Goal: Task Accomplishment & Management: Manage account settings

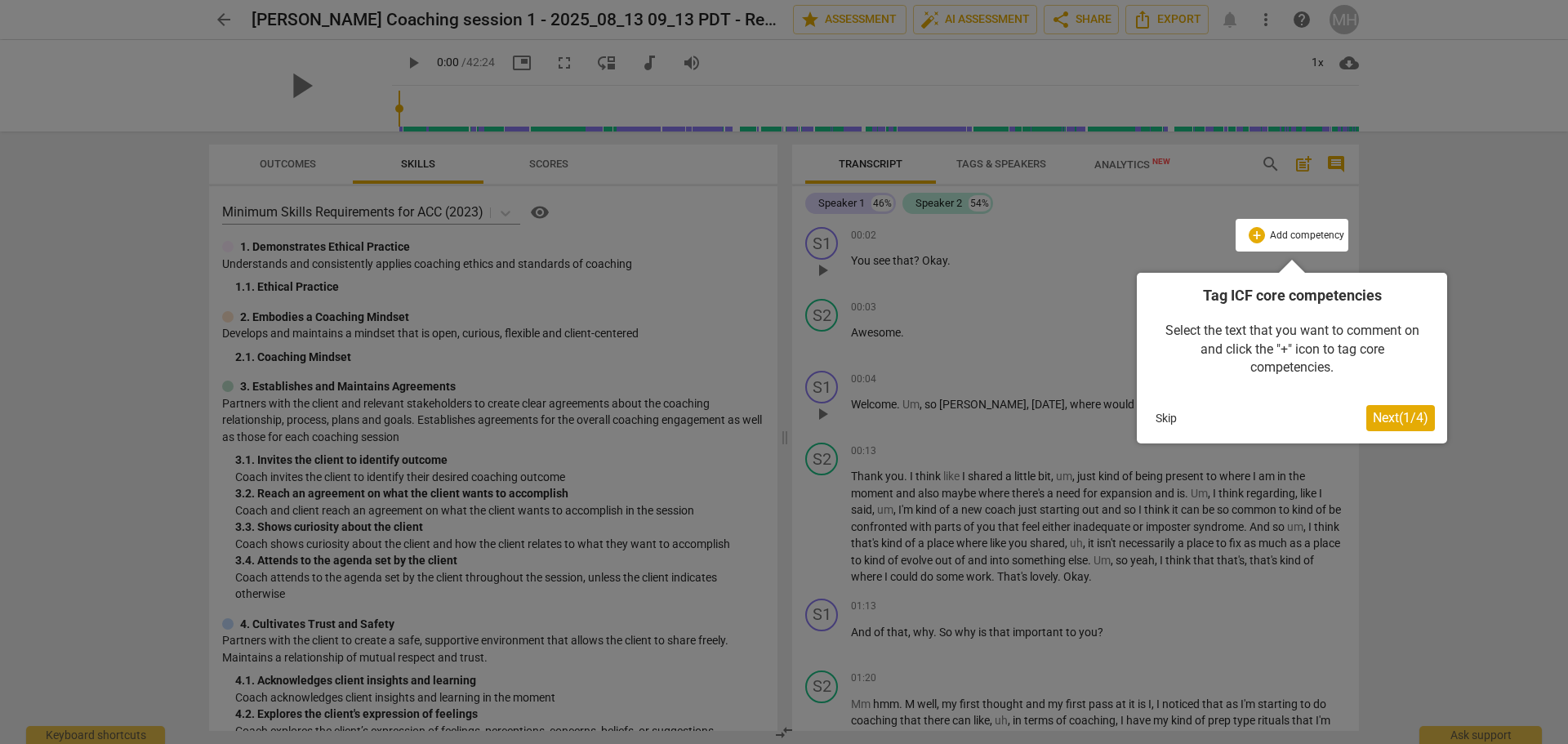
click at [1162, 414] on button "Skip" at bounding box center [1166, 418] width 34 height 24
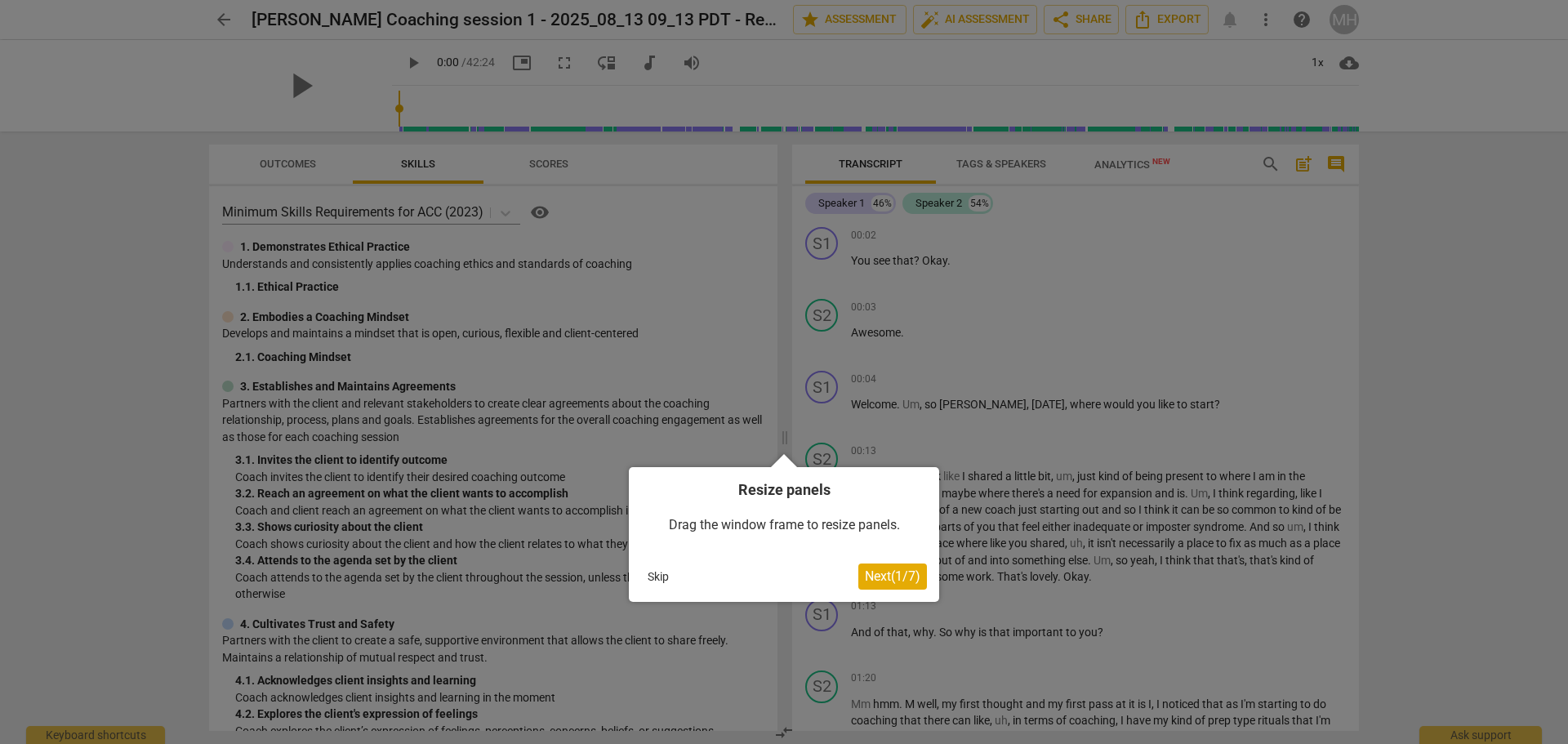
click at [871, 582] on span "Next ( 1 / 7 )" at bounding box center [893, 576] width 56 height 16
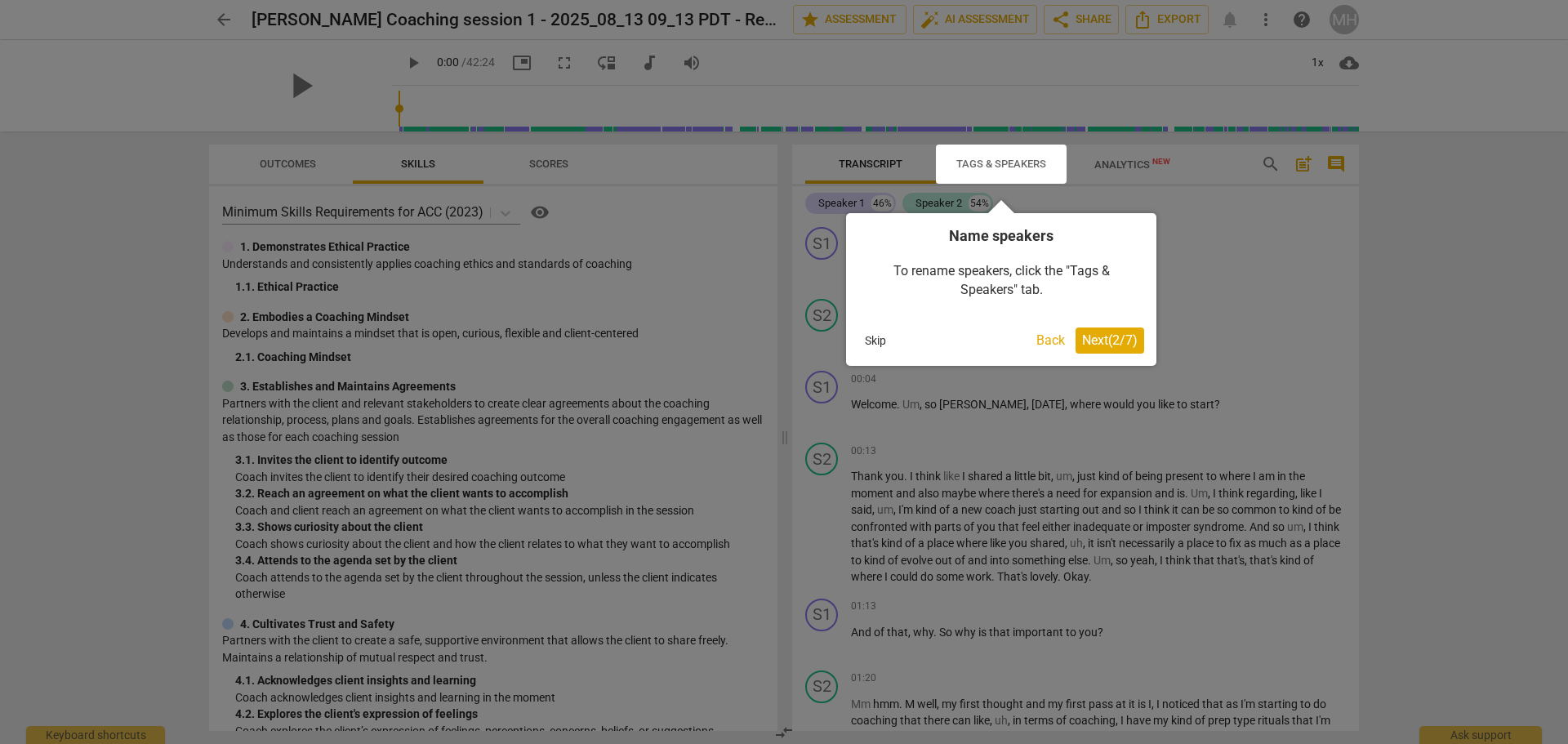
click at [1115, 351] on button "Next ( 2 / 7 )" at bounding box center [1109, 341] width 69 height 26
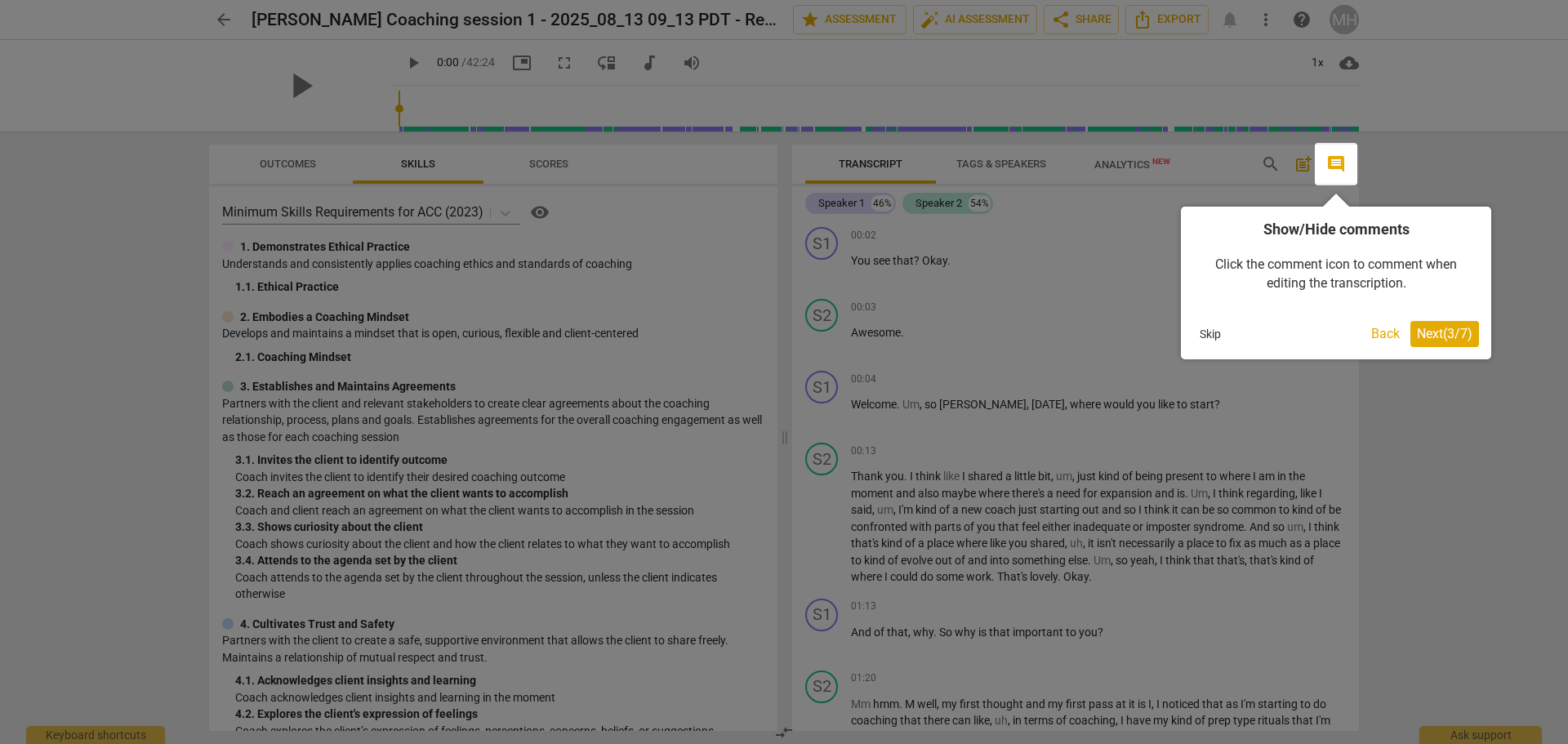
click at [1442, 338] on span "Next ( 3 / 7 )" at bounding box center [1444, 334] width 56 height 16
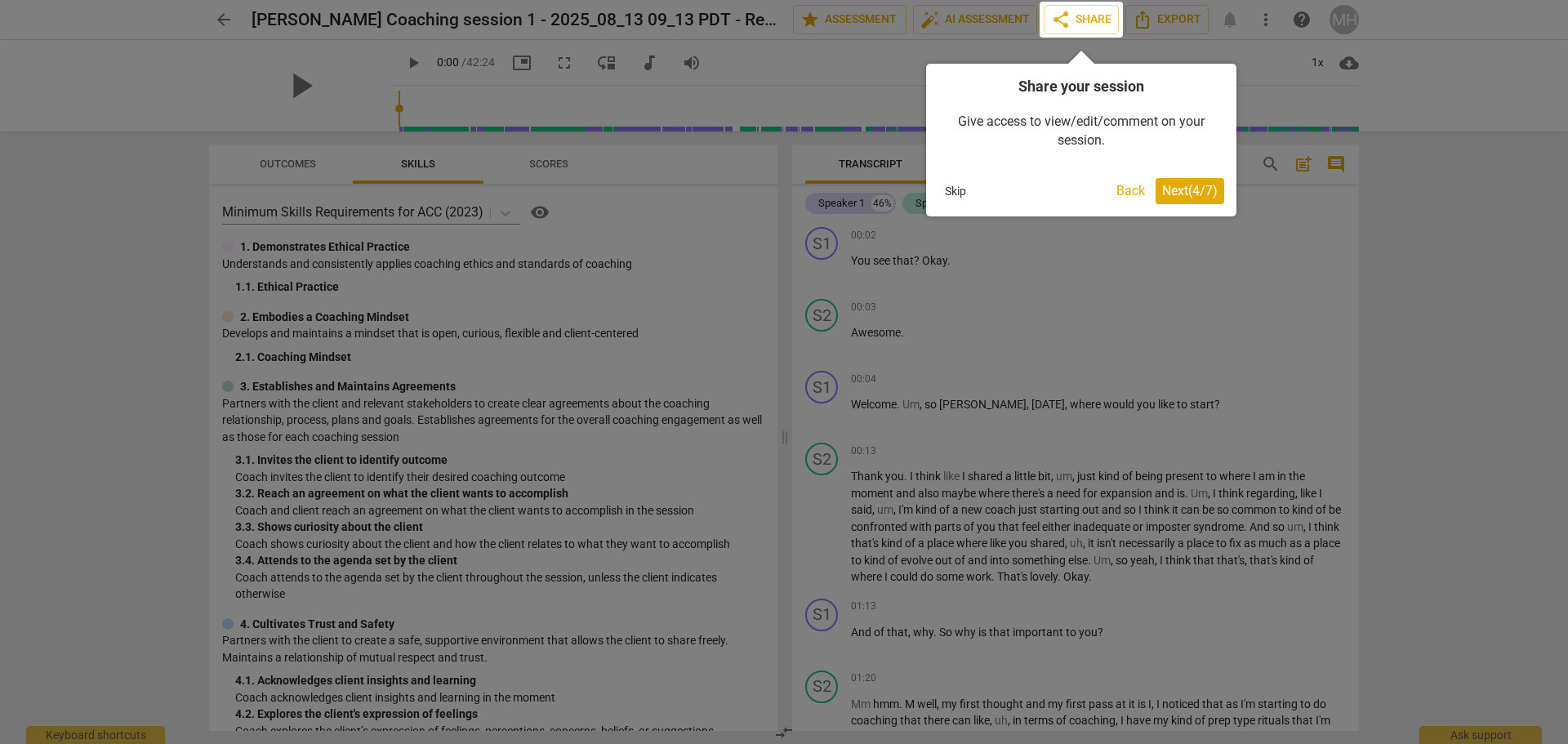
click at [1170, 191] on span "Next ( 4 / 7 )" at bounding box center [1190, 191] width 56 height 16
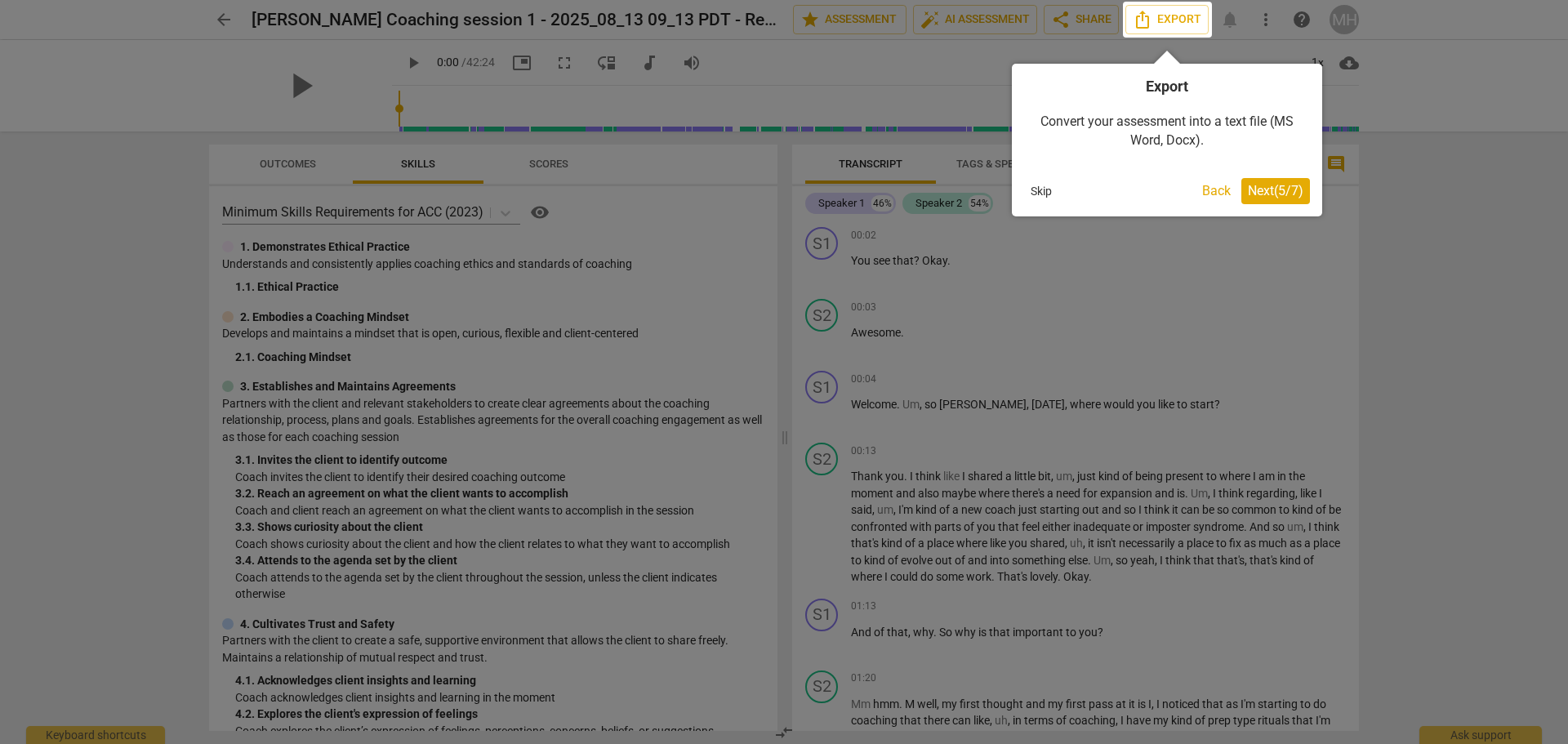
click at [1294, 195] on span "Next ( 5 / 7 )" at bounding box center [1275, 191] width 56 height 16
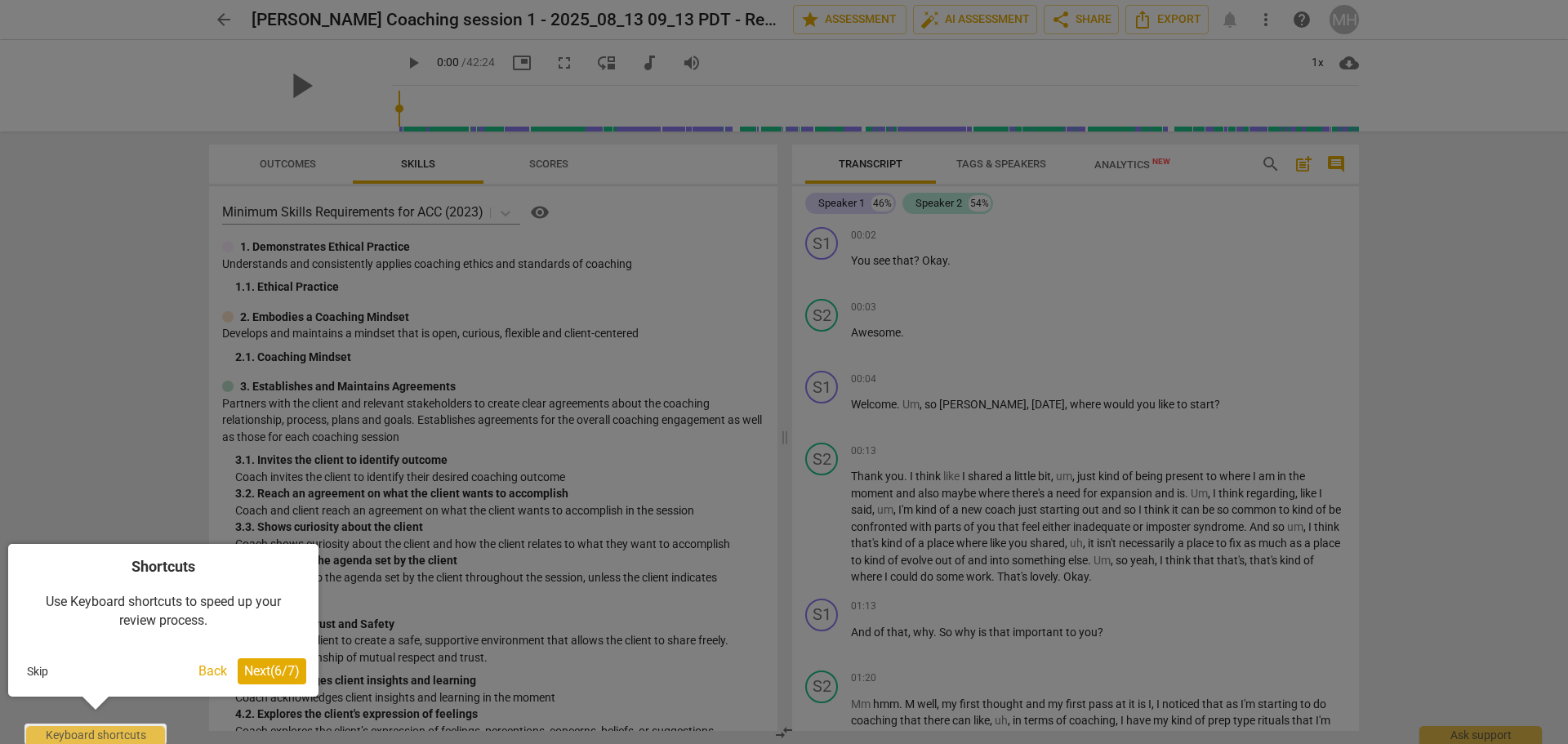
click at [251, 674] on span "Next ( 6 / 7 )" at bounding box center [272, 671] width 56 height 16
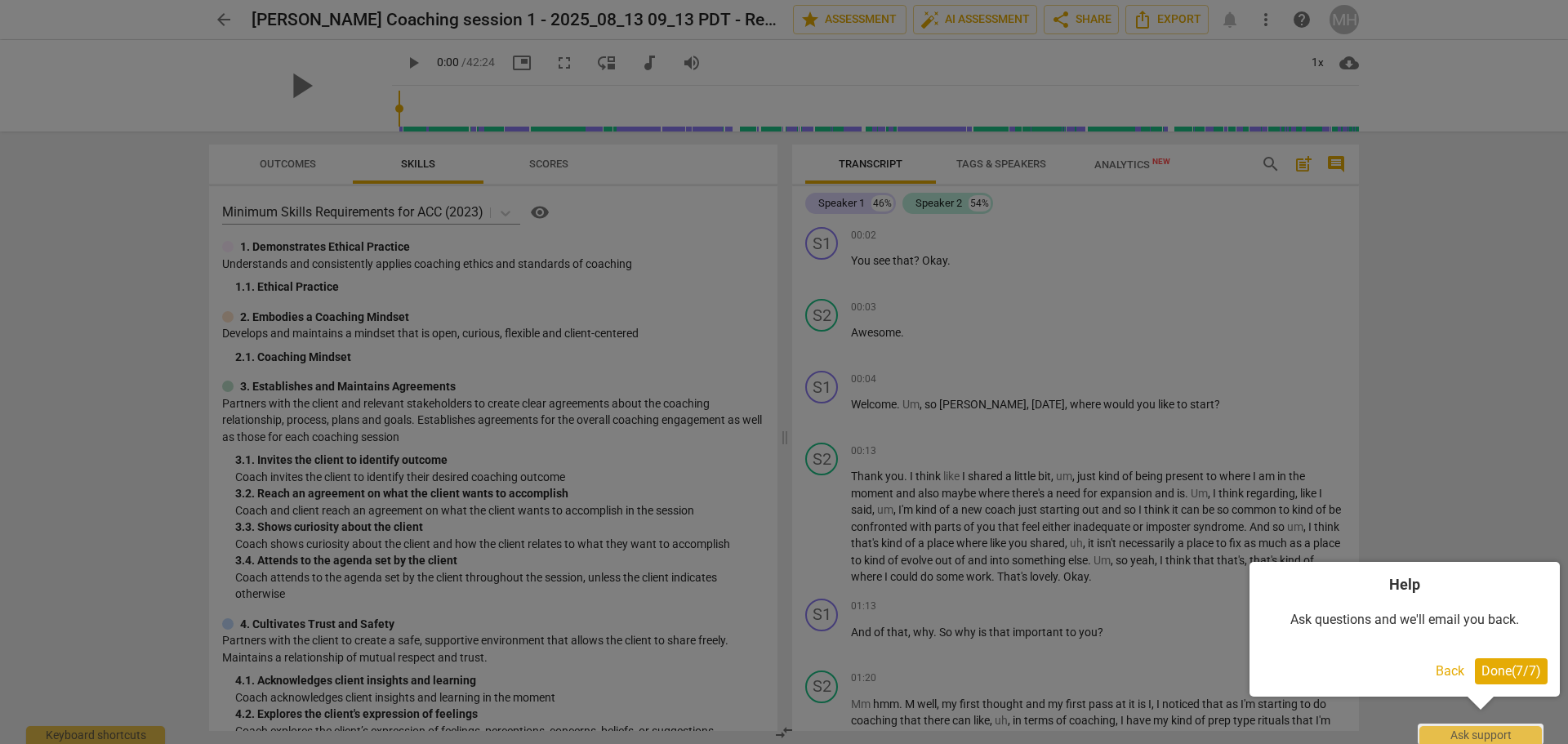
click at [1492, 670] on span "Done ( 7 / 7 )" at bounding box center [1511, 671] width 59 height 16
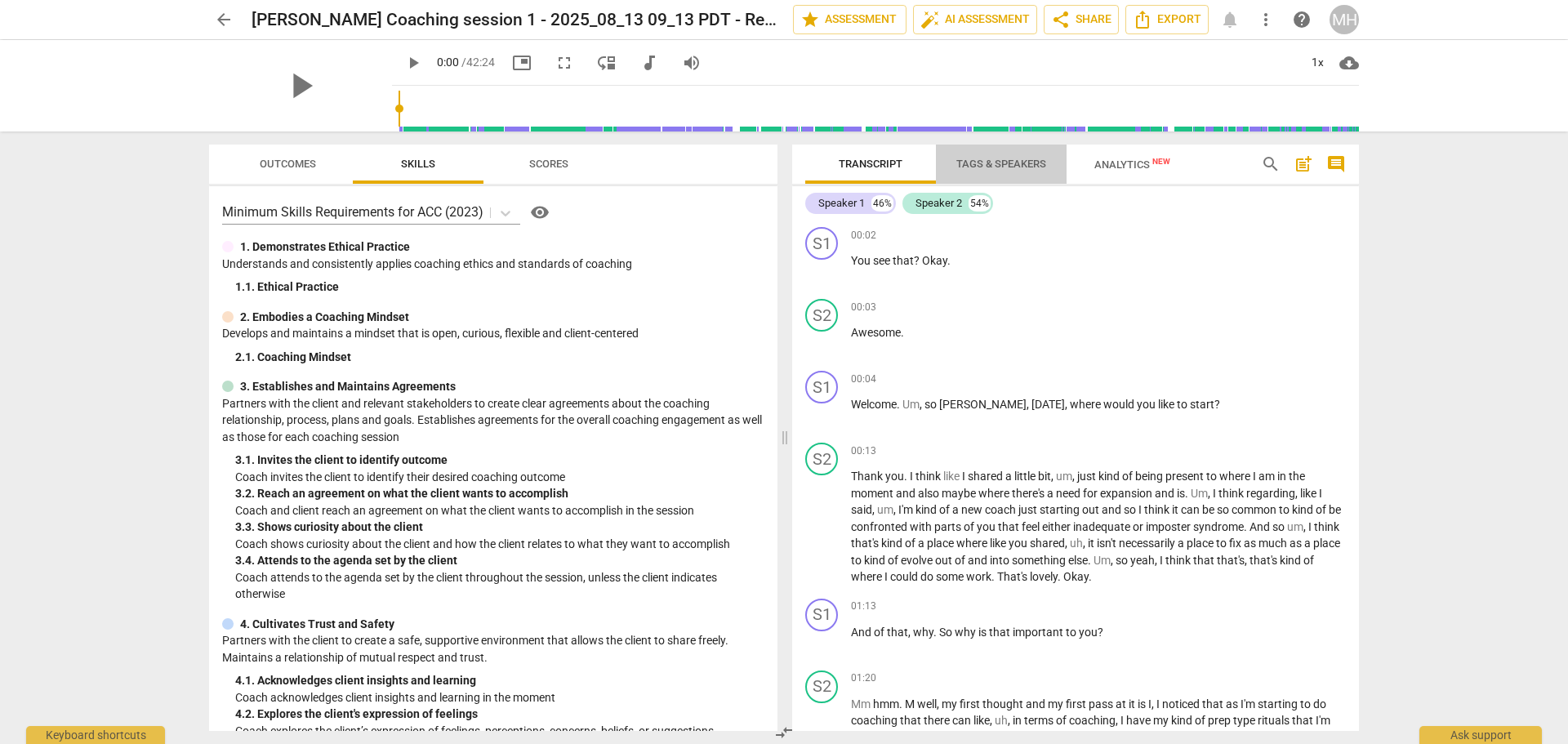
click at [982, 165] on span "Tags & Speakers" at bounding box center [1001, 164] width 90 height 12
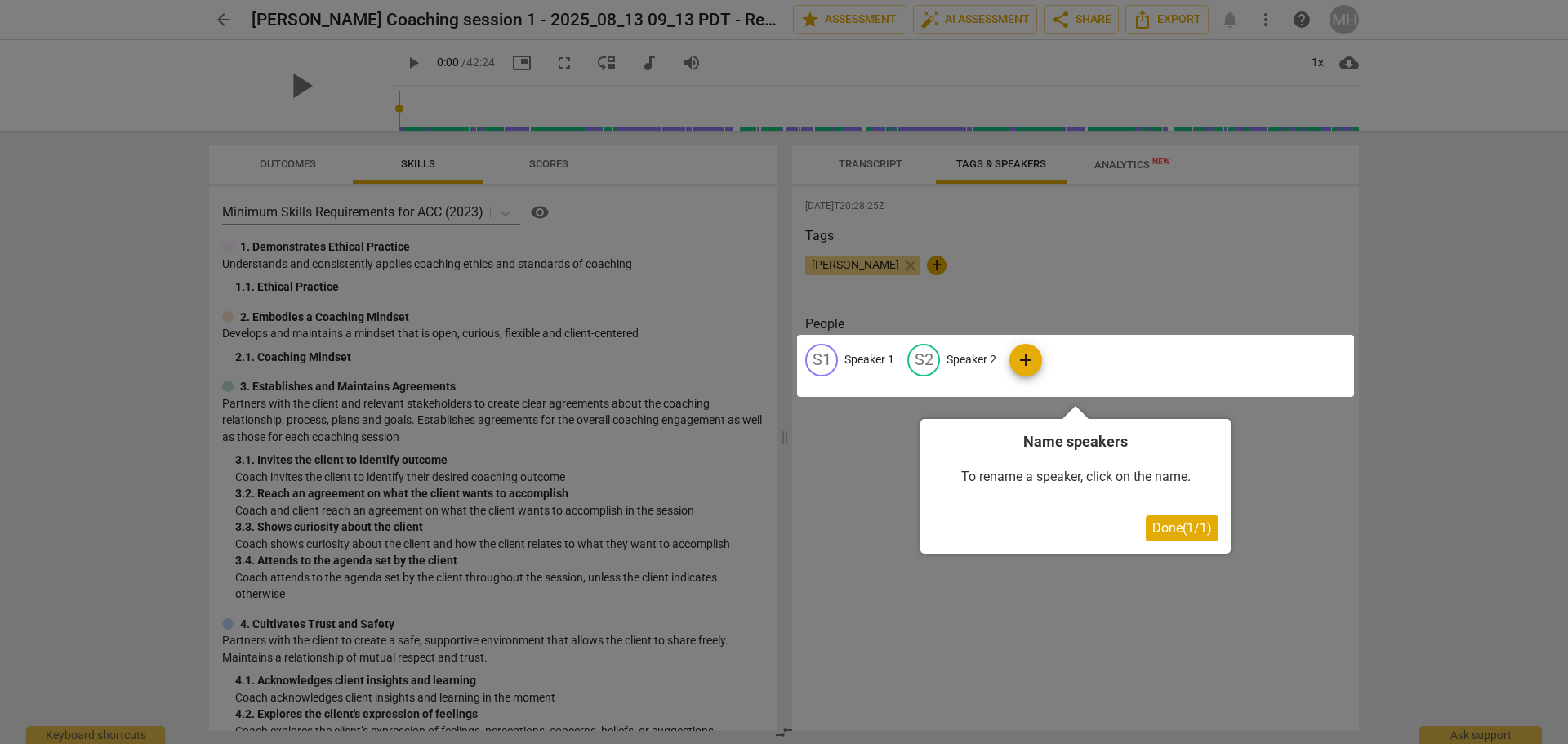
click at [871, 362] on div at bounding box center [1075, 365] width 557 height 62
click at [1158, 527] on span "Done ( 1 / 1 )" at bounding box center [1181, 528] width 59 height 16
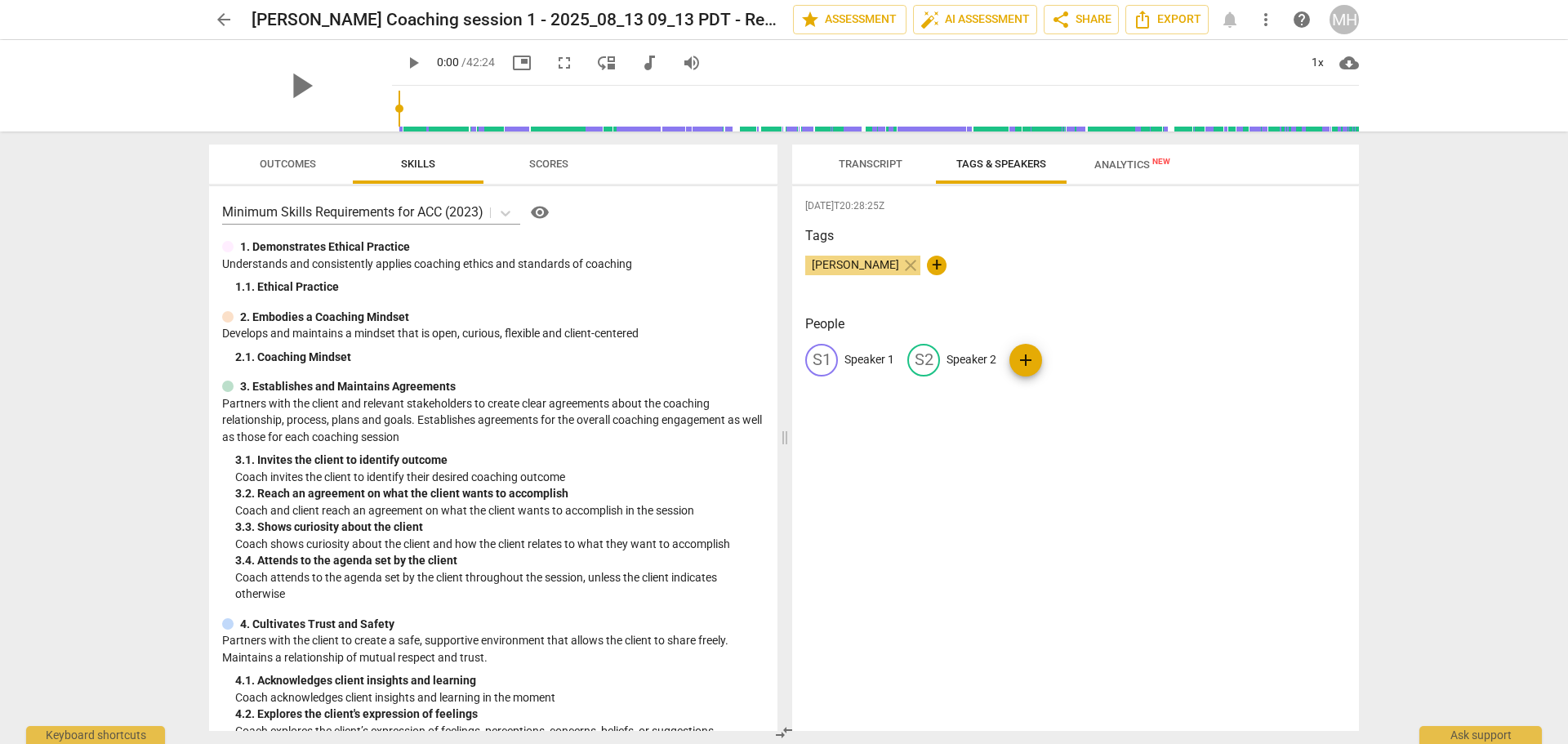
click at [852, 356] on p "Speaker 1" at bounding box center [868, 360] width 50 height 17
type input "[PERSON_NAME]"
click at [1086, 355] on p "Speaker 2" at bounding box center [1077, 360] width 50 height 17
type input "[PERSON_NAME]"
click at [1177, 451] on div "[DATE]T20:28:25Z Tags [PERSON_NAME] close + People MH [PERSON_NAME] edit [PERSO…" at bounding box center [1075, 458] width 566 height 544
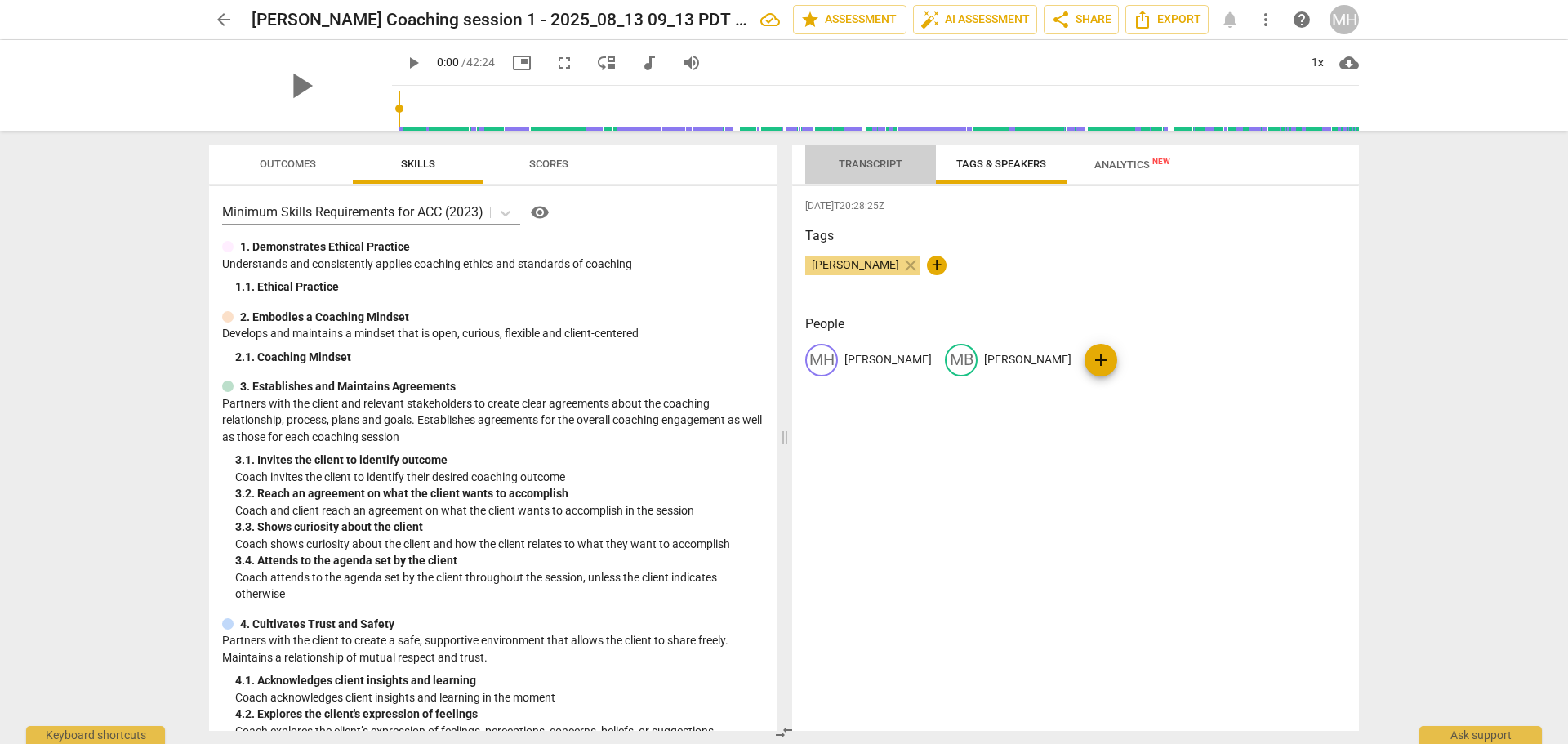
click at [869, 156] on span "Transcript" at bounding box center [870, 164] width 103 height 22
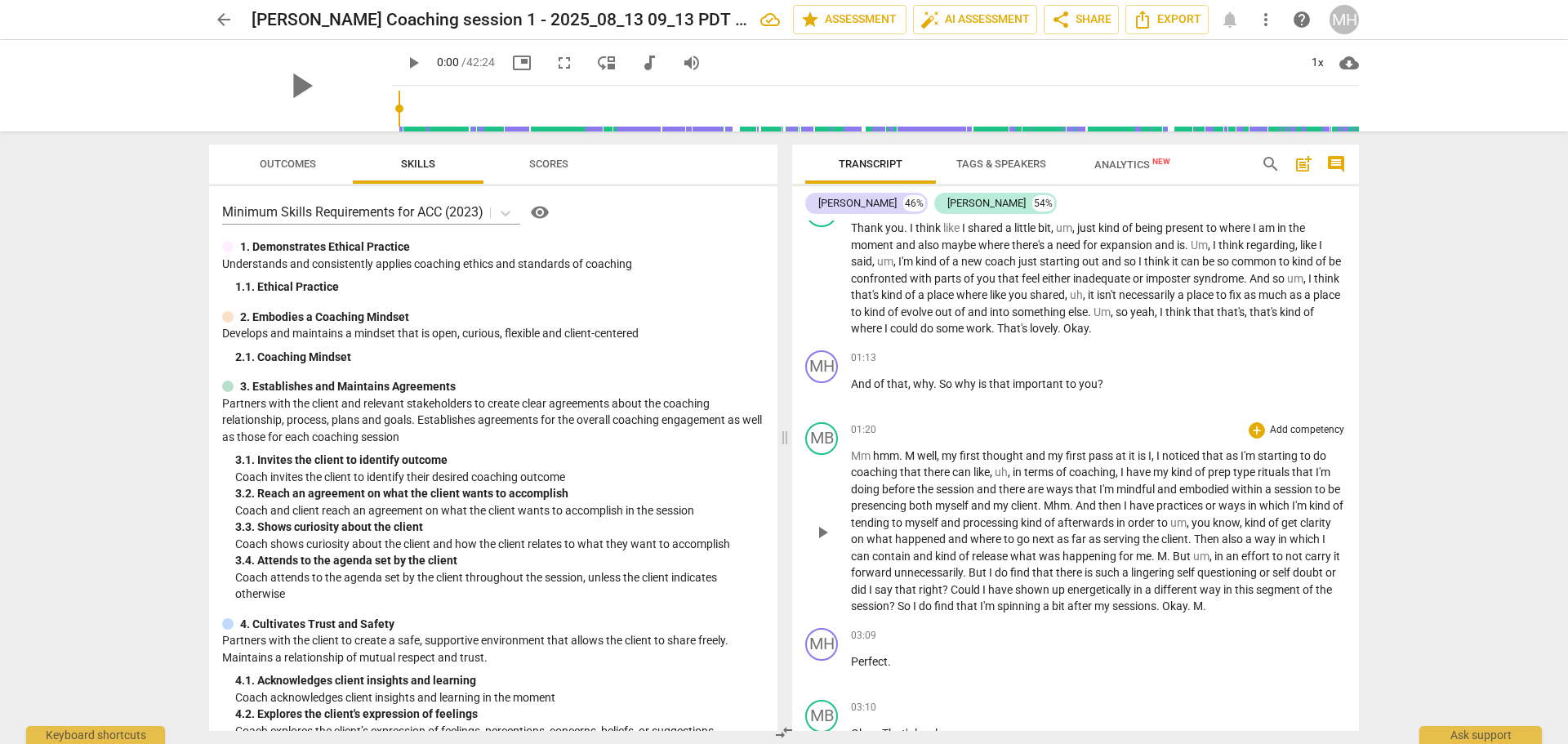
scroll to position [490, 0]
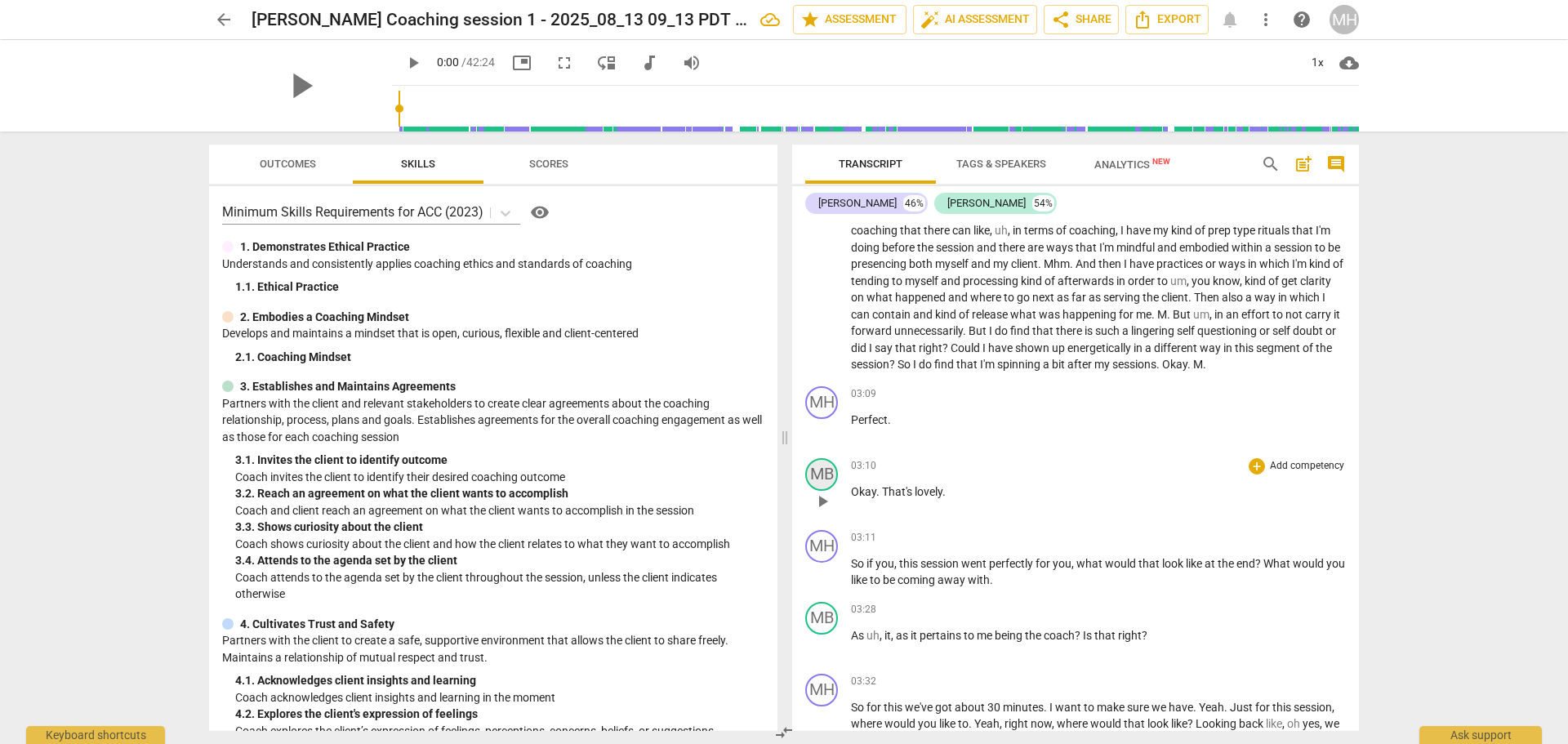
click at [818, 471] on div "MB" at bounding box center [821, 474] width 32 height 32
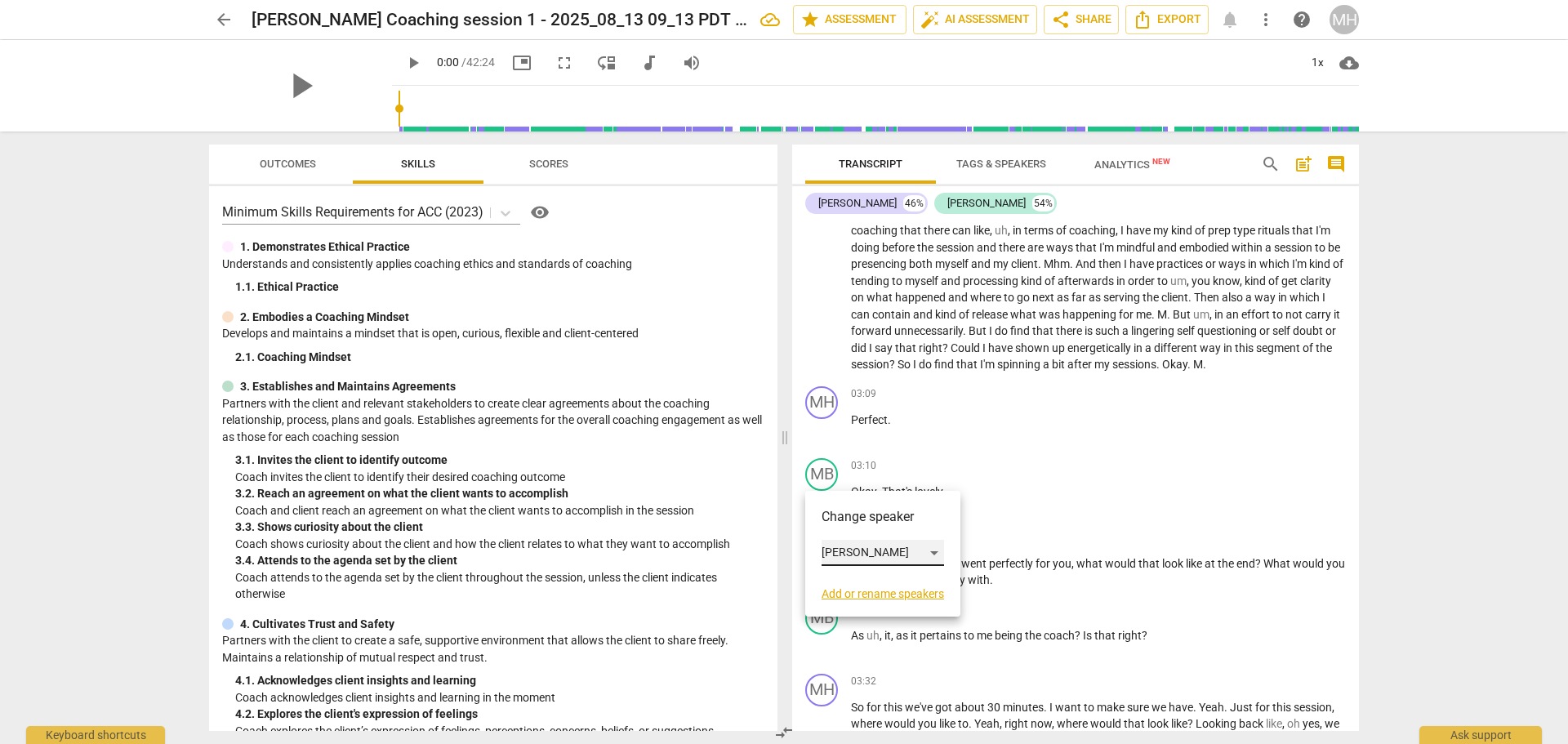
click at [934, 552] on div "[PERSON_NAME]" at bounding box center [882, 553] width 123 height 26
click at [912, 527] on li "[PERSON_NAME]" at bounding box center [883, 522] width 124 height 31
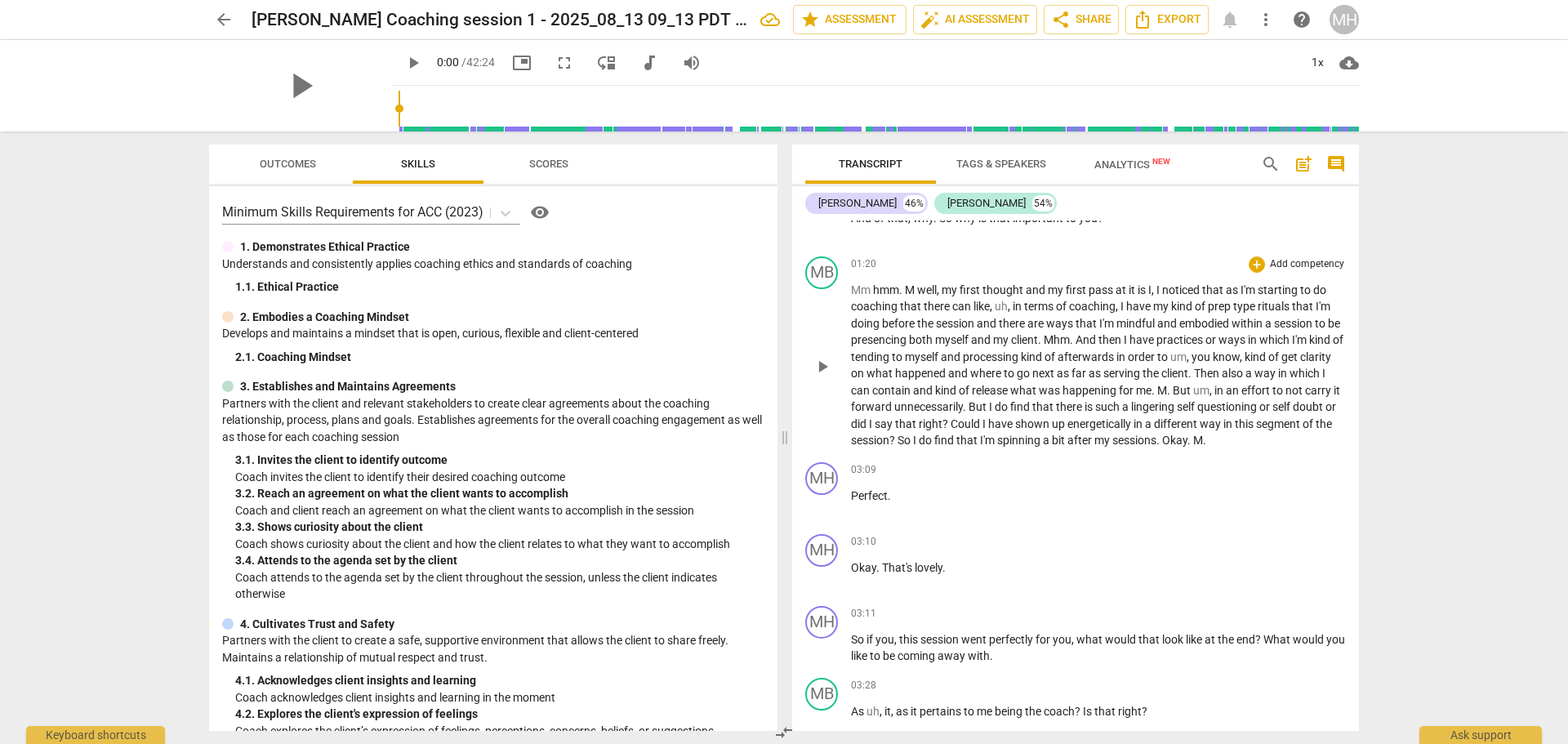
scroll to position [409, 0]
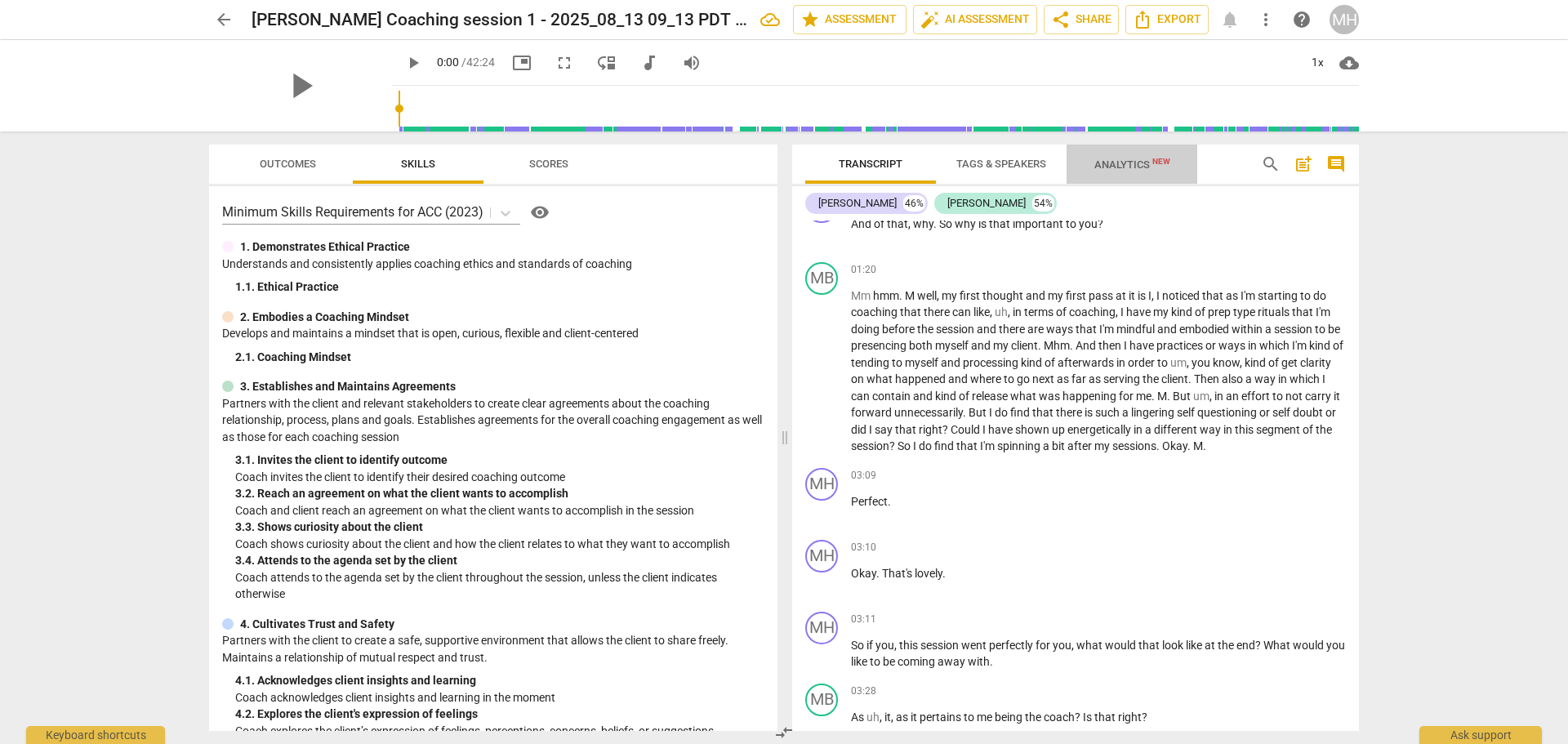
click at [1107, 165] on span "Analytics New" at bounding box center [1132, 165] width 76 height 12
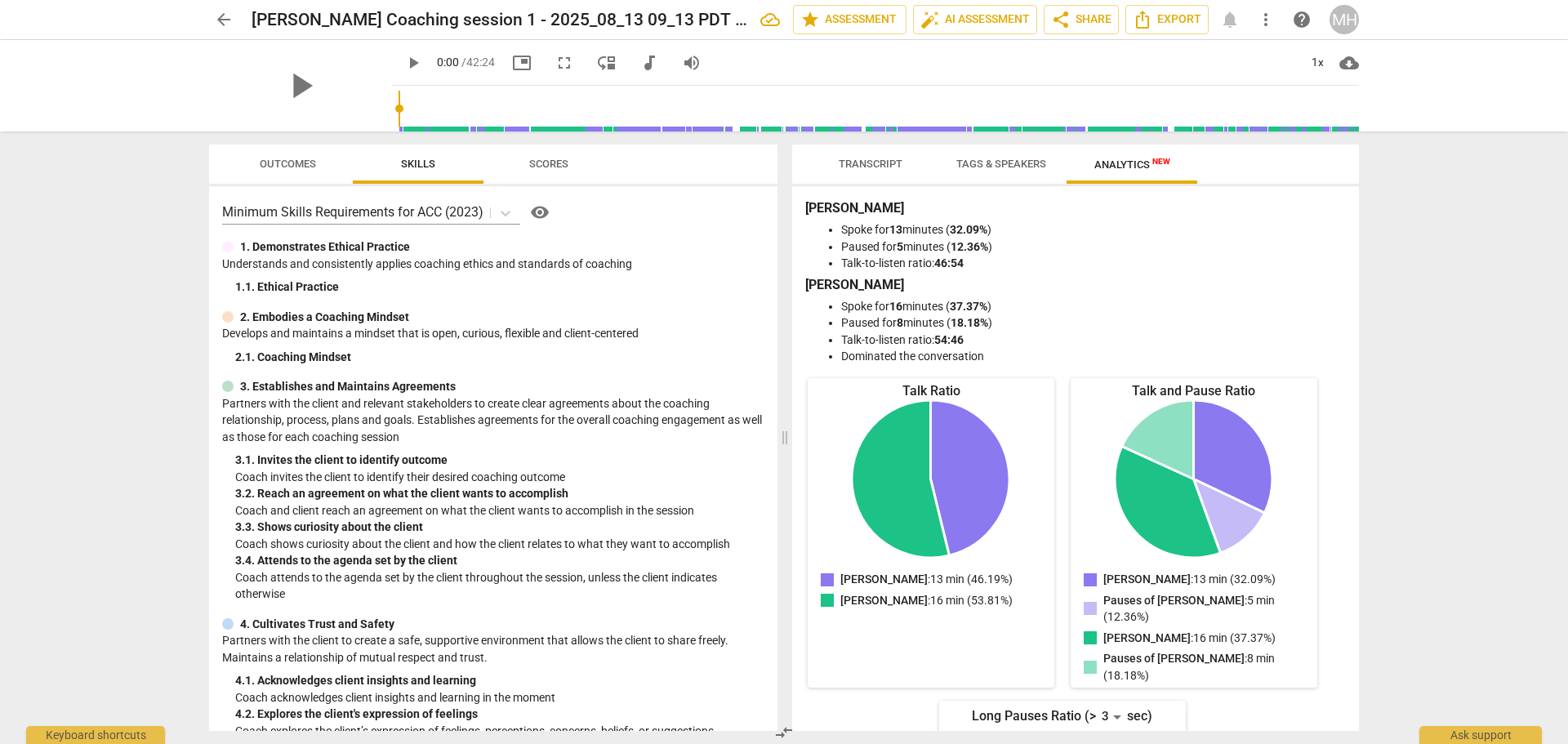
scroll to position [0, 0]
click at [869, 158] on span "Transcript" at bounding box center [870, 164] width 64 height 12
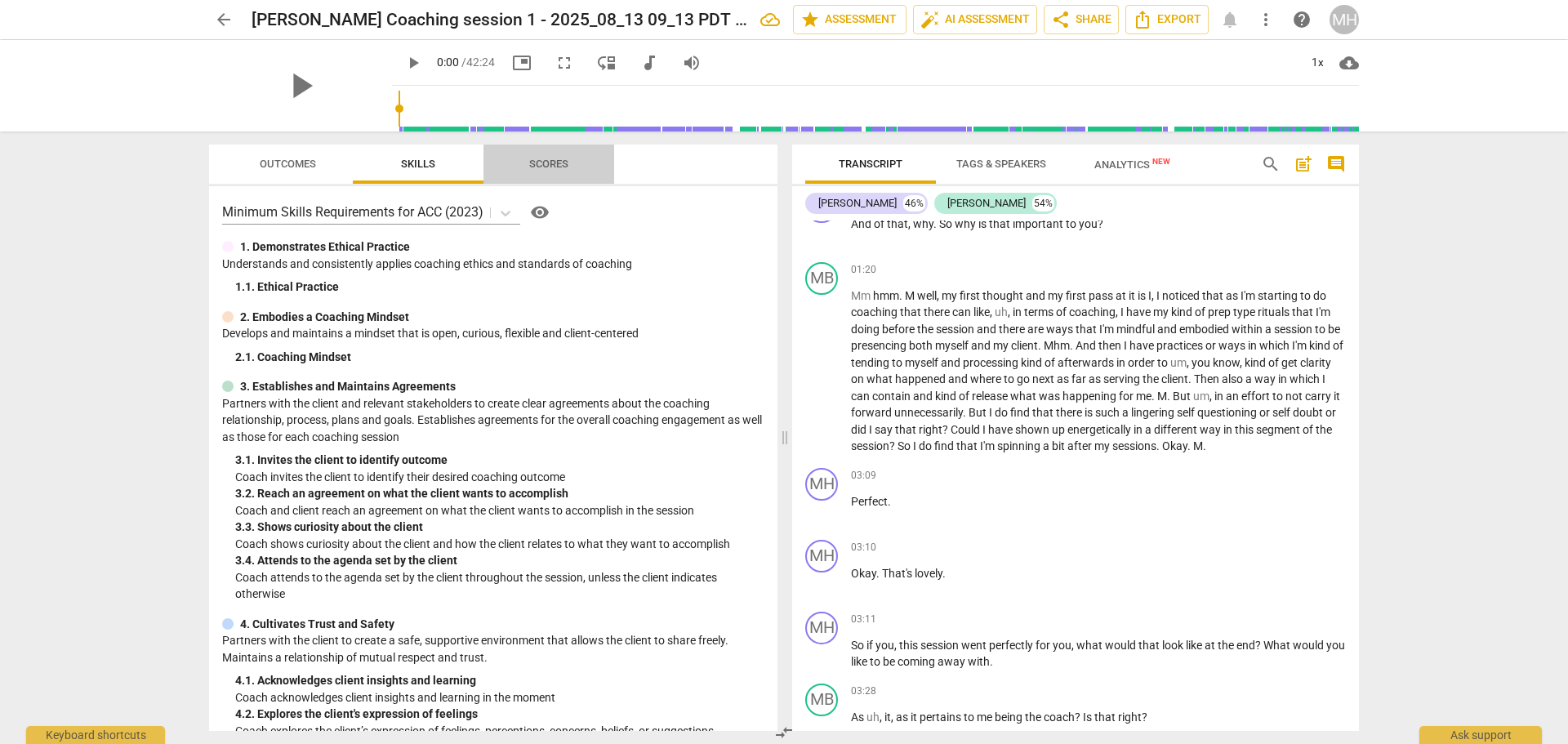
click at [552, 172] on span "Scores" at bounding box center [549, 164] width 78 height 22
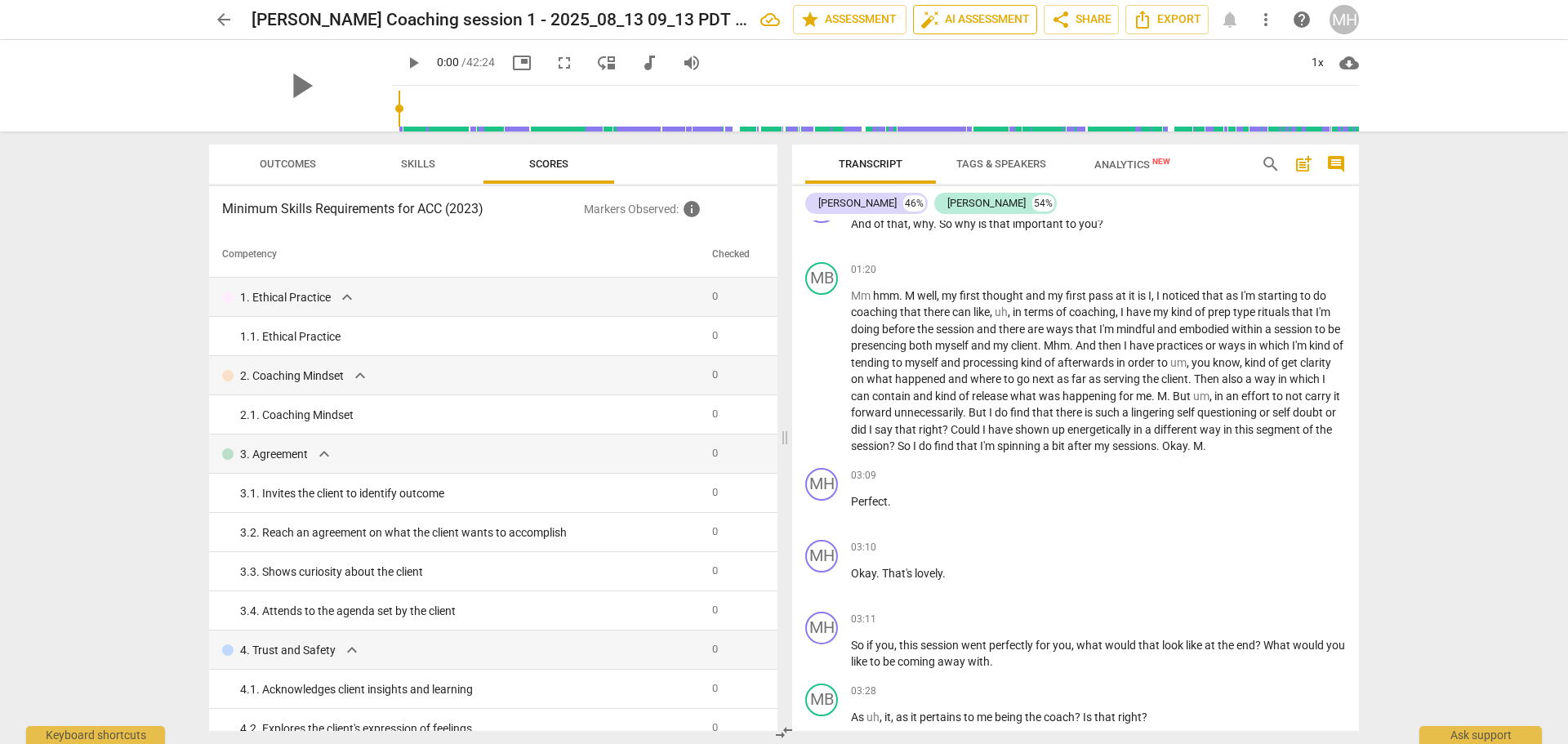
click at [944, 14] on span "auto_fix_high AI Assessment" at bounding box center [975, 19] width 110 height 19
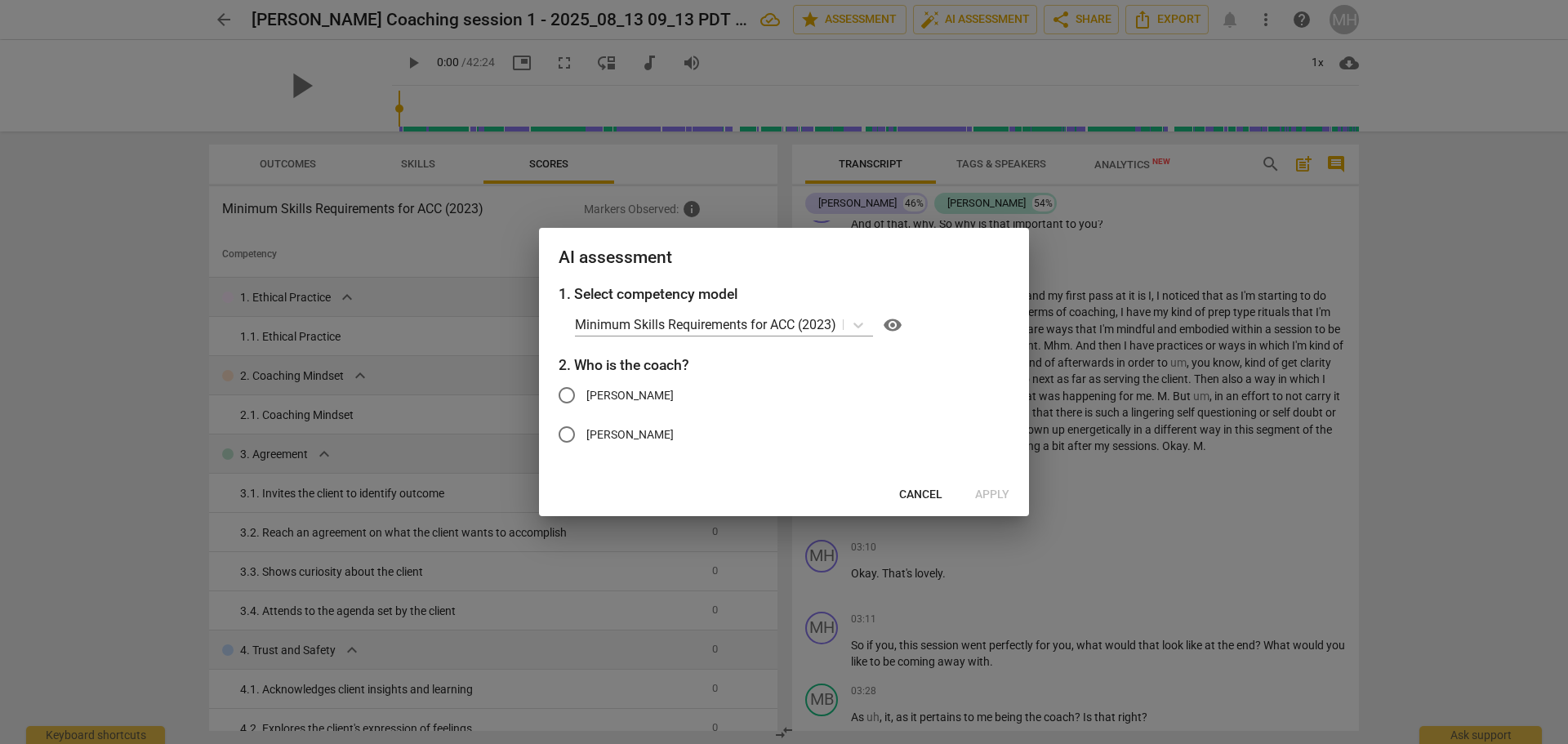
click at [569, 396] on input "[PERSON_NAME]" at bounding box center [566, 395] width 39 height 39
radio input "true"
click at [993, 488] on span "Apply" at bounding box center [991, 495] width 34 height 17
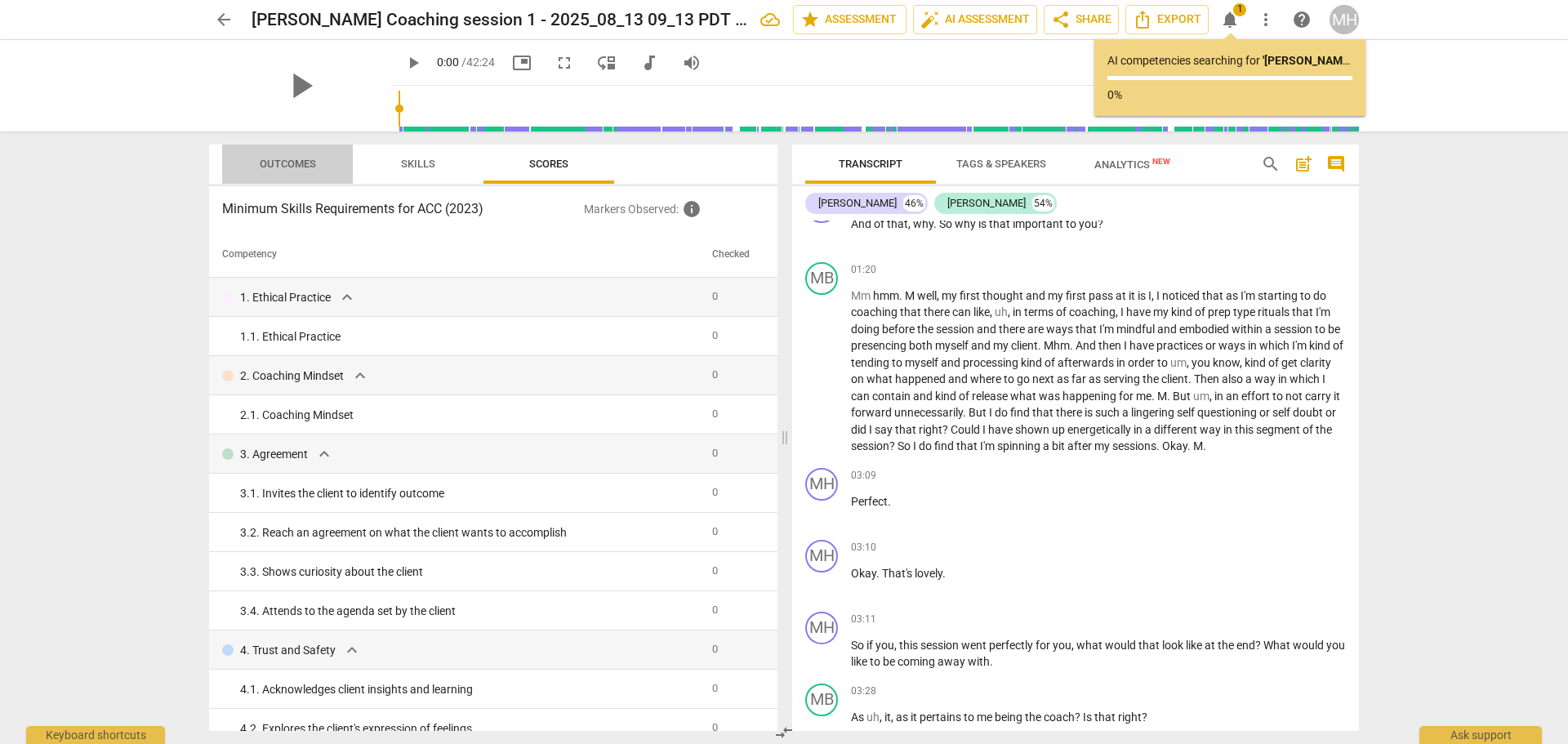
click at [266, 161] on span "Outcomes" at bounding box center [287, 164] width 57 height 12
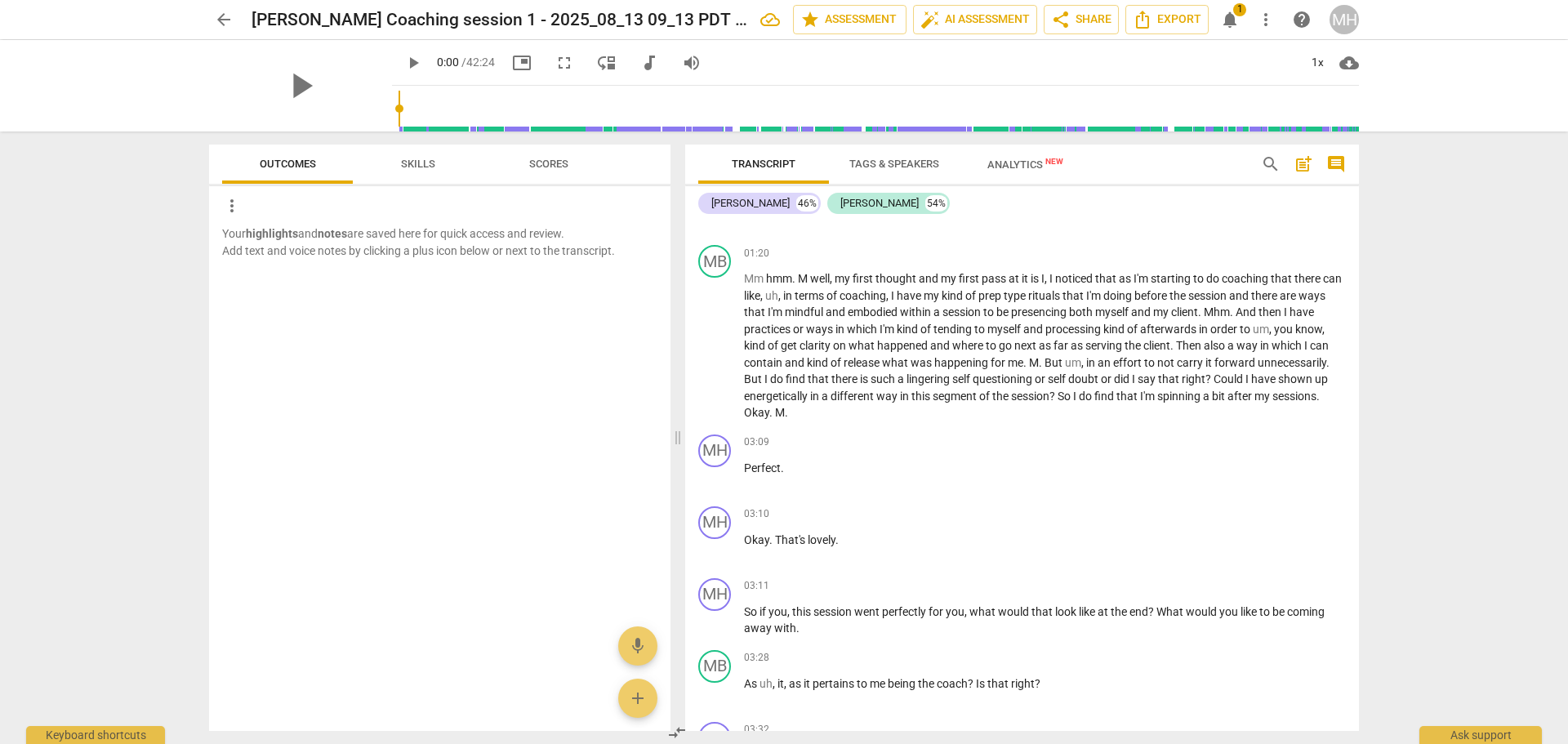
scroll to position [391, 0]
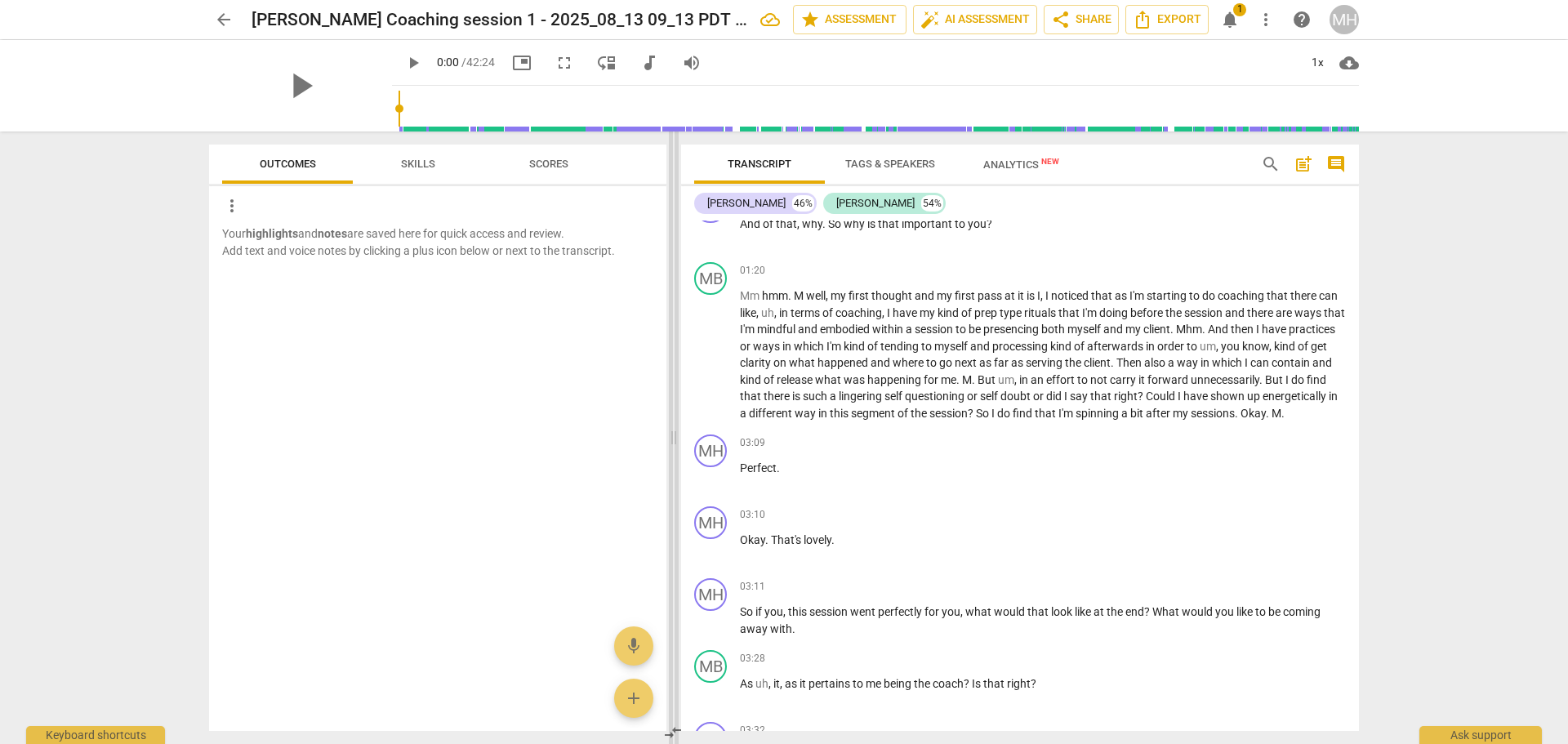
drag, startPoint x: 785, startPoint y: 436, endPoint x: 673, endPoint y: 436, distance: 112.0
click at [673, 436] on span at bounding box center [673, 437] width 10 height 612
click at [1235, 18] on span "notifications" at bounding box center [1229, 19] width 19 height 19
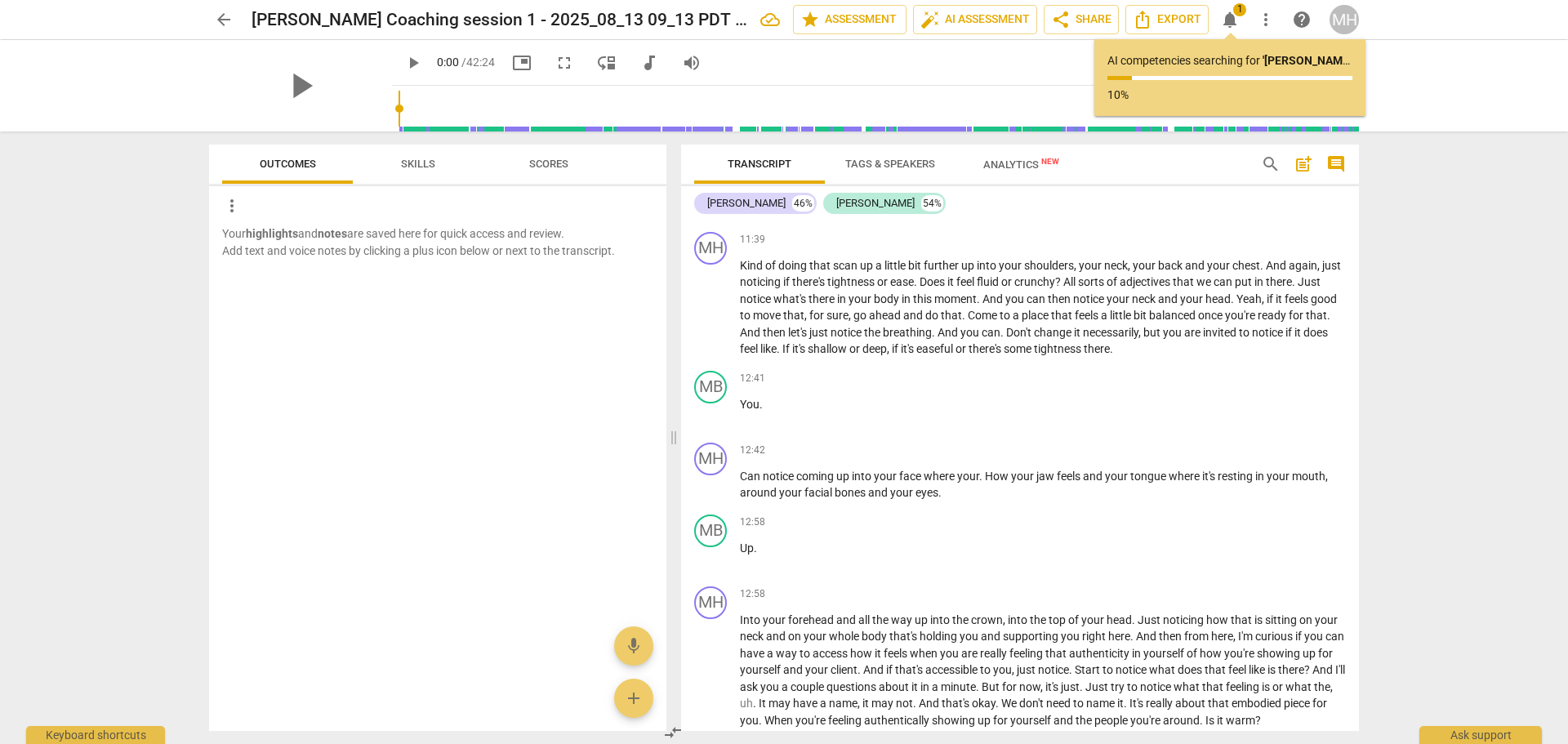
scroll to position [2106, 0]
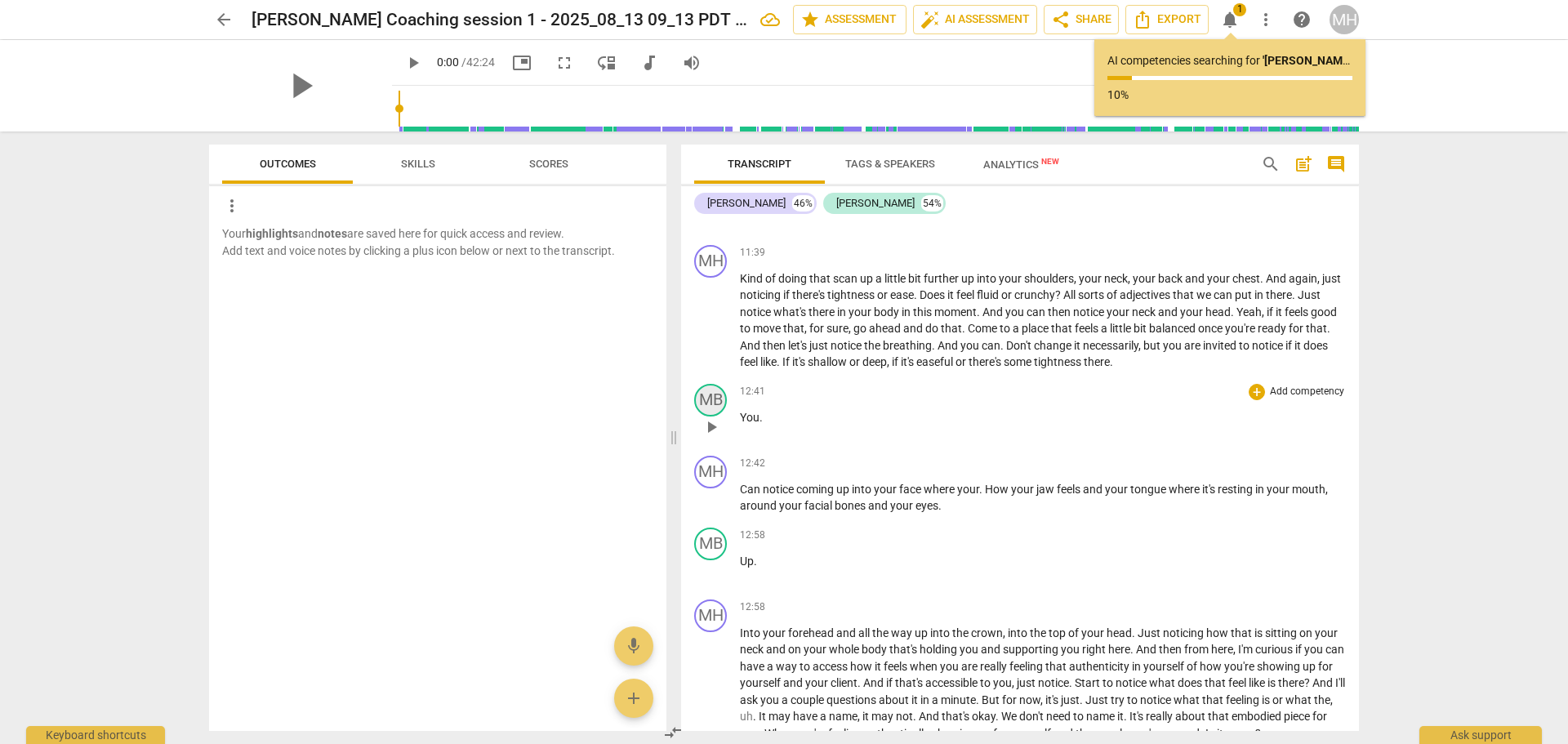
click at [709, 416] on div "MB" at bounding box center [710, 400] width 32 height 32
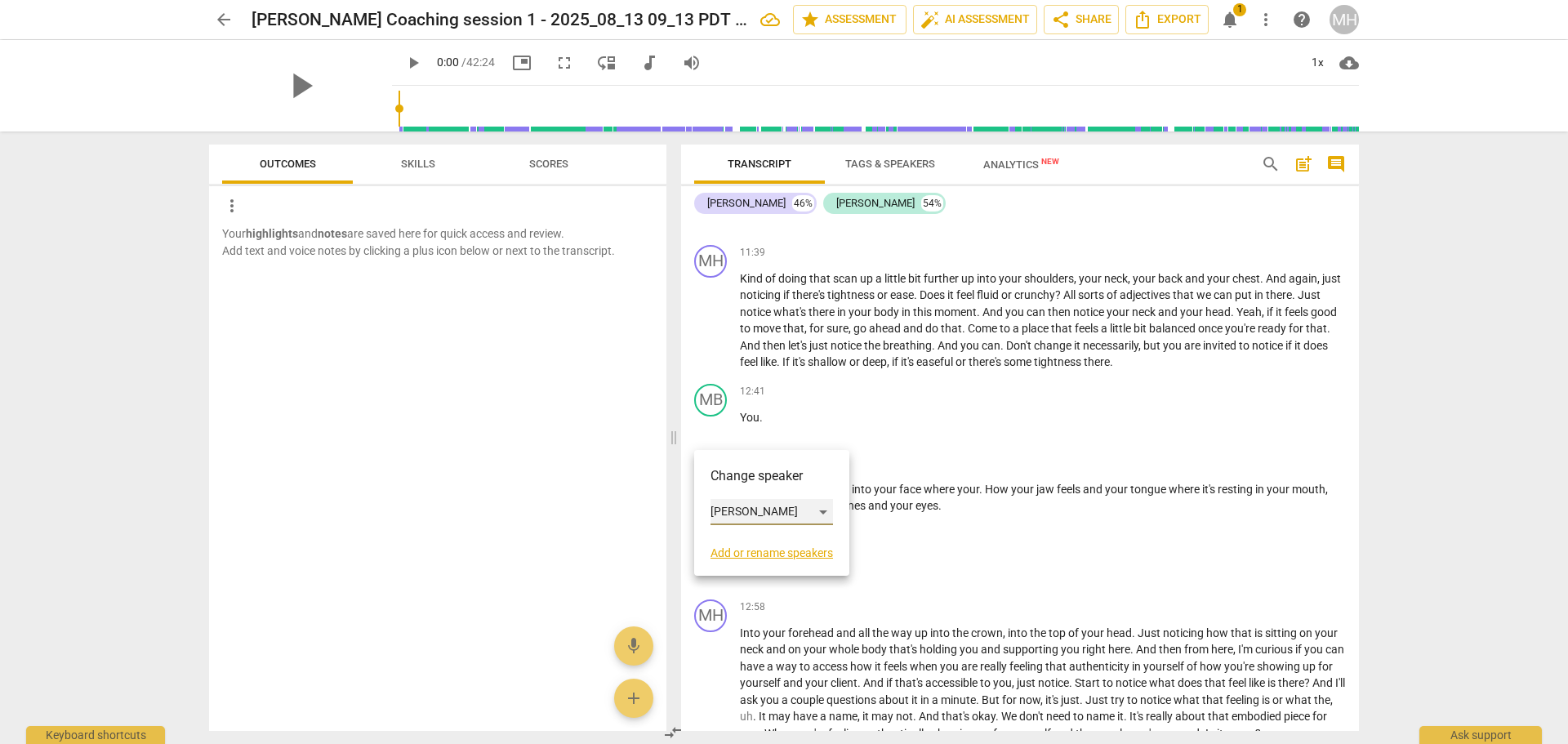
click at [736, 511] on div "[PERSON_NAME]" at bounding box center [771, 512] width 123 height 26
click at [746, 476] on li "[PERSON_NAME]" at bounding box center [772, 481] width 124 height 31
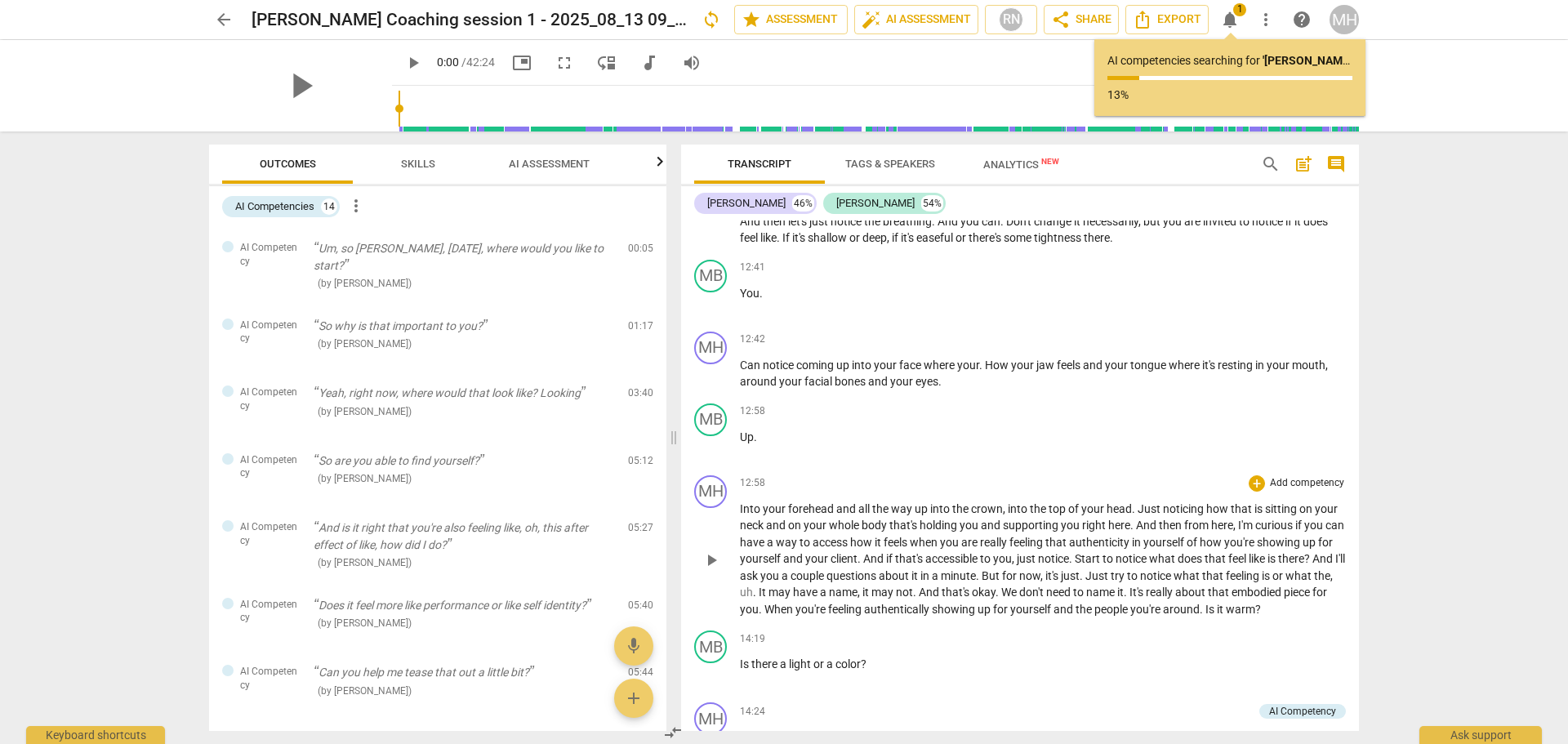
scroll to position [2274, 0]
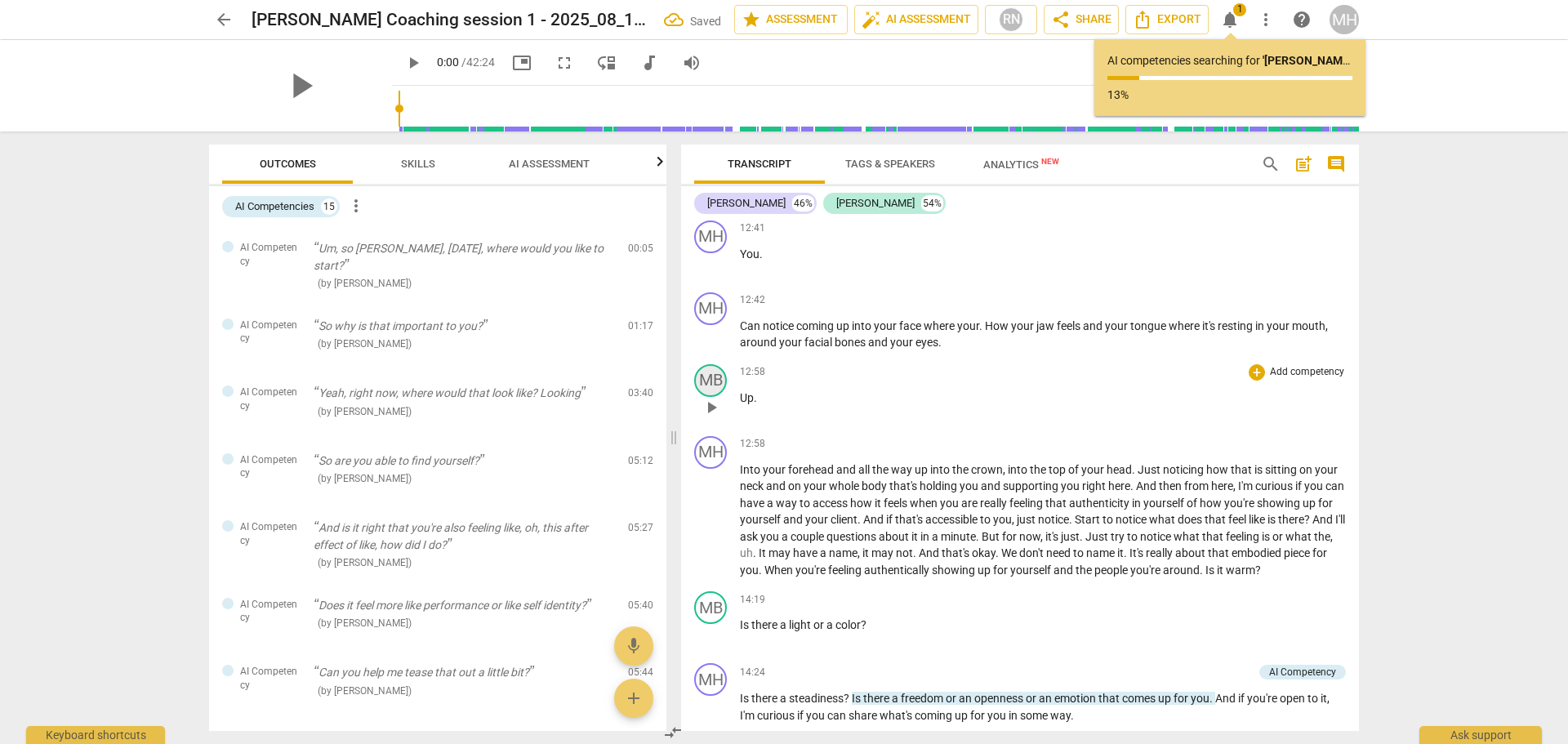
click at [715, 397] on div "MB" at bounding box center [710, 380] width 32 height 32
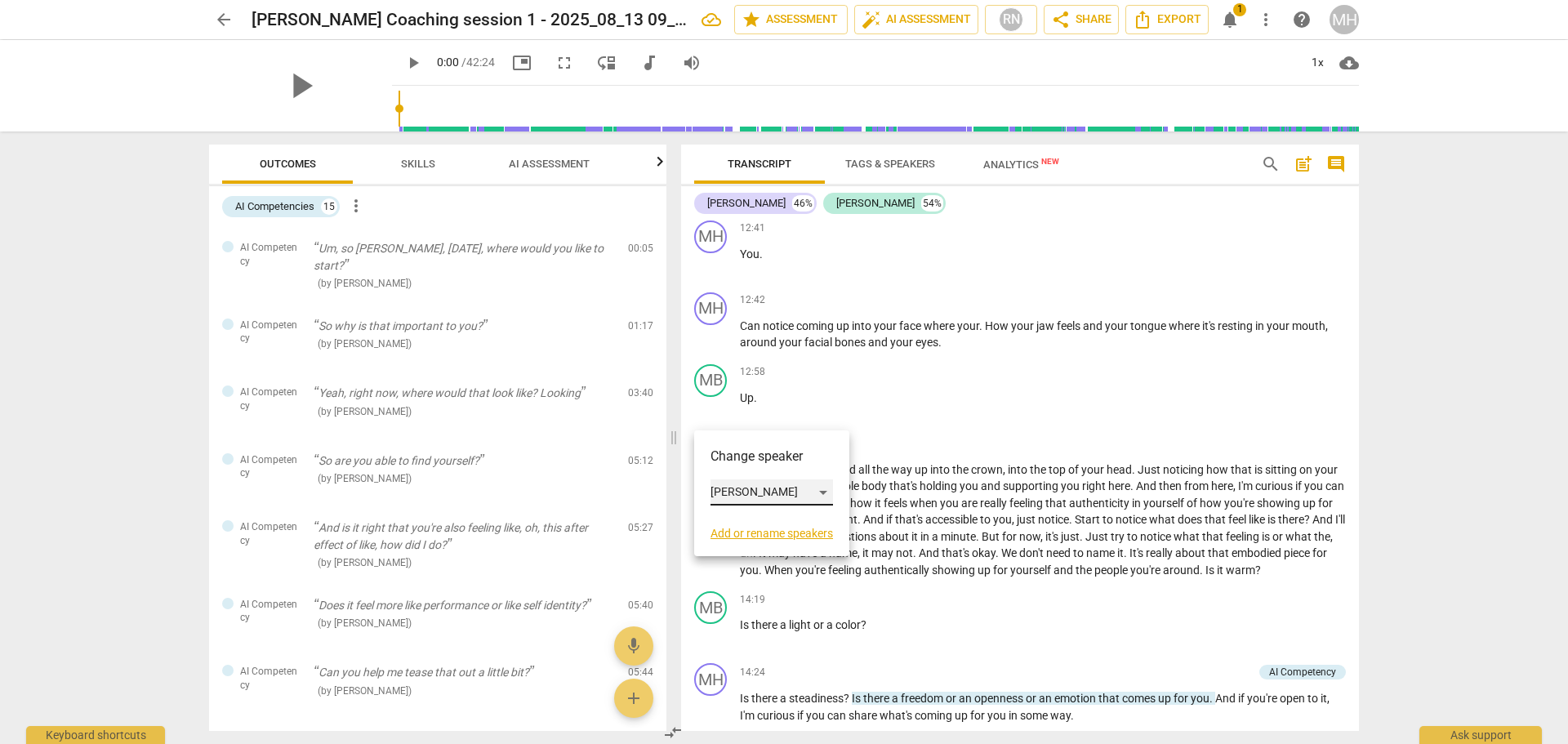
click at [751, 488] on div "[PERSON_NAME]" at bounding box center [771, 492] width 123 height 26
click at [748, 457] on li "[PERSON_NAME]" at bounding box center [772, 462] width 124 height 31
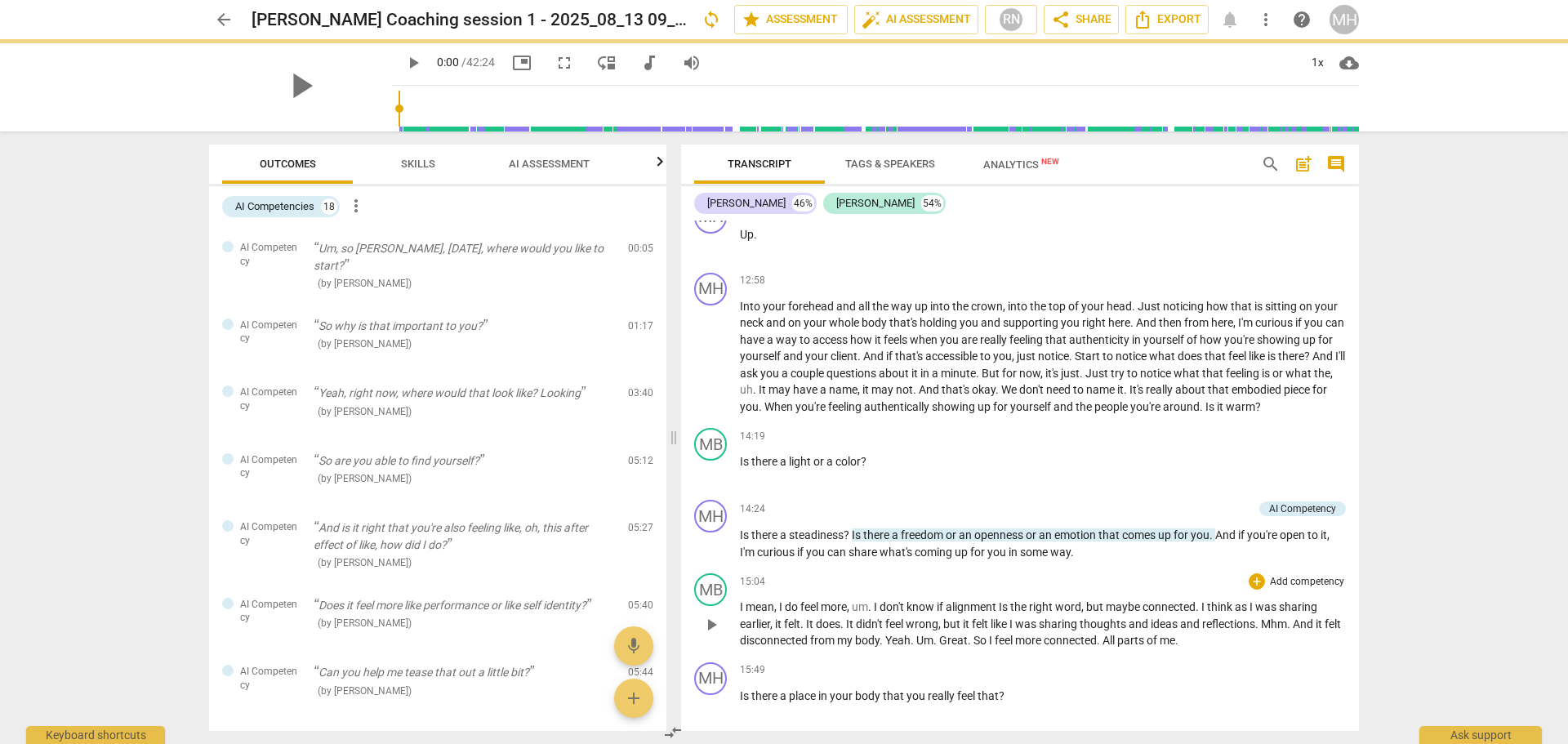
scroll to position [2519, 0]
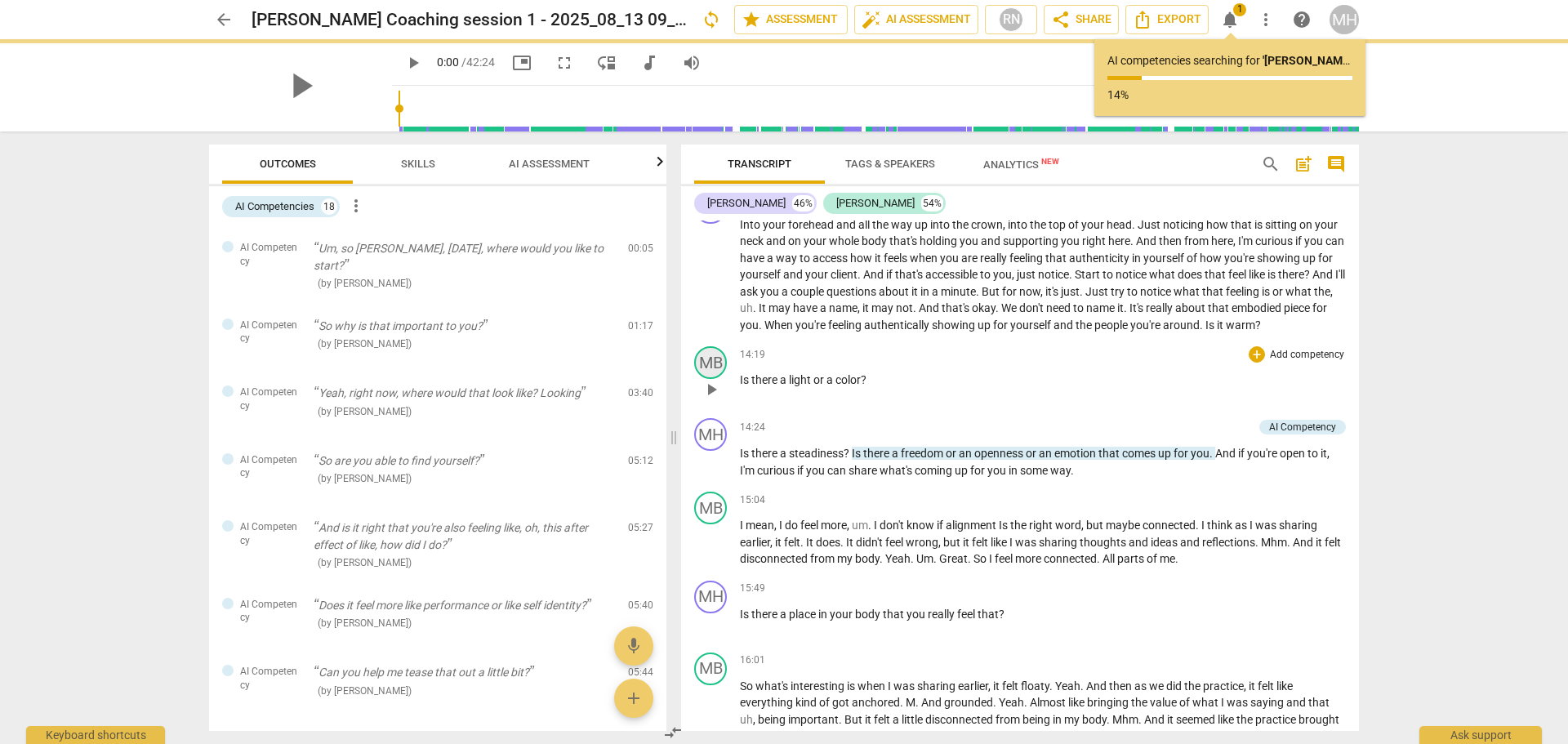
click at [709, 379] on div "MB" at bounding box center [710, 362] width 32 height 32
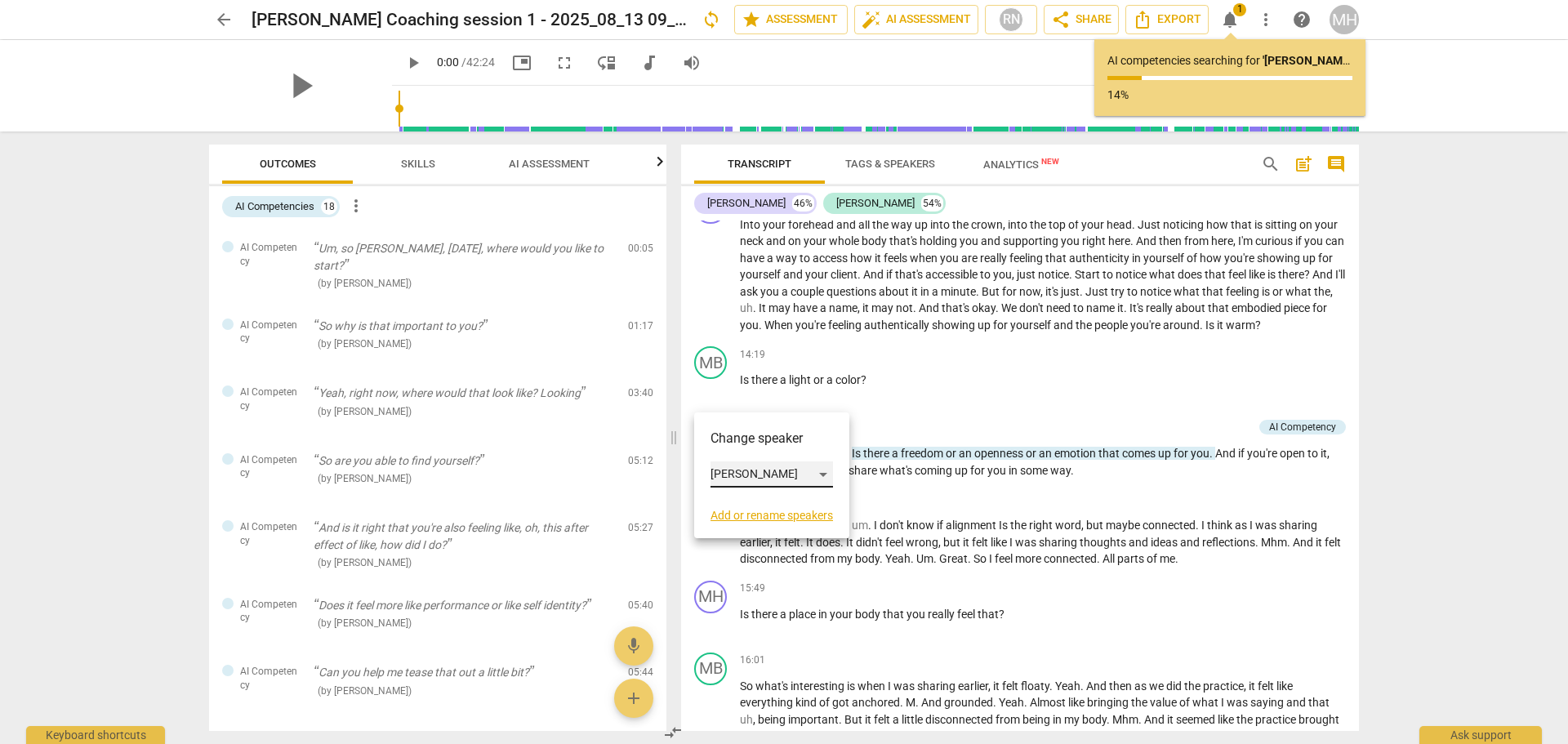
click at [763, 480] on div "[PERSON_NAME]" at bounding box center [771, 475] width 123 height 26
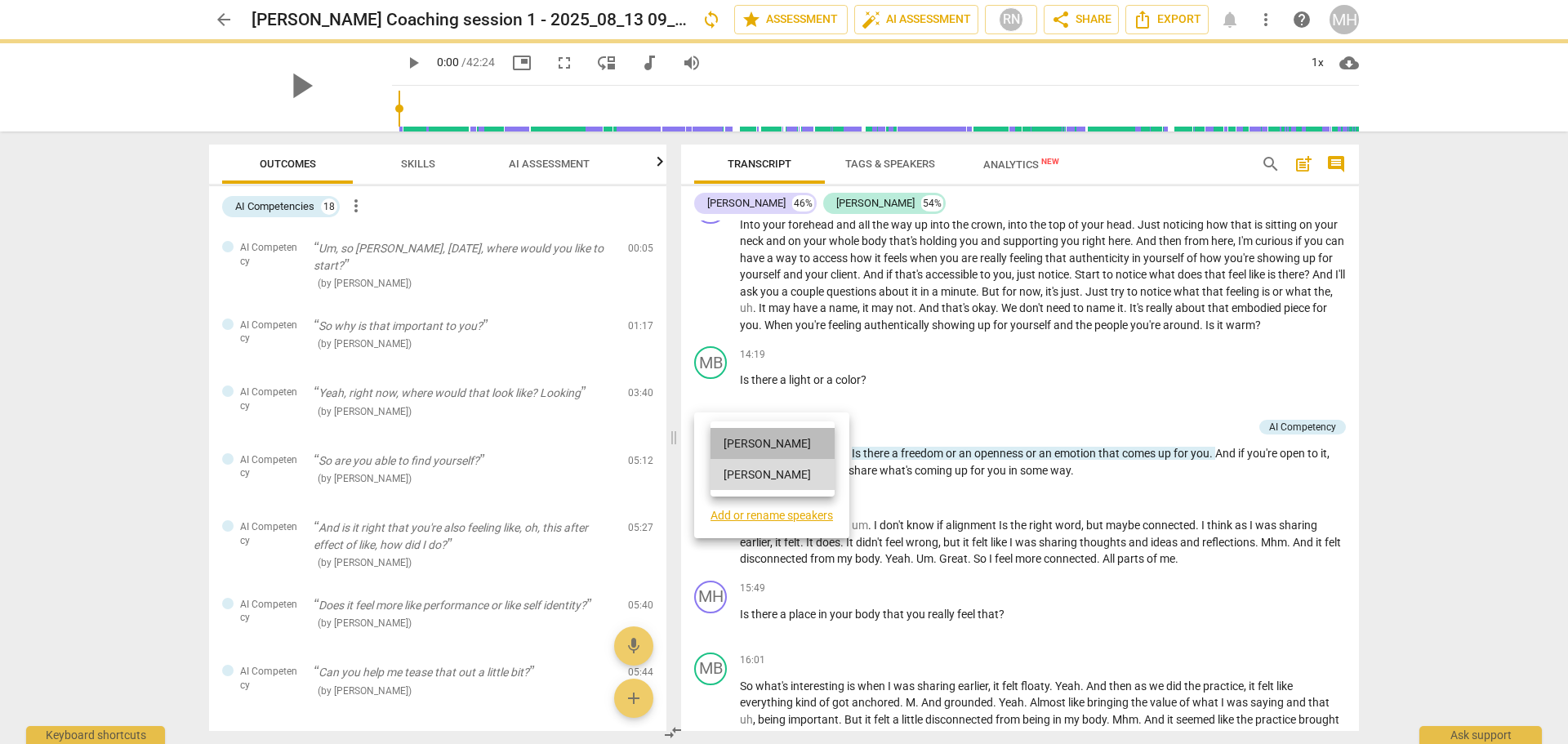
click at [761, 436] on li "[PERSON_NAME]" at bounding box center [772, 443] width 124 height 31
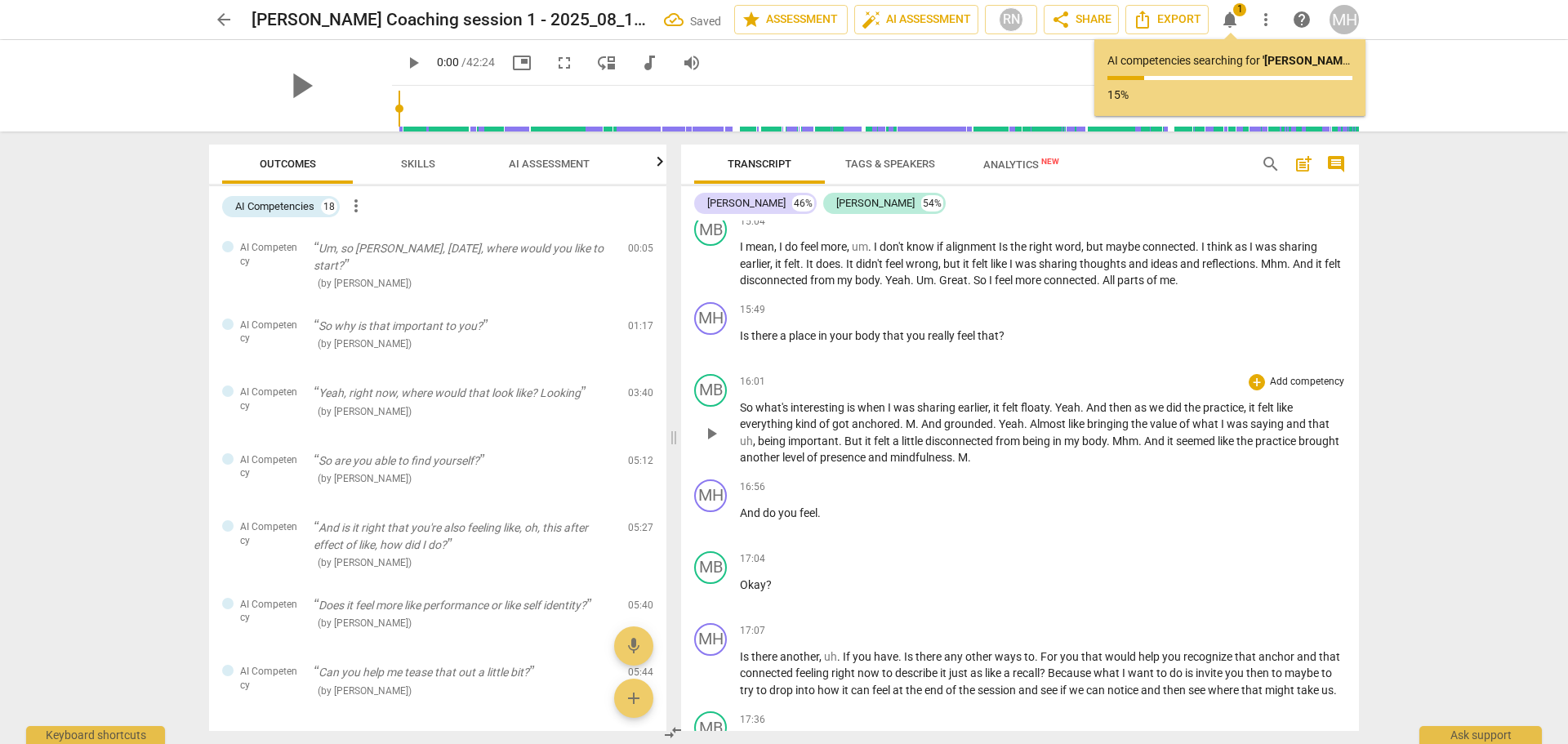
scroll to position [2845, 0]
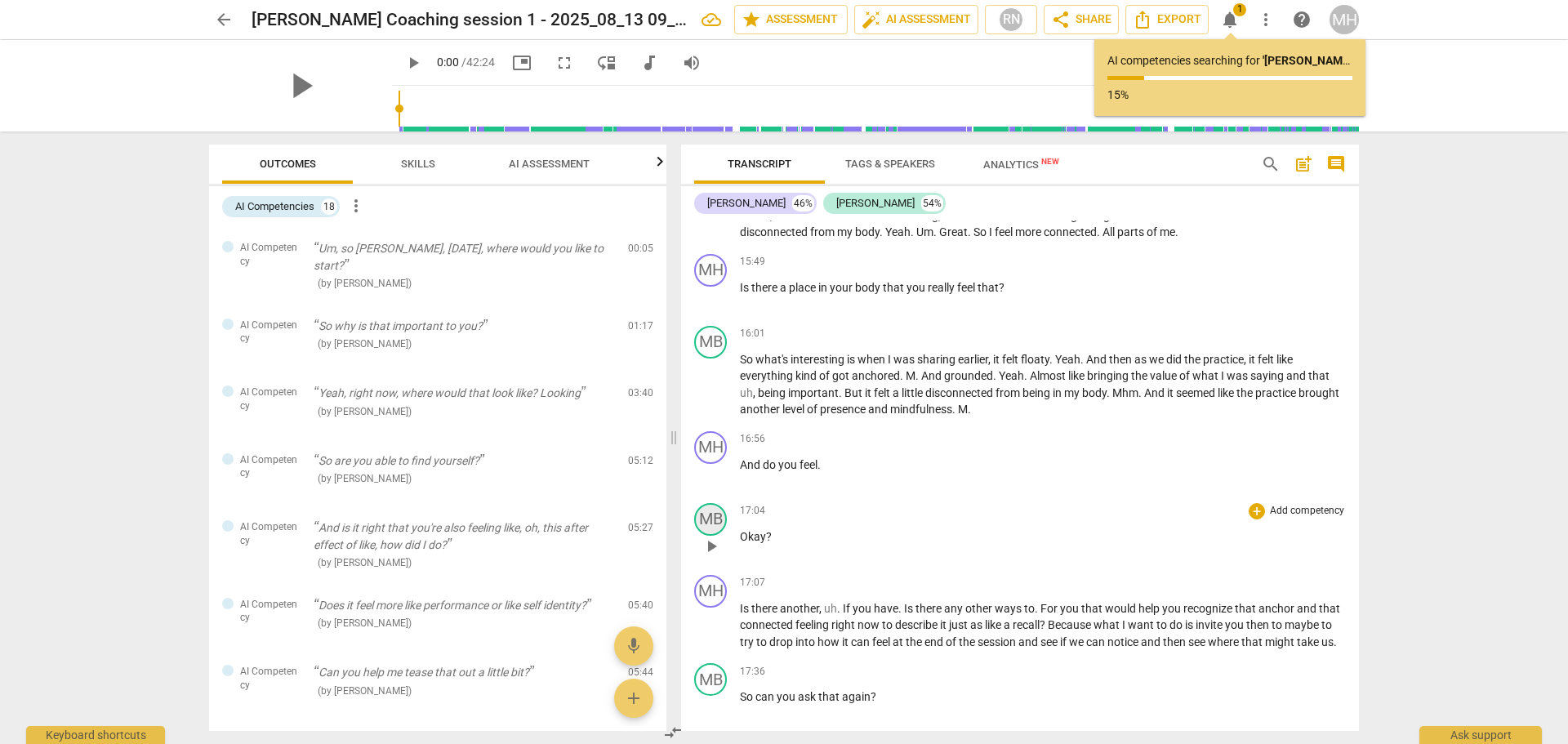
click at [708, 536] on div "MB" at bounding box center [710, 518] width 32 height 32
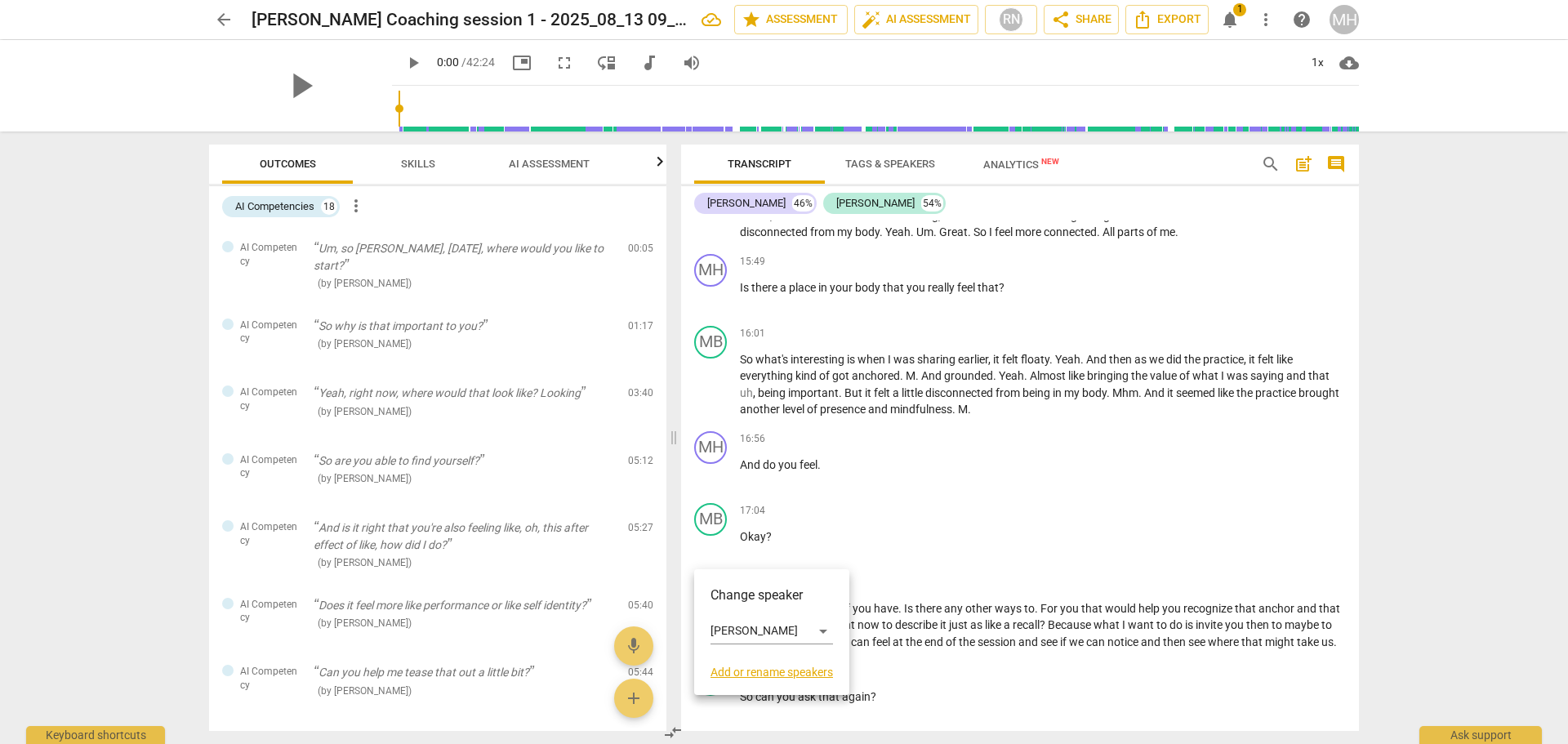
click at [1237, 569] on div at bounding box center [784, 372] width 1568 height 744
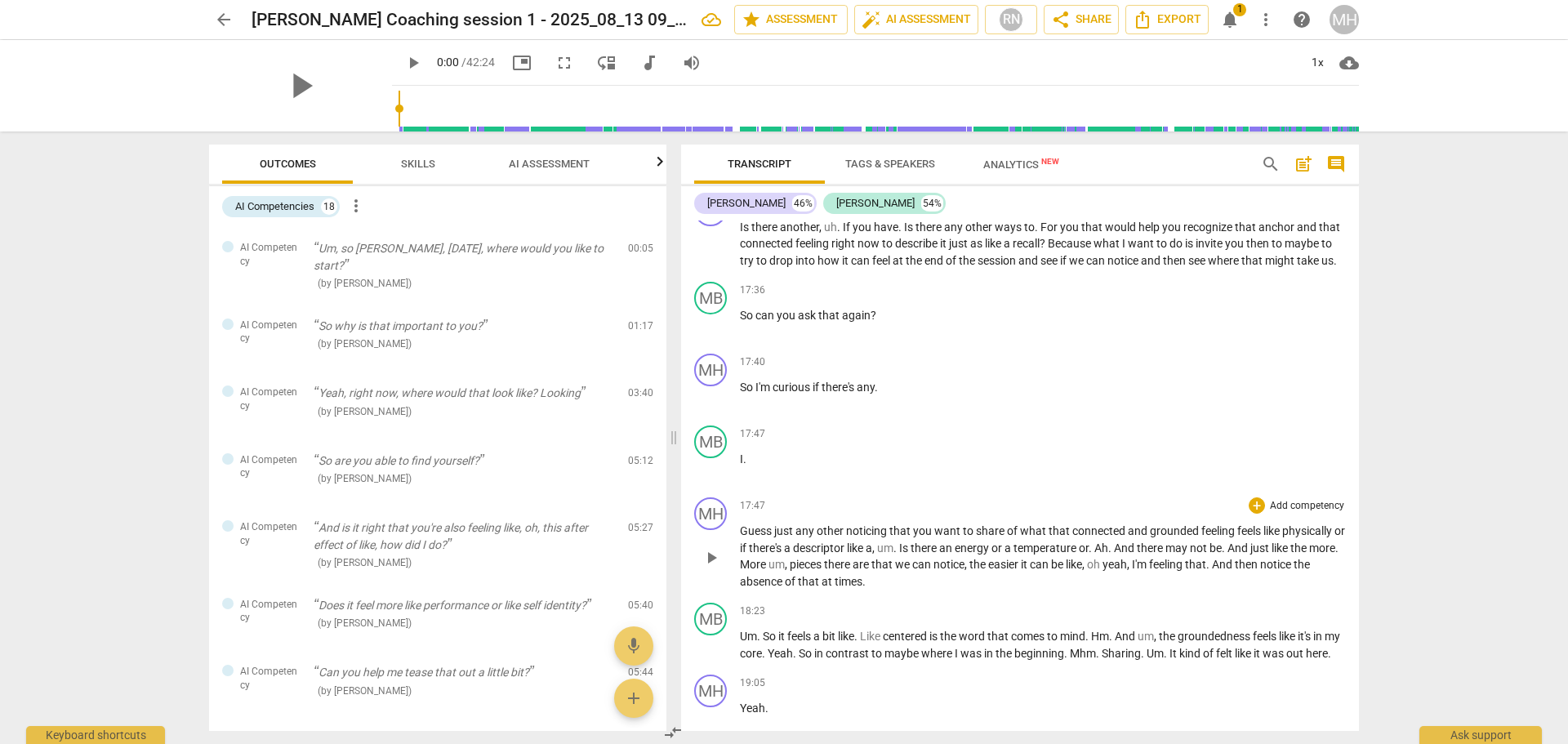
scroll to position [3254, 0]
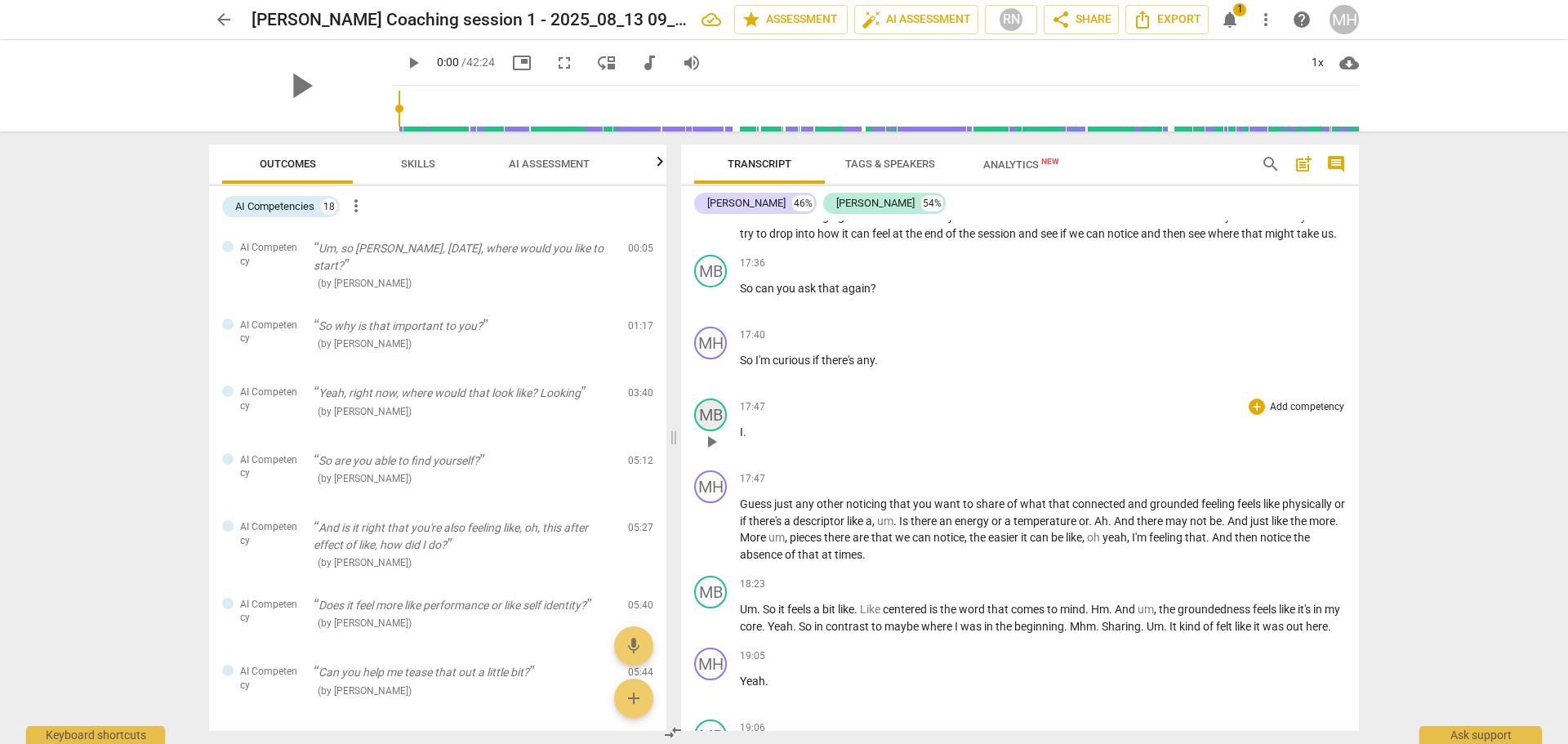
click at [712, 431] on div "MB" at bounding box center [710, 414] width 32 height 32
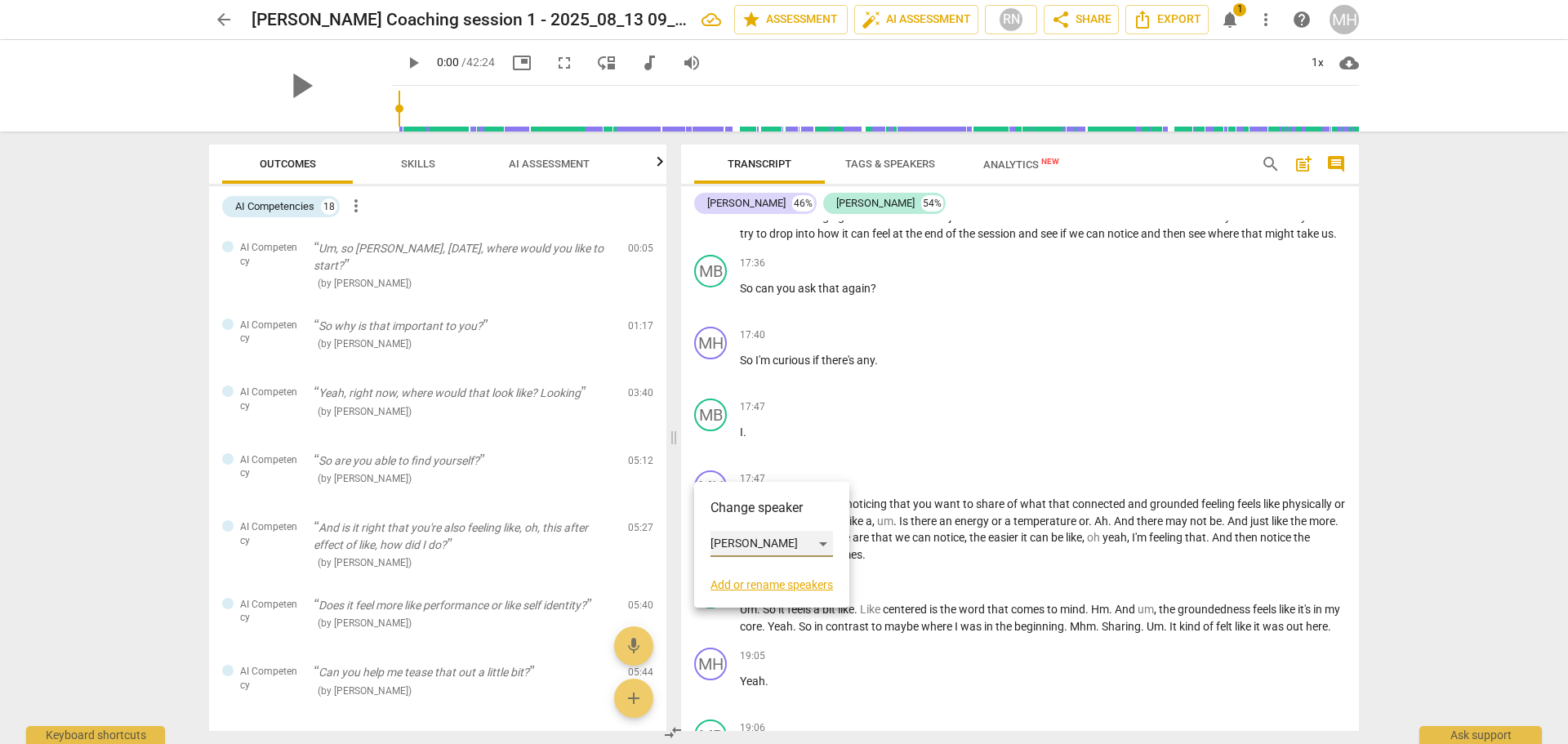
click at [748, 539] on div "[PERSON_NAME]" at bounding box center [771, 544] width 123 height 26
click at [750, 519] on li "[PERSON_NAME]" at bounding box center [772, 513] width 124 height 31
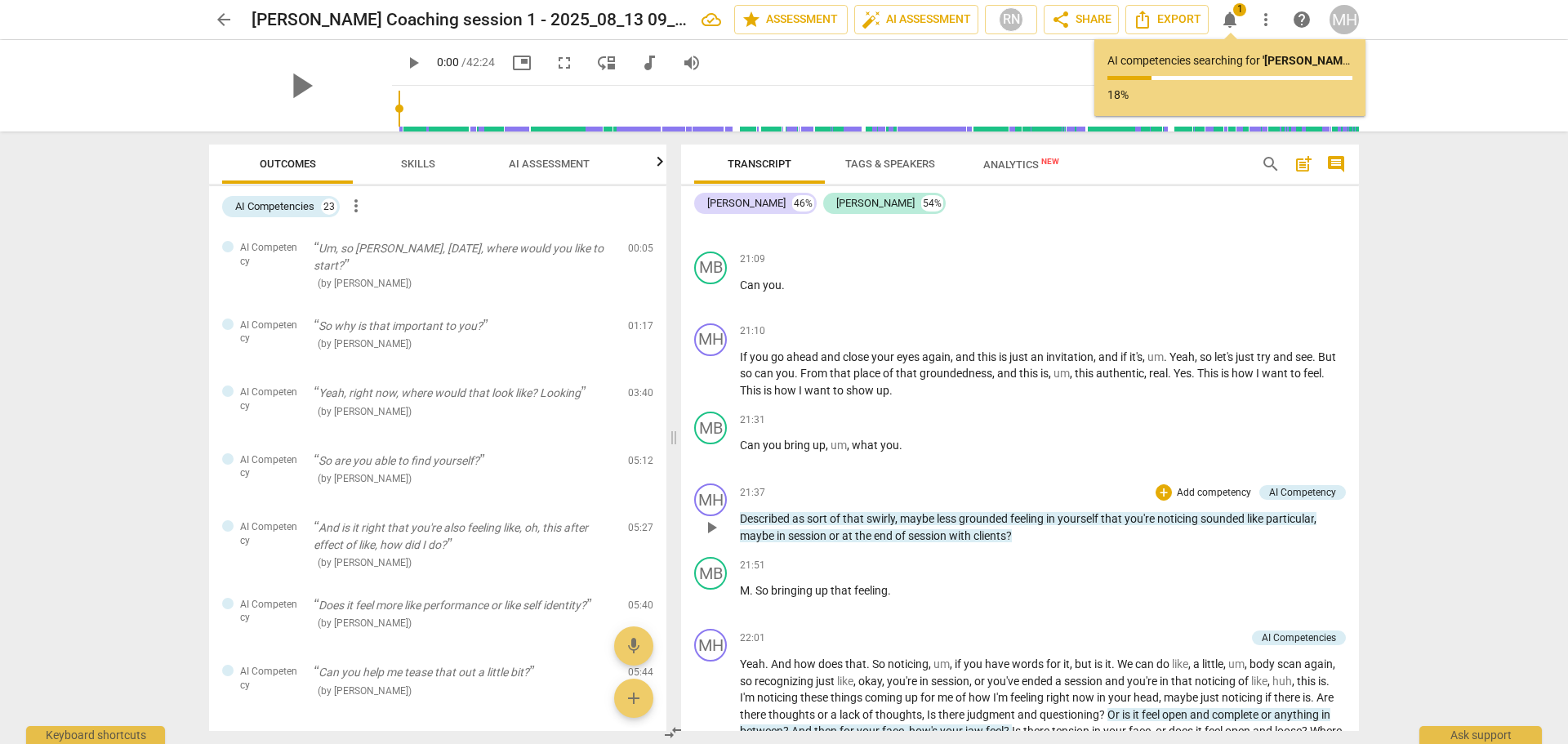
scroll to position [4234, 0]
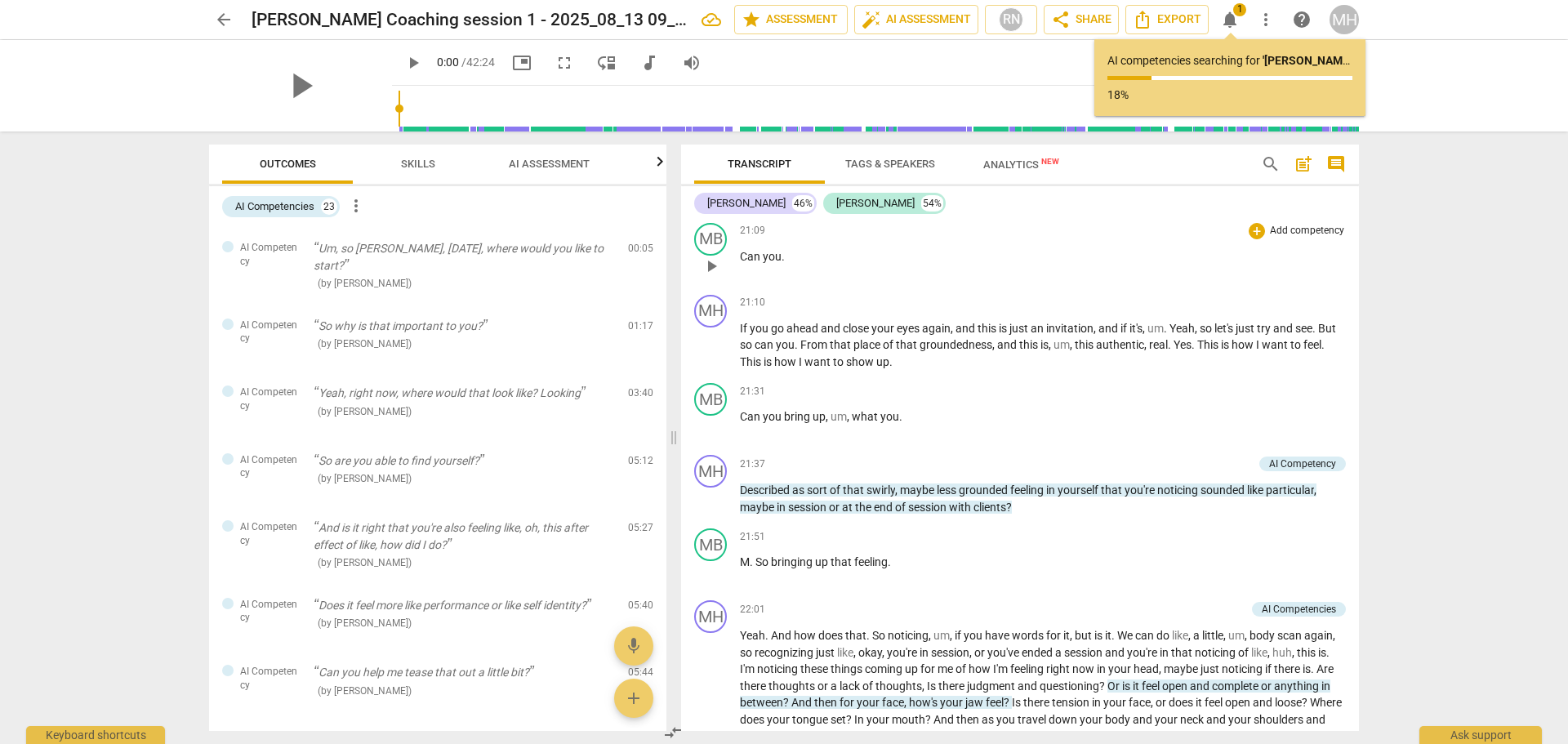
click at [706, 280] on button "play_arrow" at bounding box center [711, 267] width 26 height 26
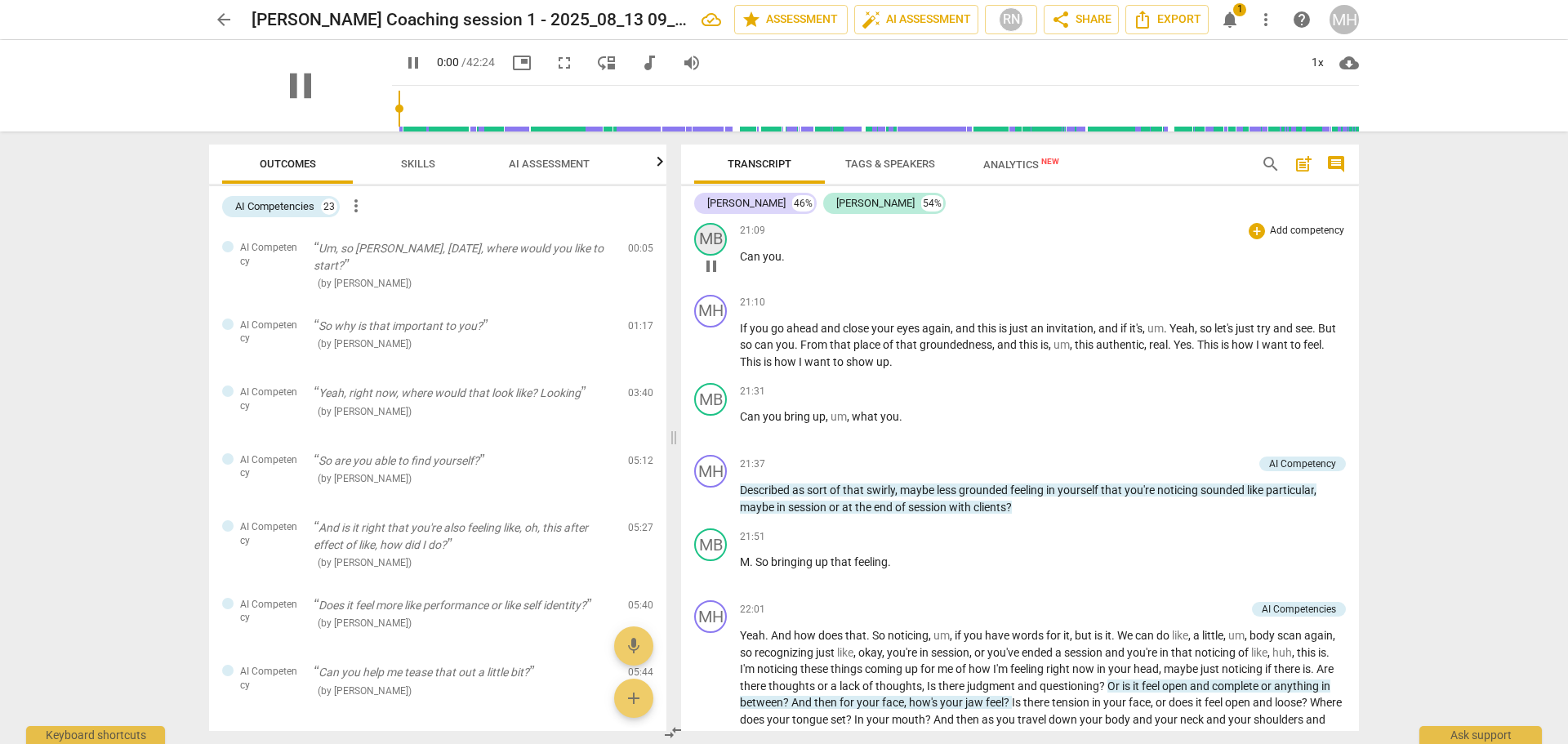
click at [708, 255] on div "MB" at bounding box center [710, 239] width 32 height 32
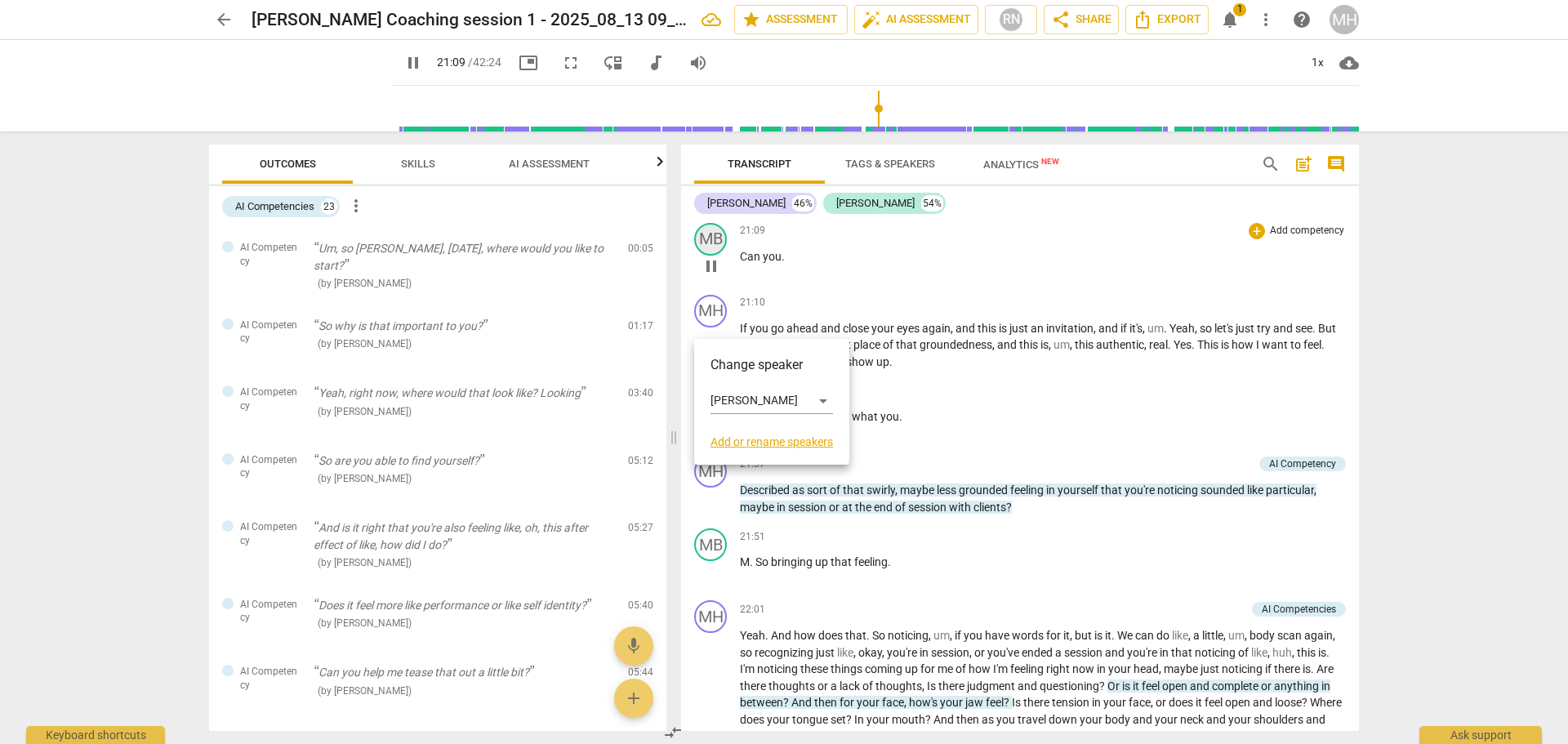
click at [708, 318] on div at bounding box center [784, 372] width 1568 height 744
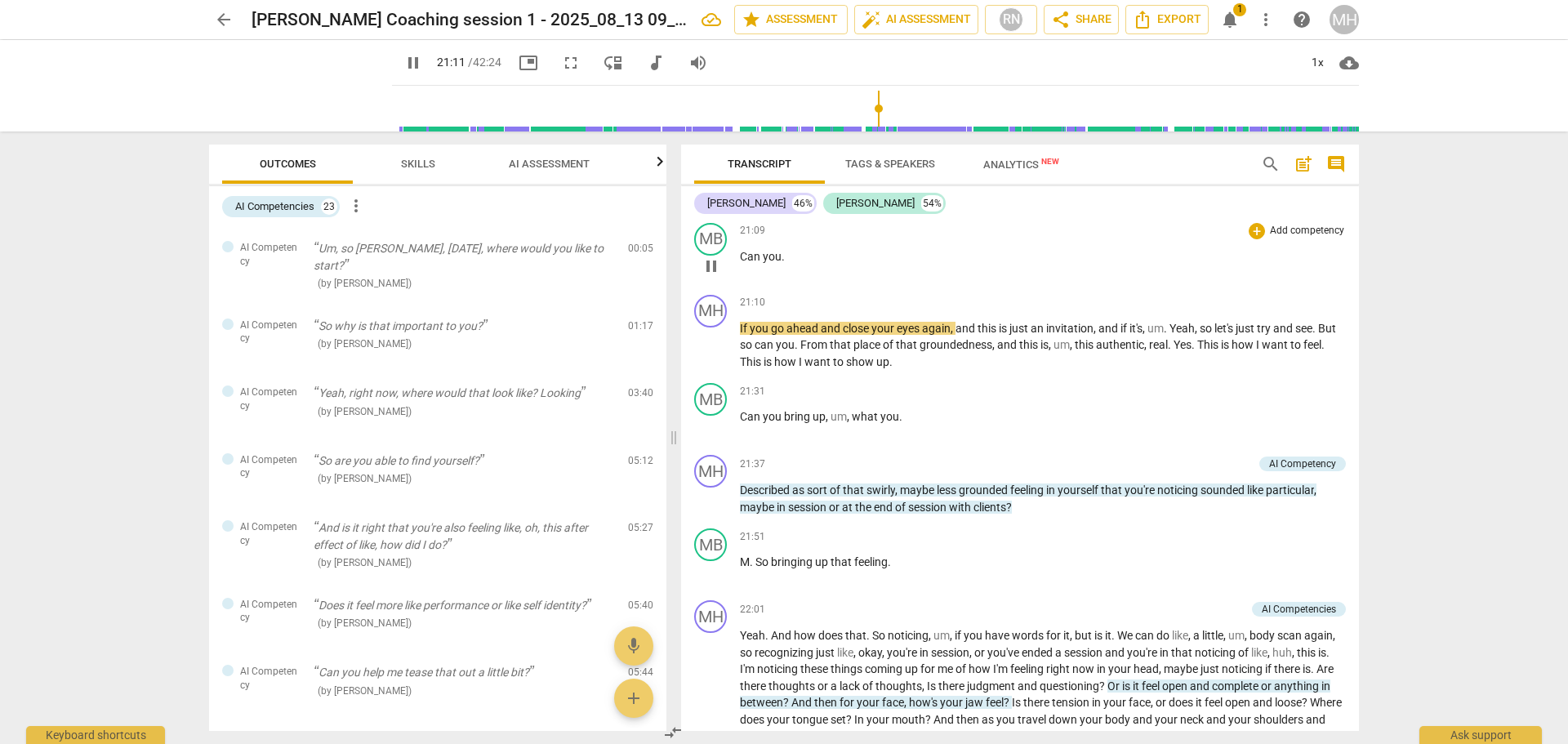
click at [707, 276] on span "pause" at bounding box center [711, 266] width 19 height 19
click at [708, 255] on div "MB" at bounding box center [710, 239] width 32 height 32
click at [765, 402] on div "[PERSON_NAME]" at bounding box center [771, 401] width 123 height 26
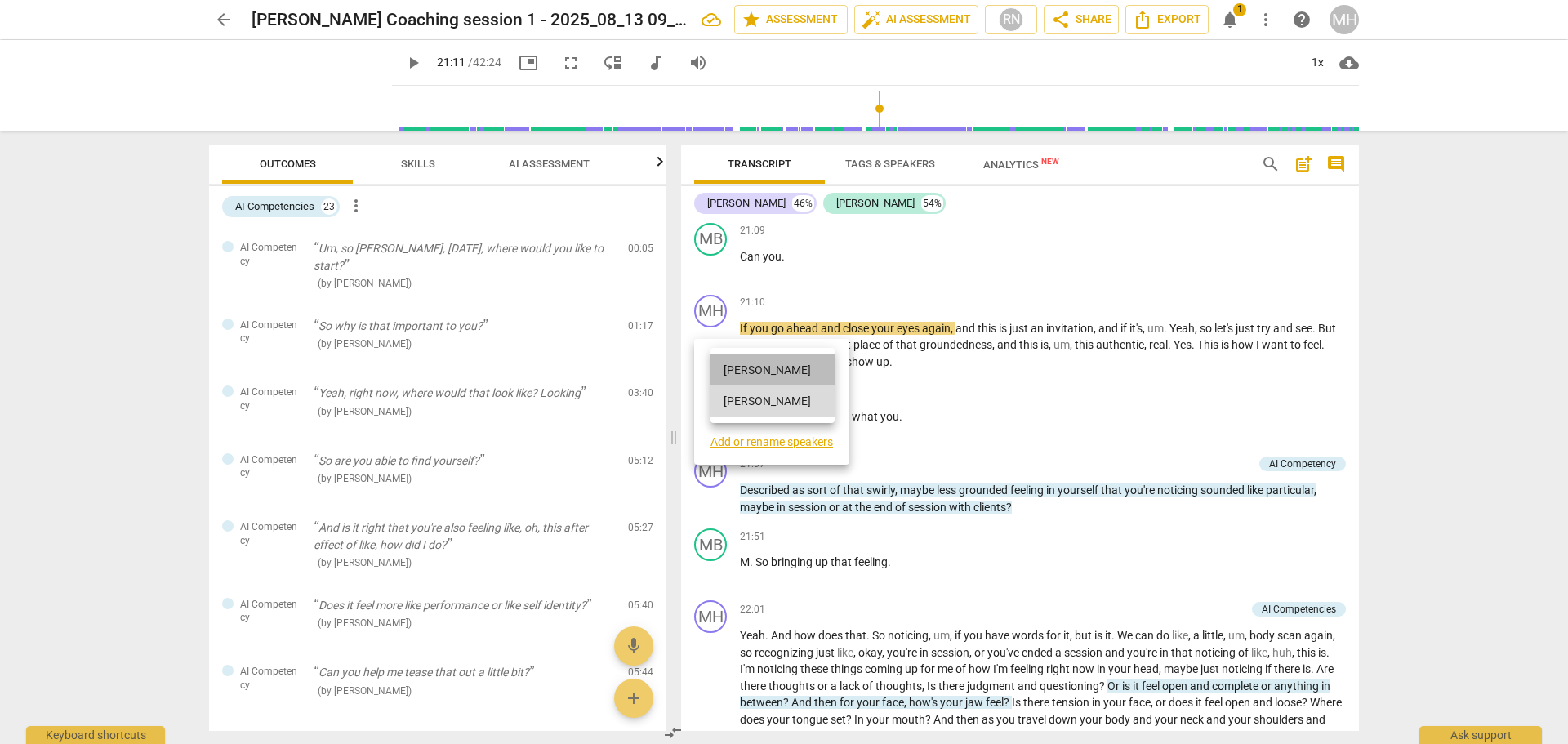
click at [747, 362] on li "[PERSON_NAME]" at bounding box center [772, 370] width 124 height 31
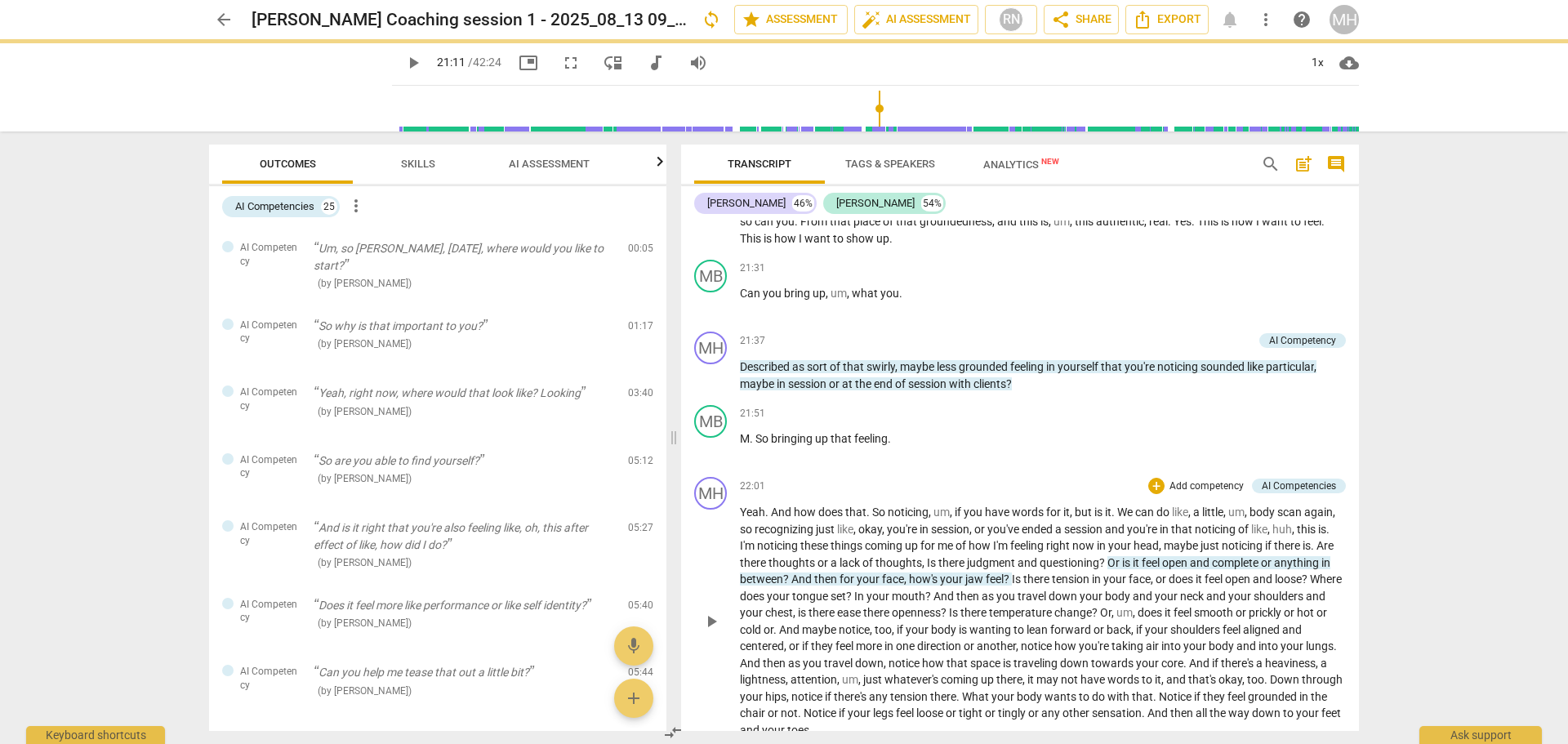
scroll to position [4399, 0]
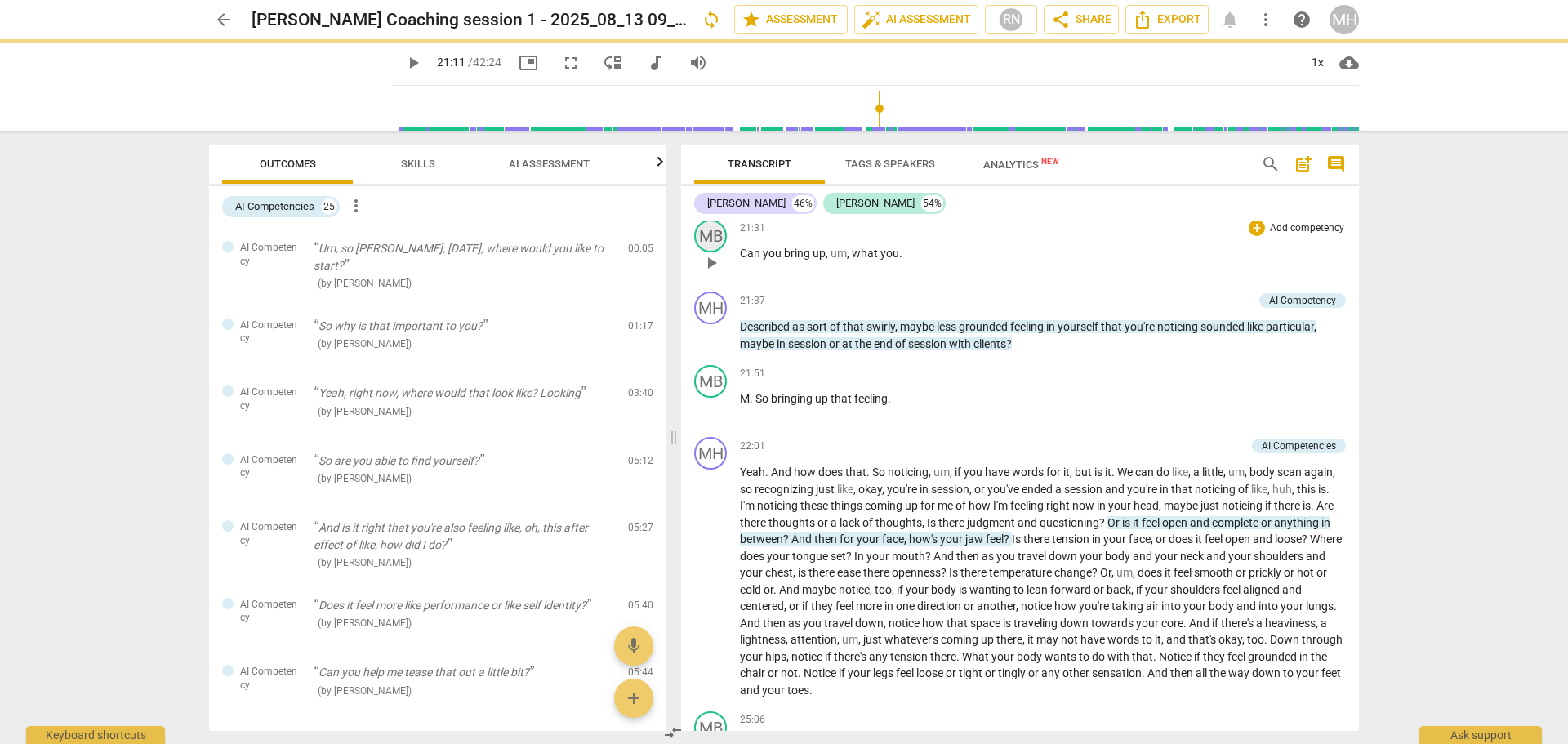
click at [721, 253] on div "MB" at bounding box center [710, 235] width 32 height 32
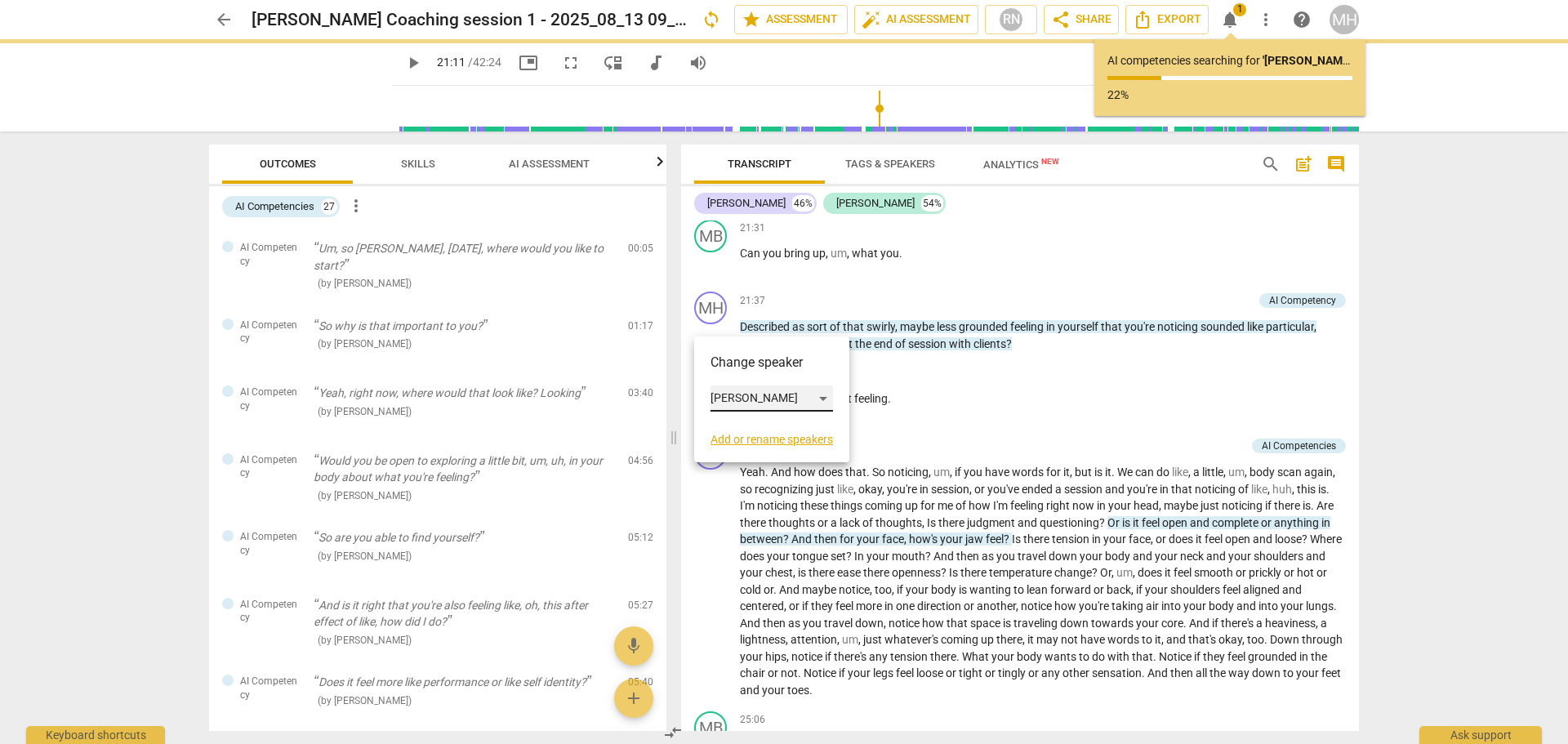
click at [735, 400] on div "[PERSON_NAME]" at bounding box center [771, 398] width 123 height 26
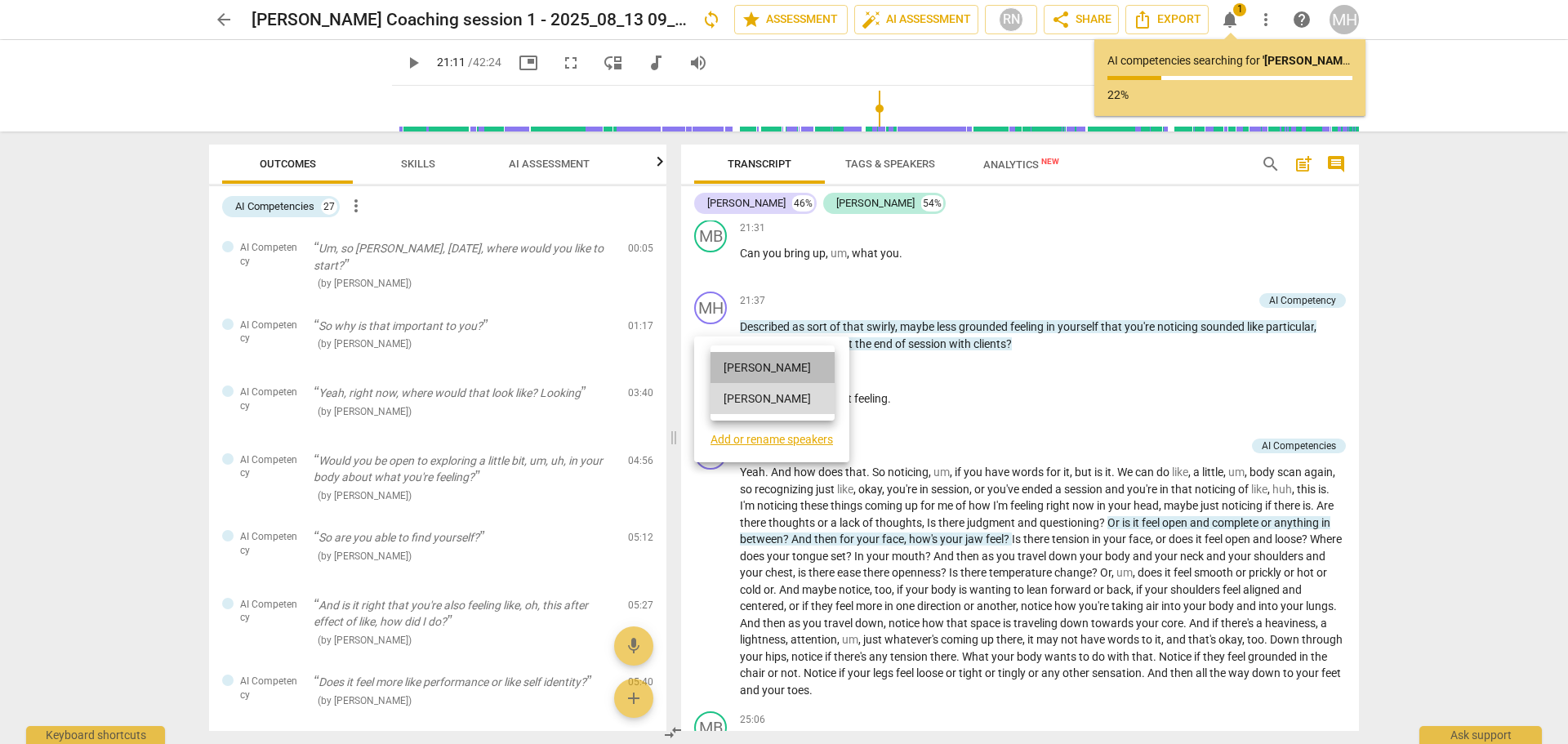
click at [732, 355] on li "[PERSON_NAME]" at bounding box center [772, 368] width 124 height 31
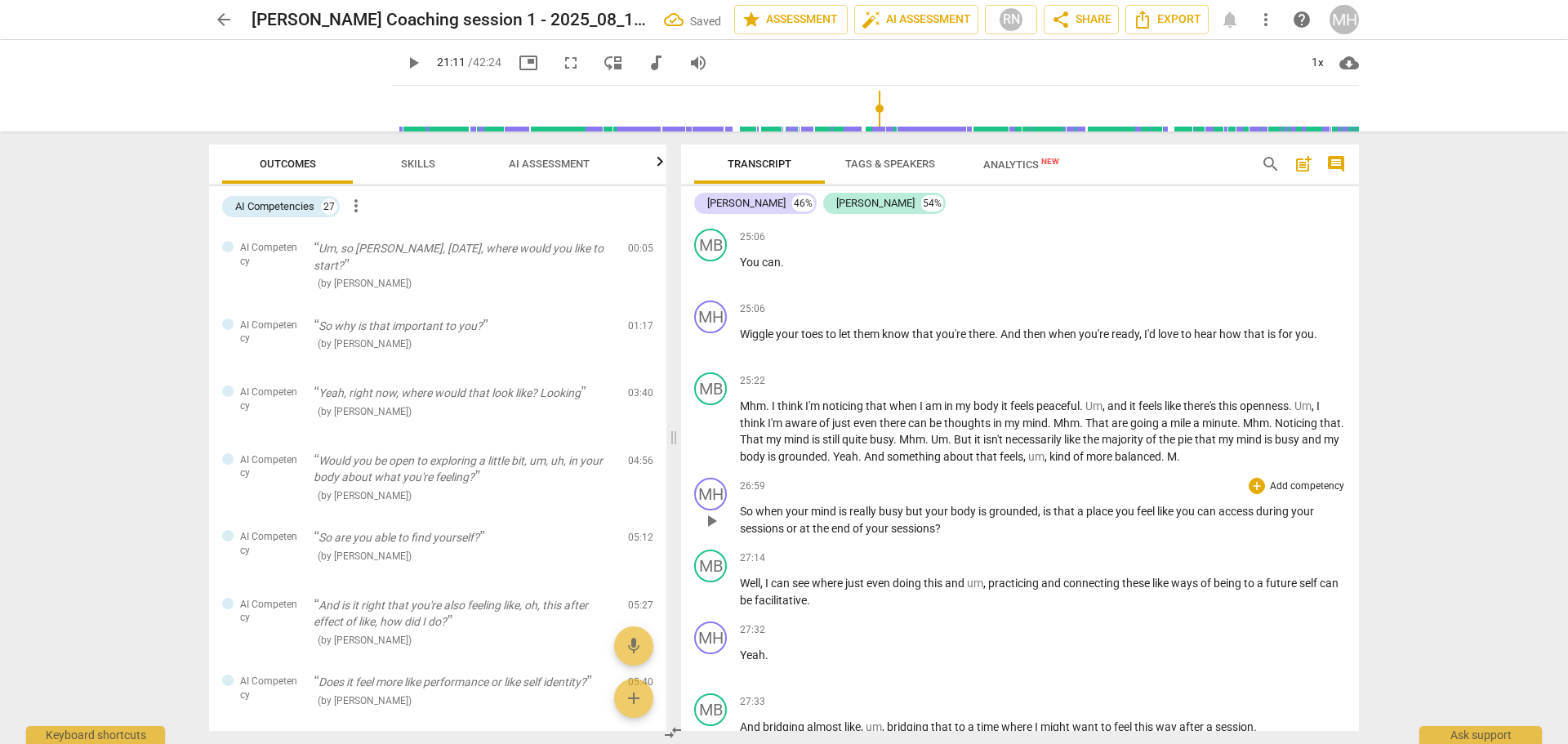
scroll to position [4888, 0]
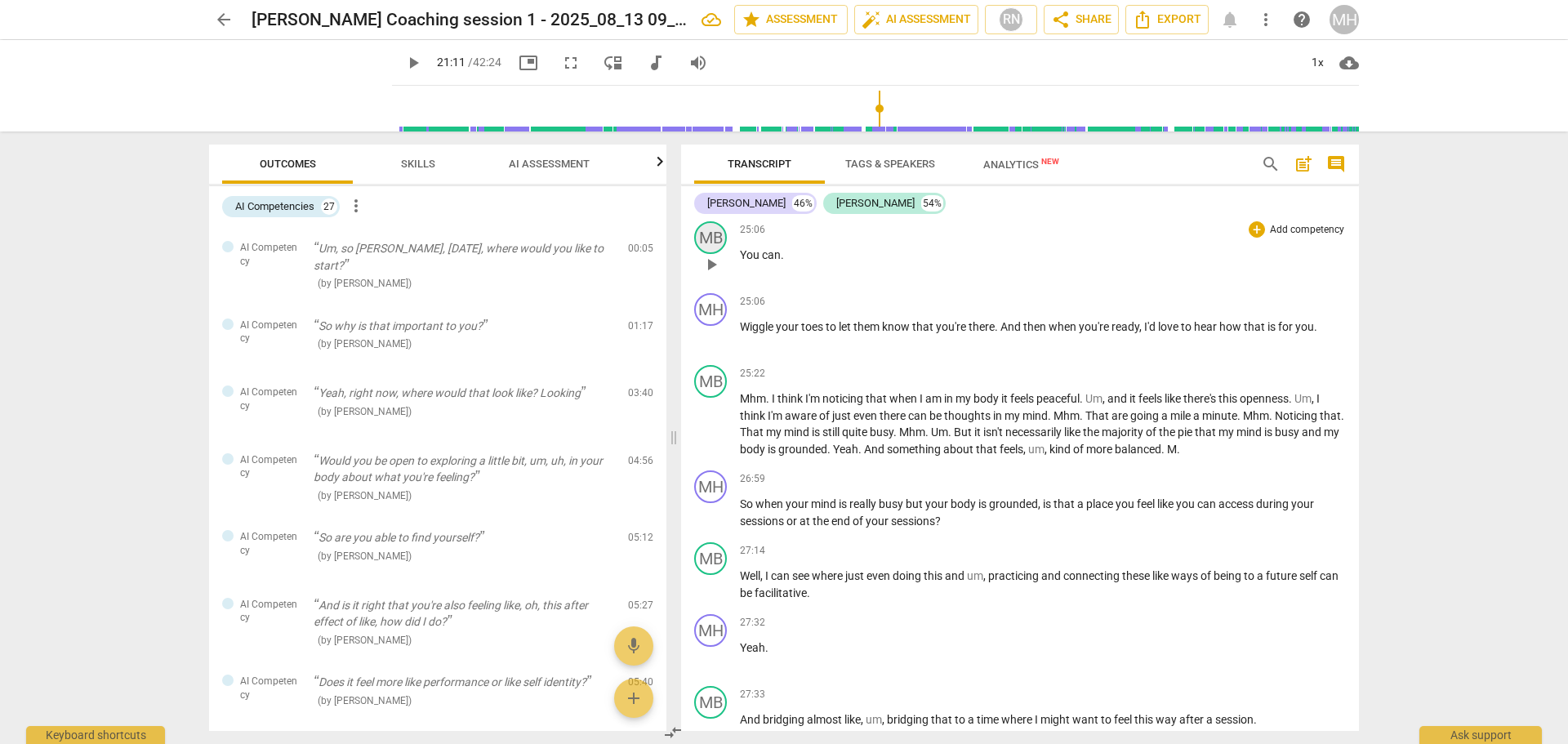
click at [700, 254] on div "MB" at bounding box center [710, 237] width 32 height 32
click at [727, 406] on div "[PERSON_NAME]" at bounding box center [771, 400] width 123 height 26
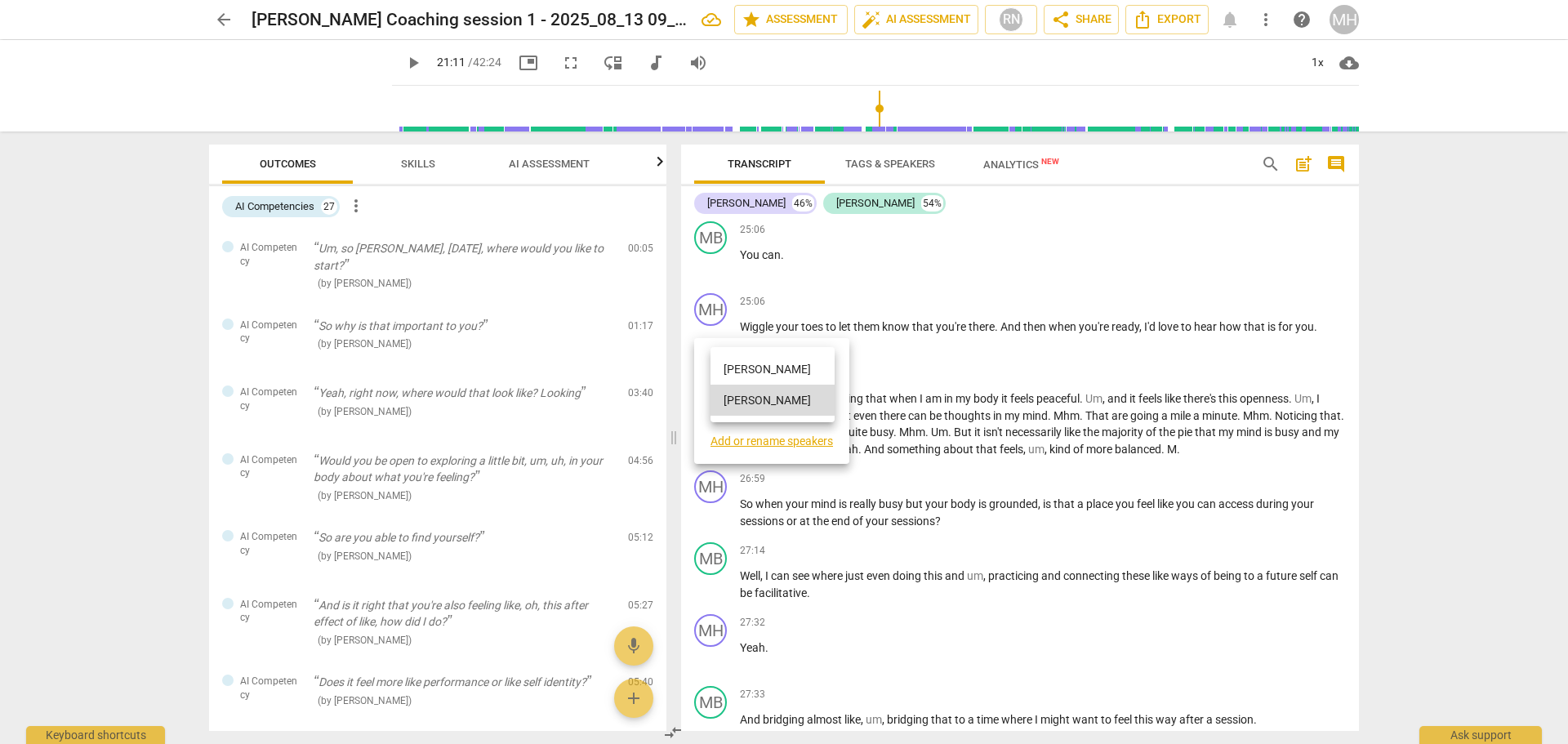
click at [740, 364] on li "[PERSON_NAME]" at bounding box center [772, 369] width 124 height 31
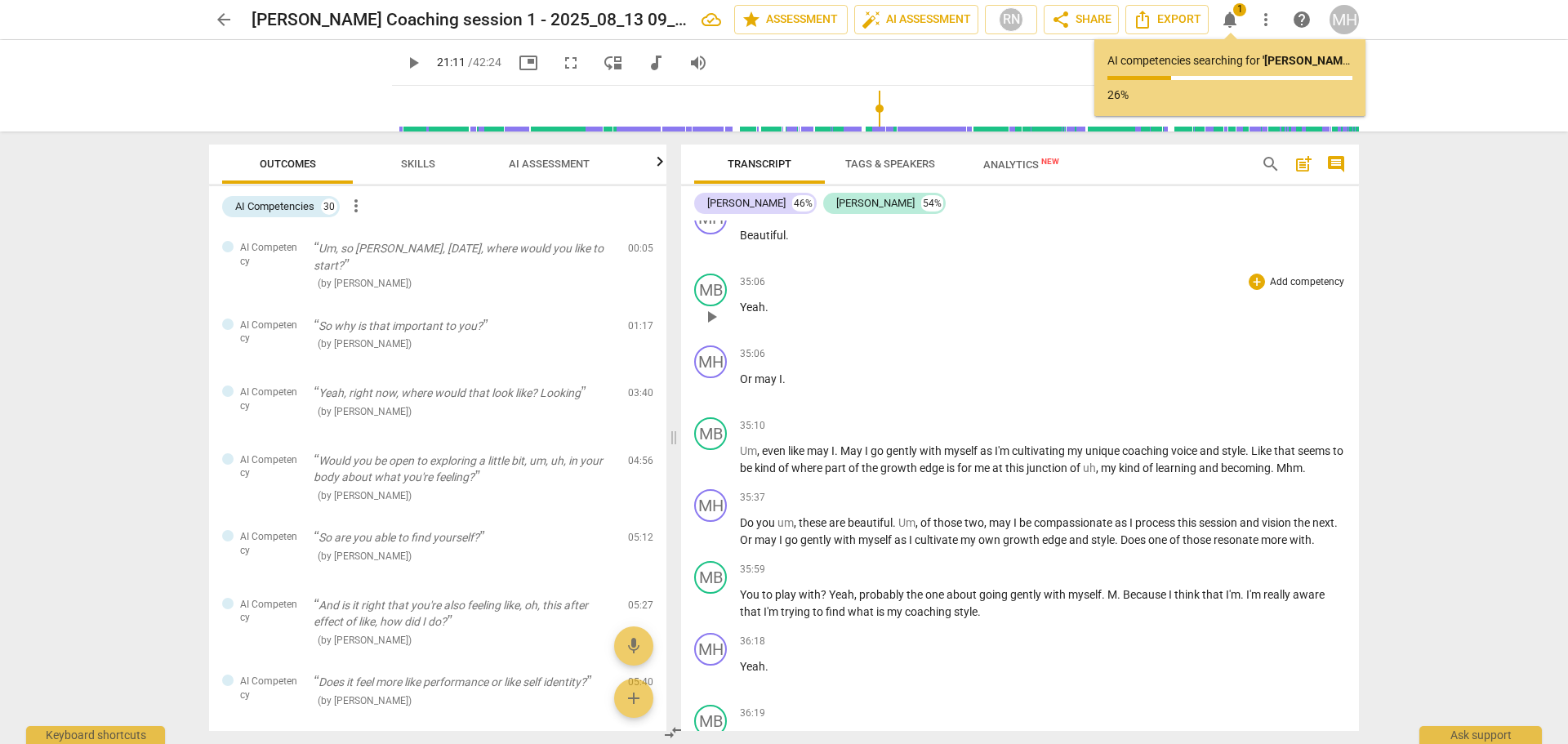
scroll to position [7338, 0]
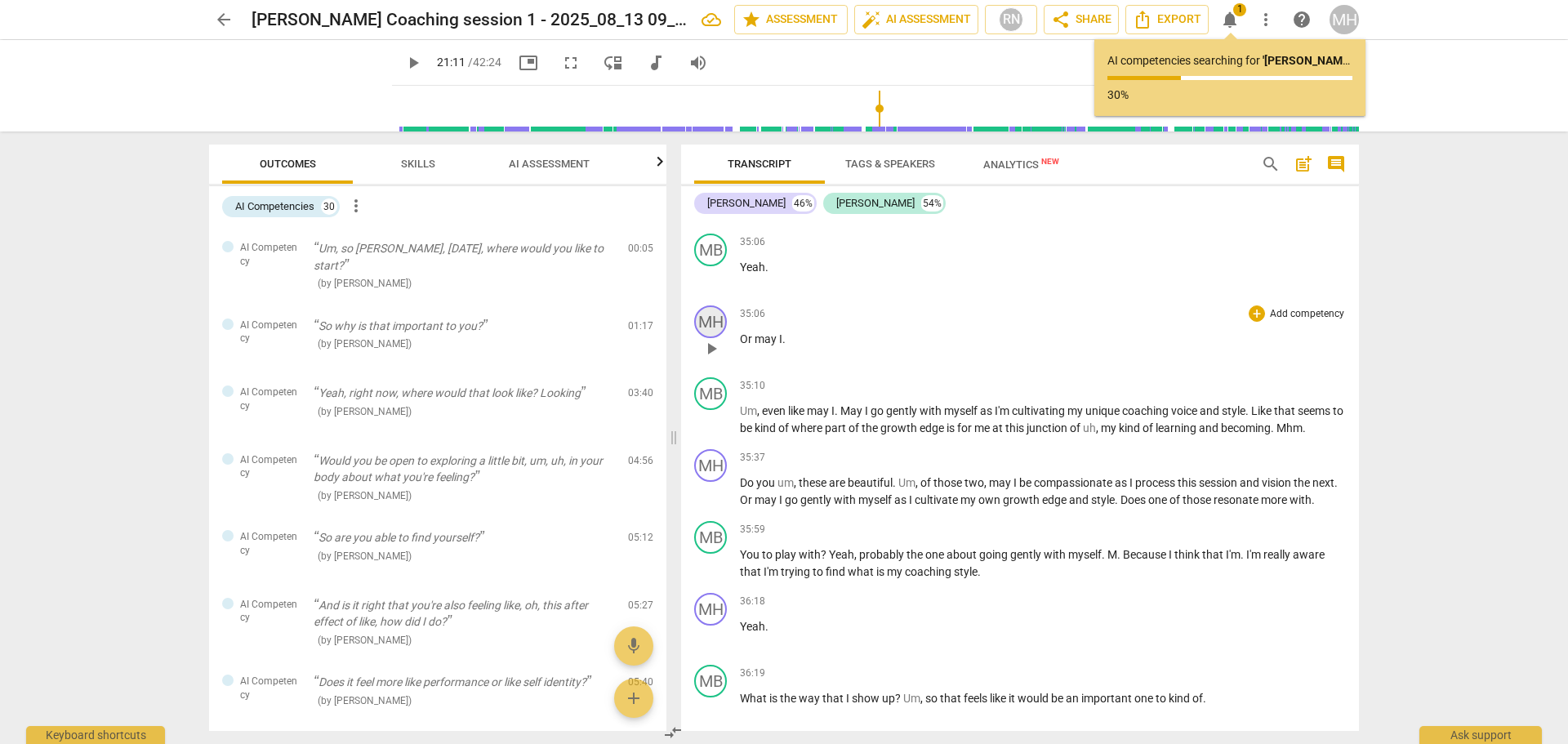
click at [716, 338] on div "MH" at bounding box center [710, 321] width 32 height 32
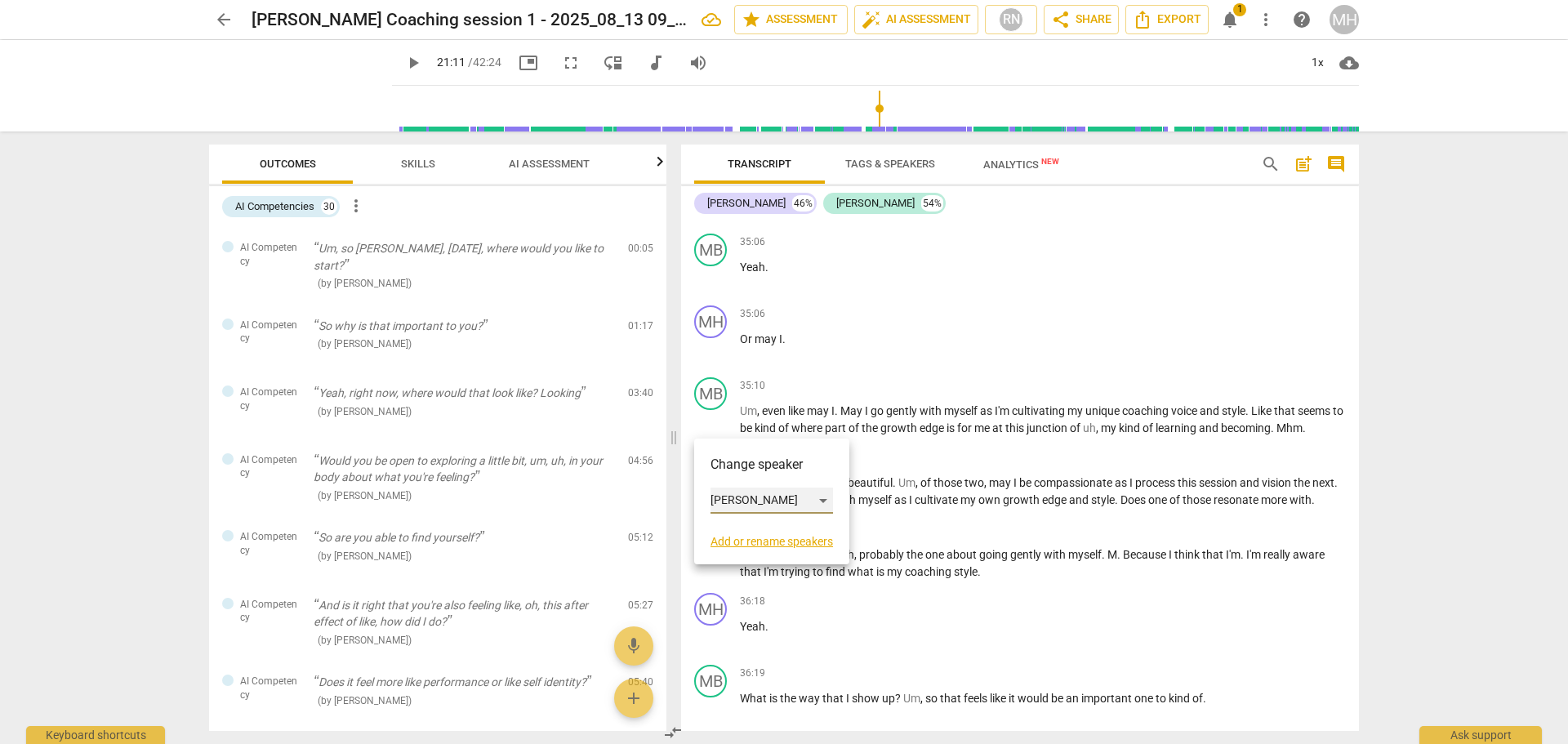
click at [731, 497] on div "[PERSON_NAME]" at bounding box center [771, 501] width 123 height 26
click at [740, 532] on li "[PERSON_NAME]" at bounding box center [772, 531] width 124 height 31
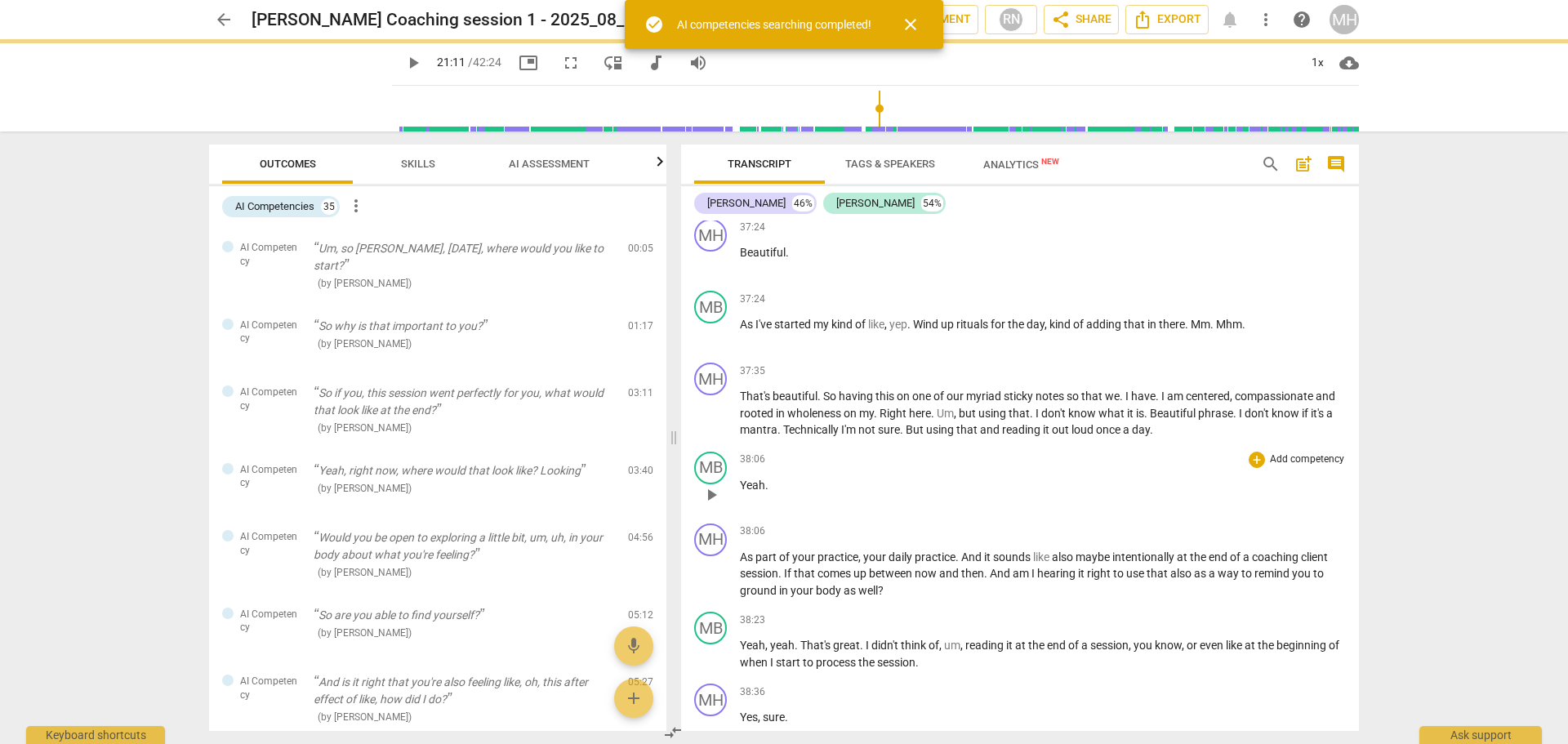
scroll to position [8403, 0]
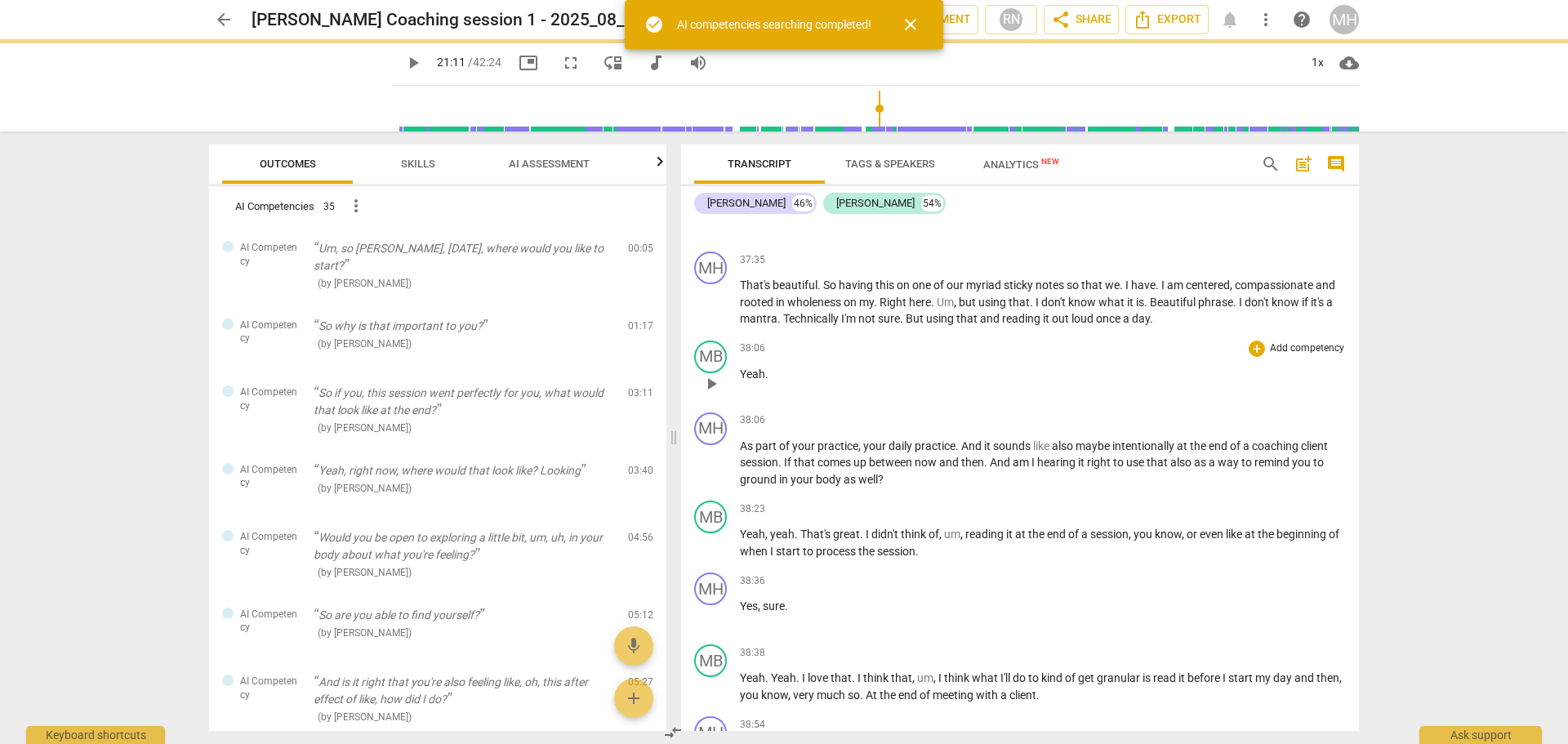
type input "1271"
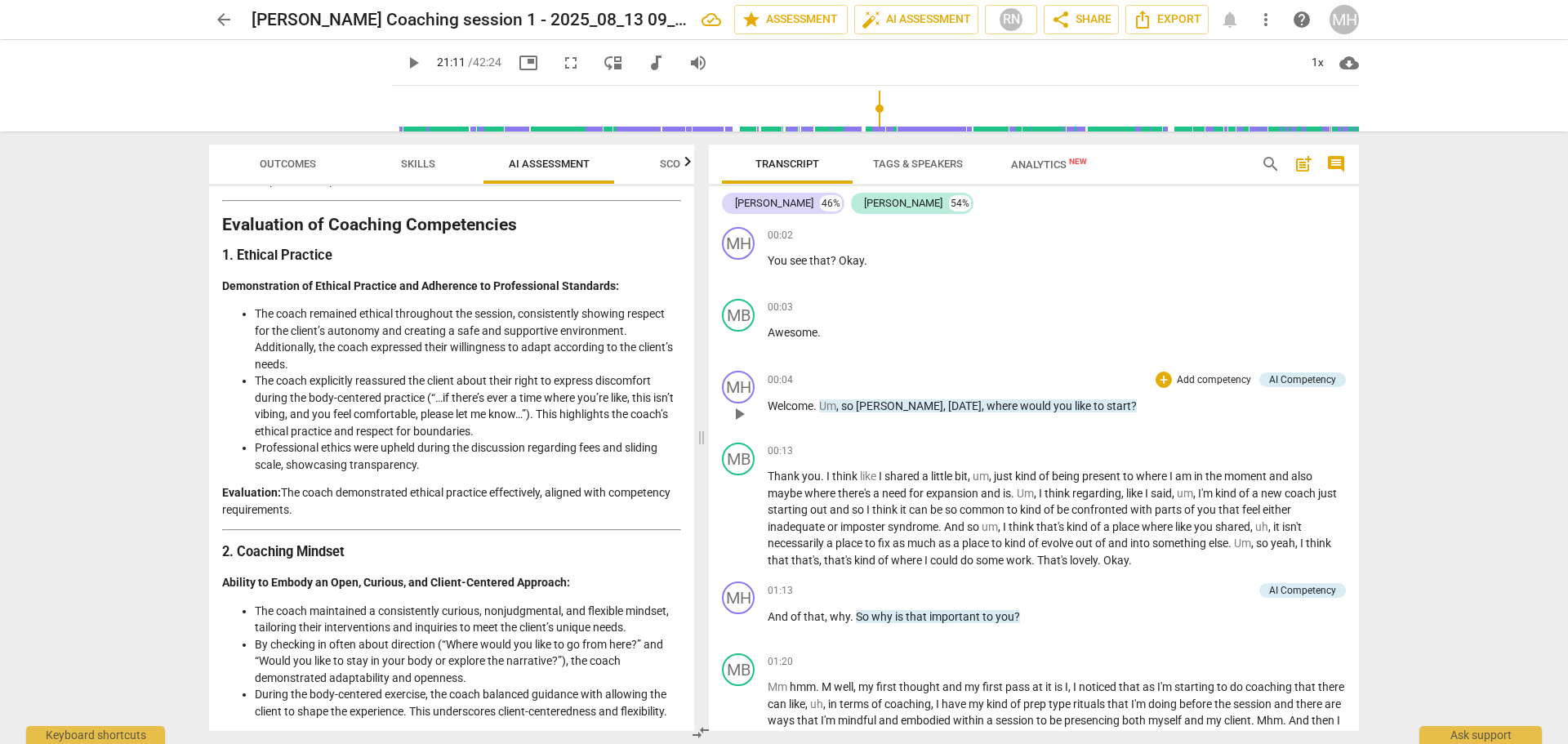
scroll to position [150, 0]
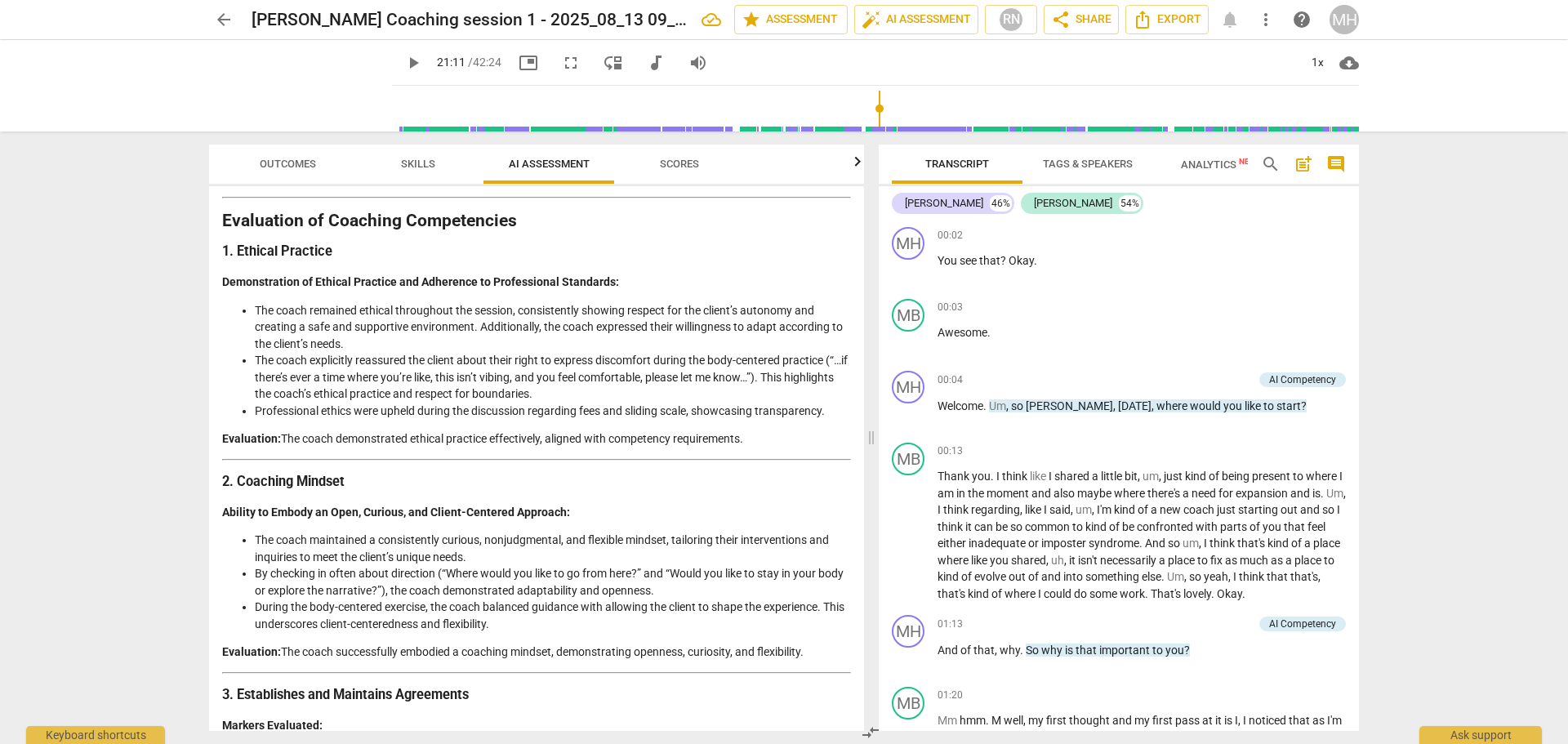
drag, startPoint x: 676, startPoint y: 440, endPoint x: 874, endPoint y: 447, distance: 198.1
click at [874, 447] on span at bounding box center [870, 437] width 10 height 612
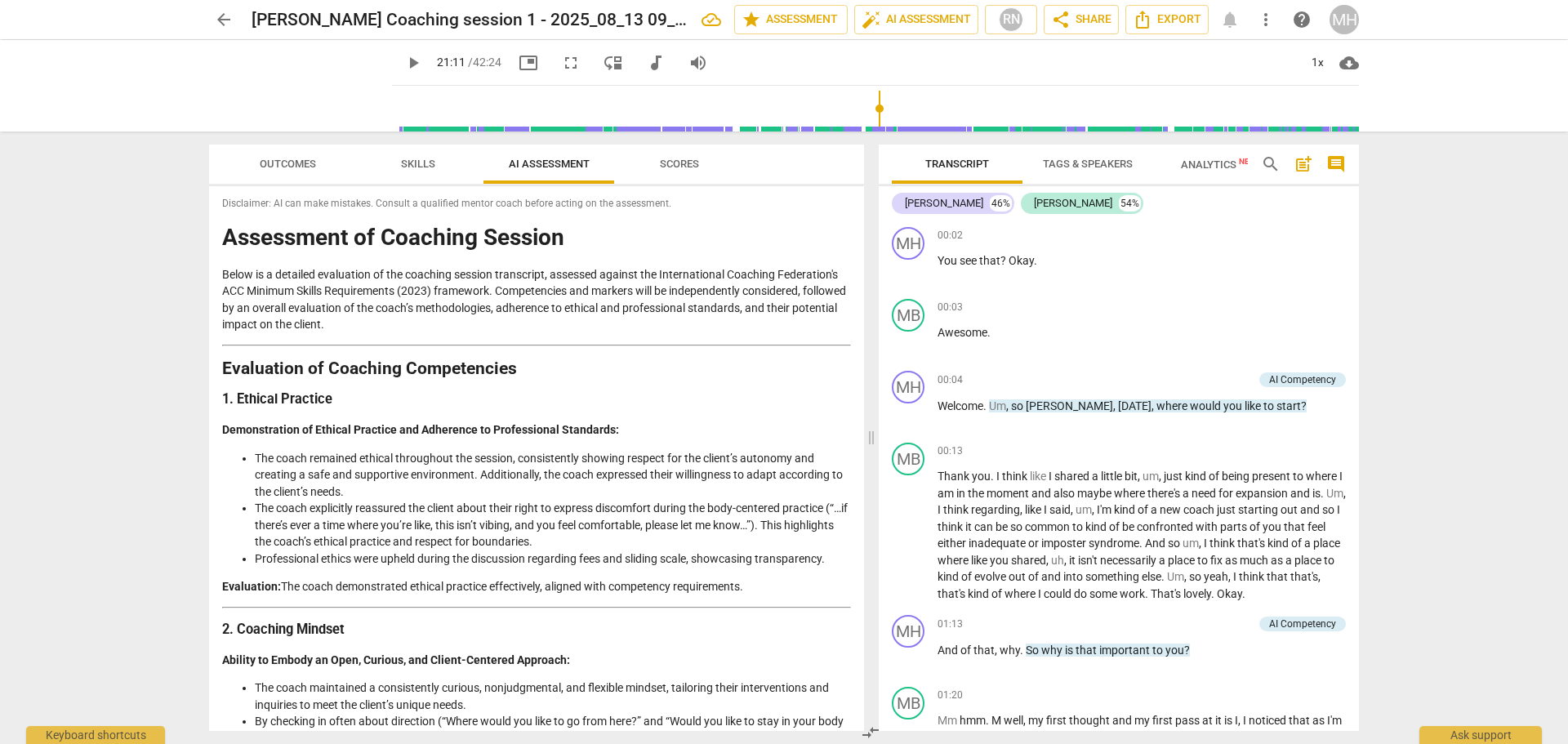
scroll to position [0, 0]
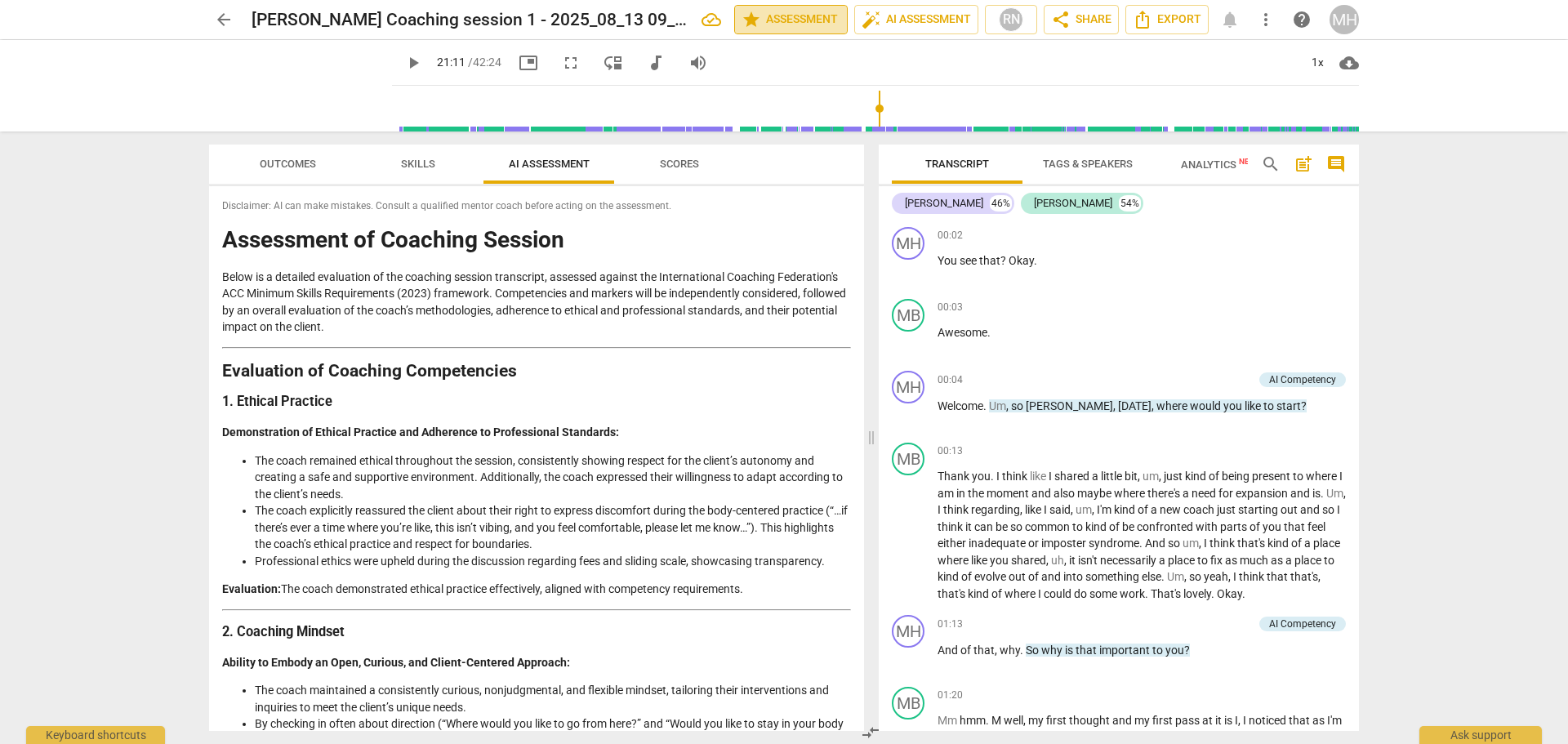
click at [761, 28] on span "star Assessment" at bounding box center [790, 19] width 98 height 19
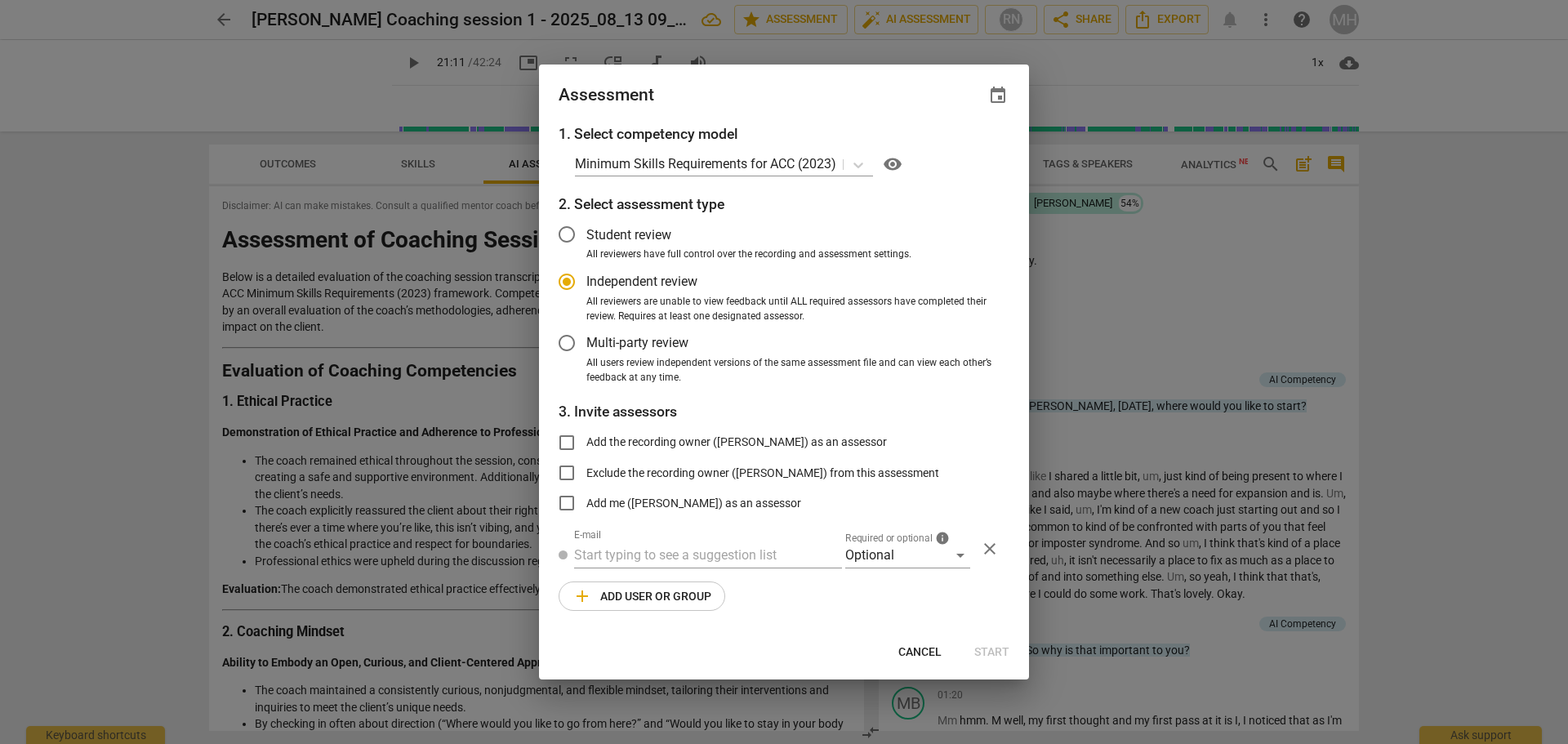
click at [897, 646] on button "Cancel" at bounding box center [920, 652] width 70 height 30
radio input "false"
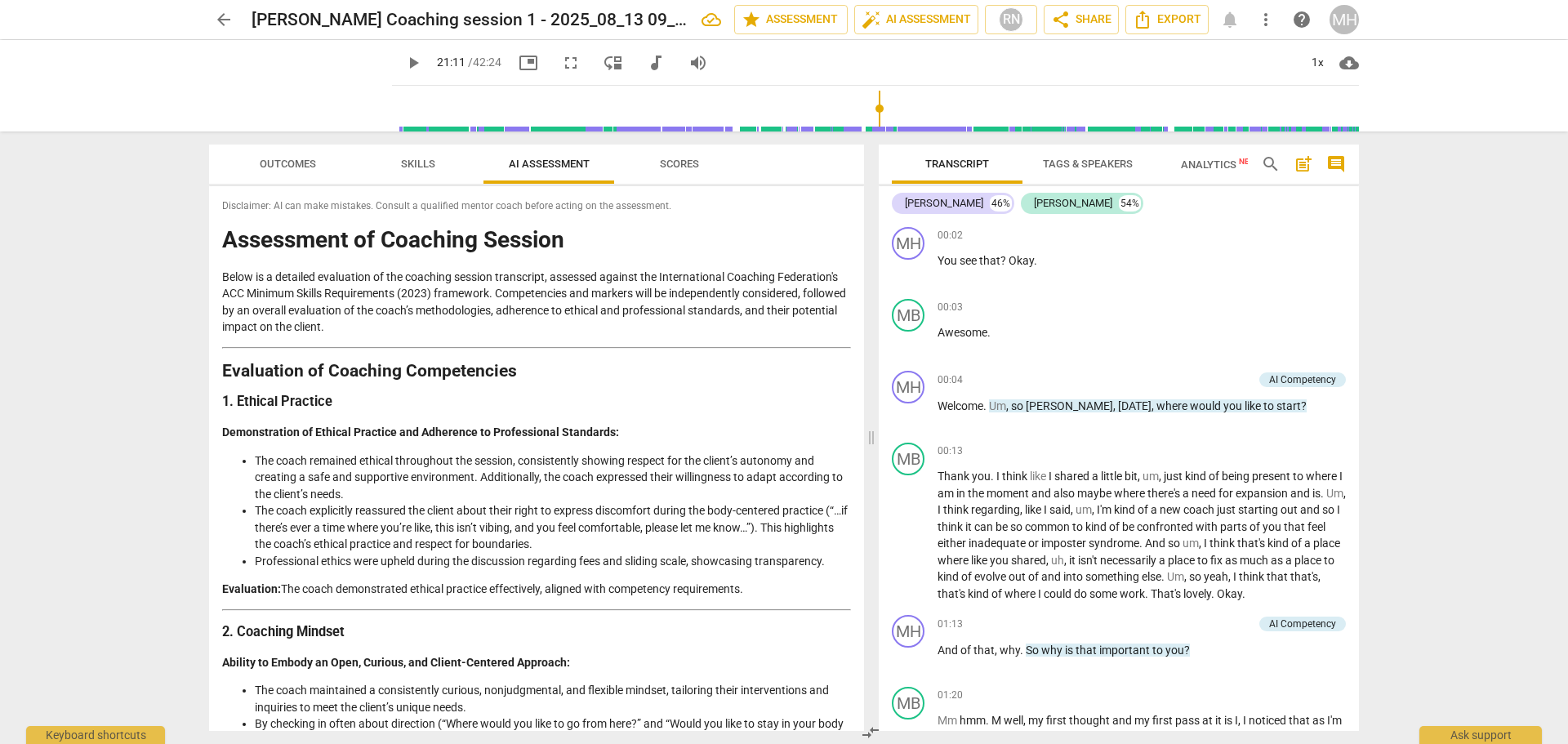
click at [686, 170] on span "Scores" at bounding box center [679, 164] width 78 height 22
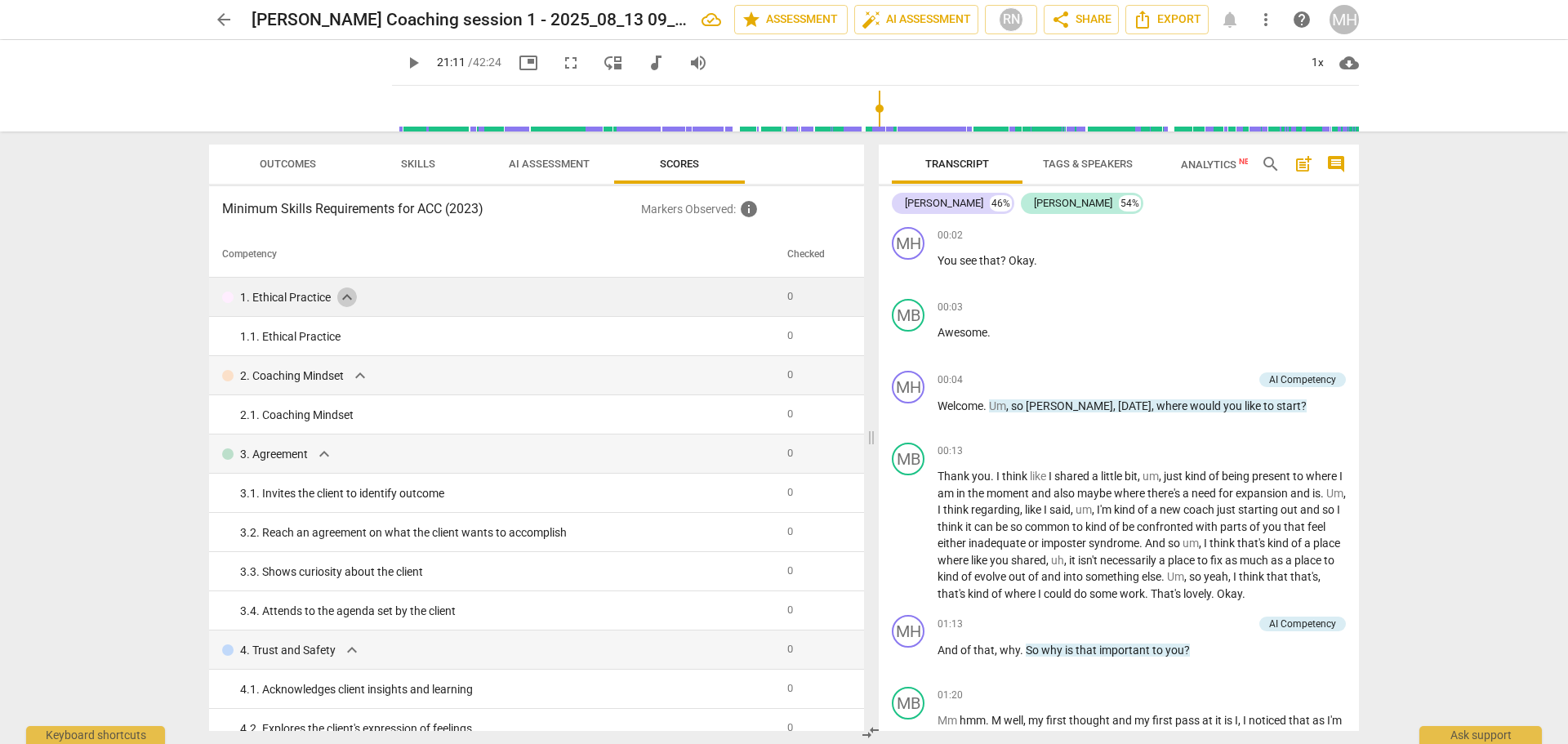
click at [347, 293] on span "expand_more" at bounding box center [347, 297] width 19 height 19
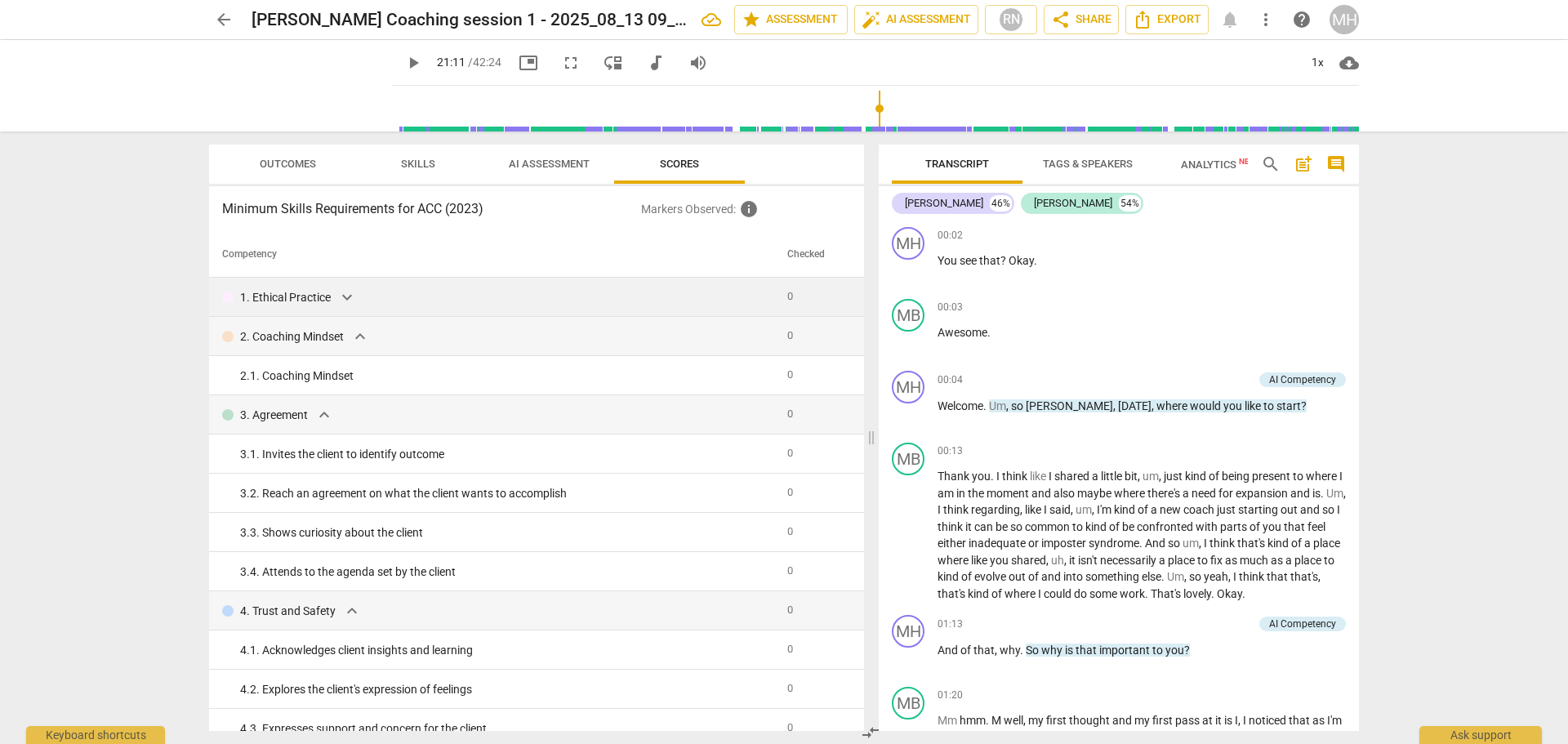
click at [347, 293] on span "expand_more" at bounding box center [347, 297] width 19 height 19
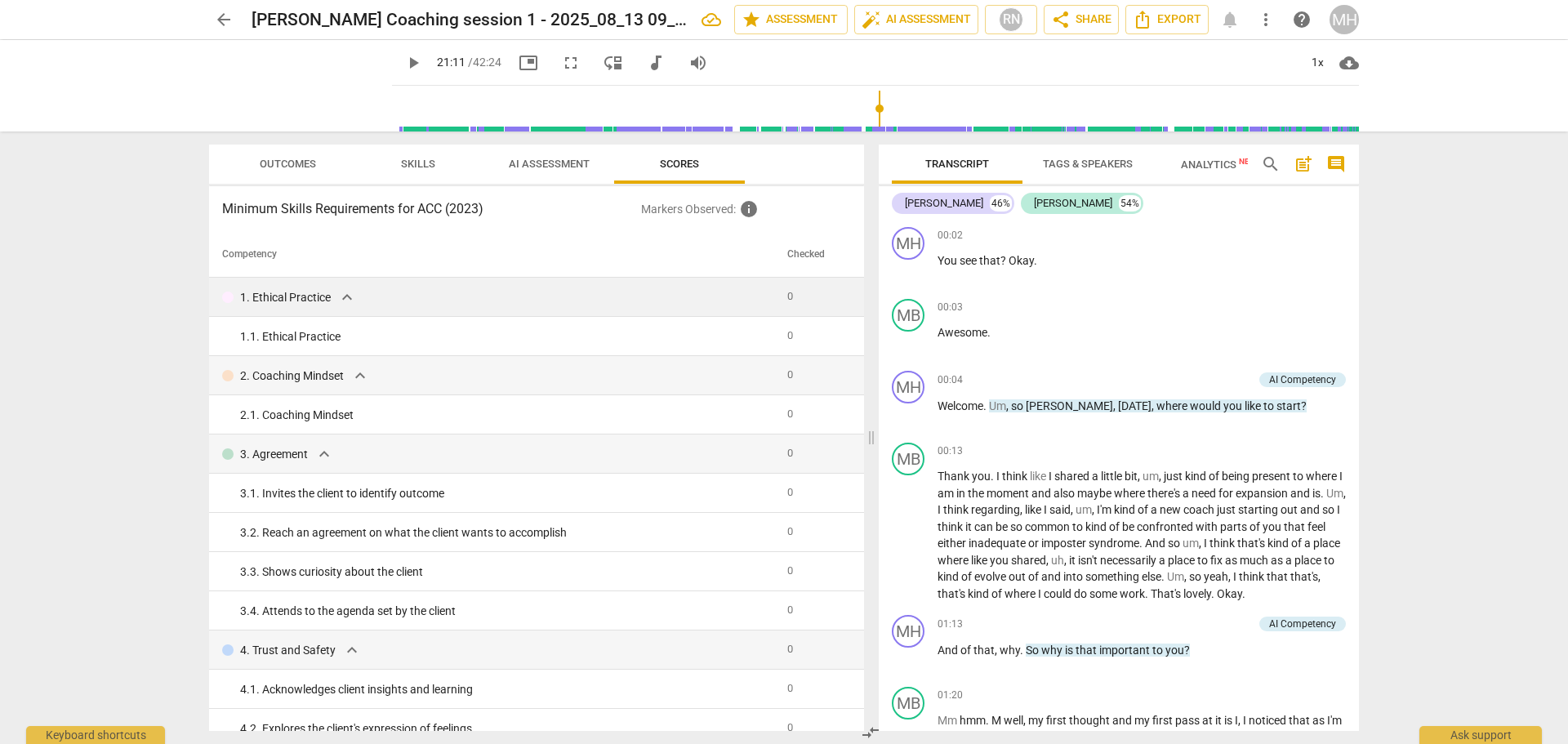
click at [298, 161] on span "Outcomes" at bounding box center [287, 164] width 57 height 12
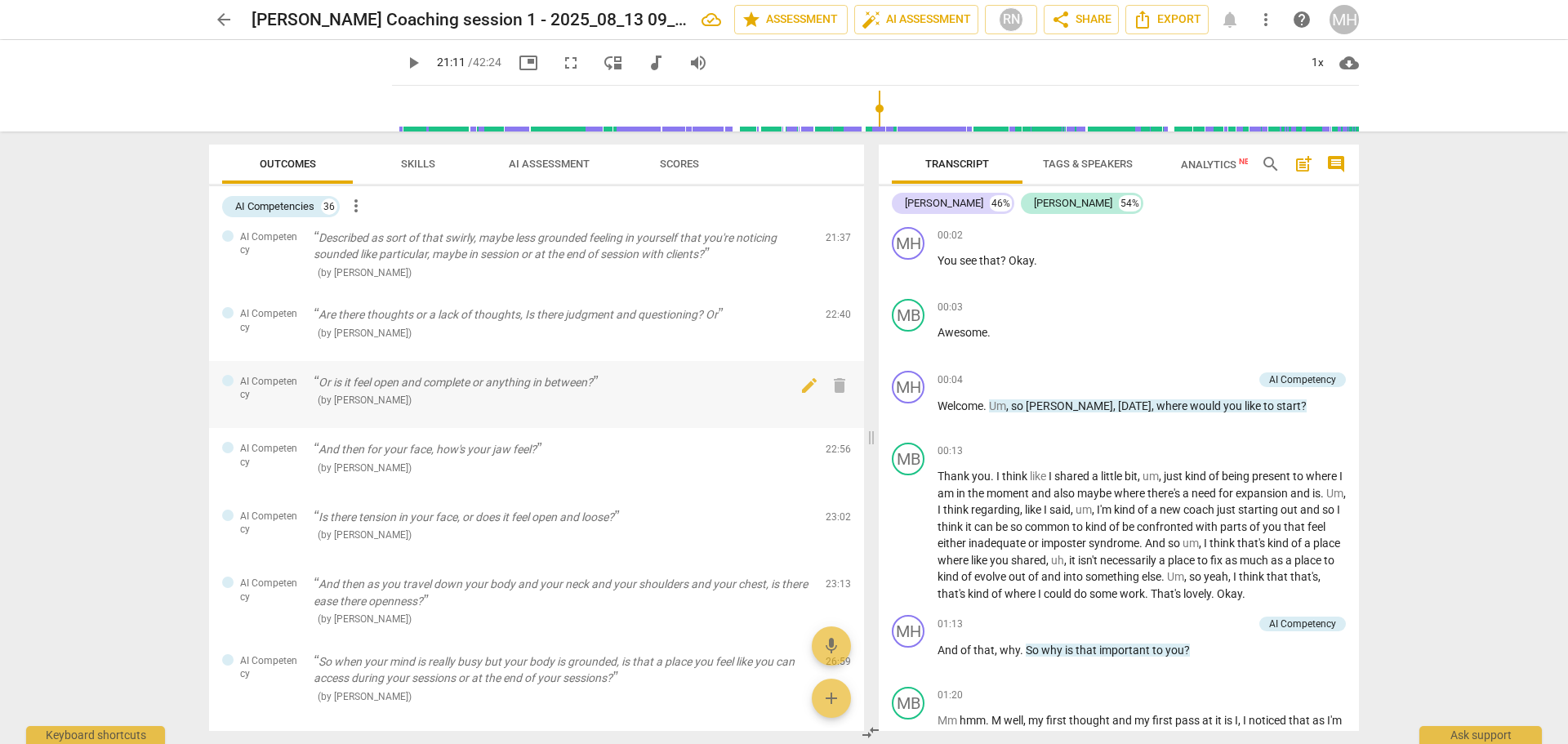
scroll to position [1307, 0]
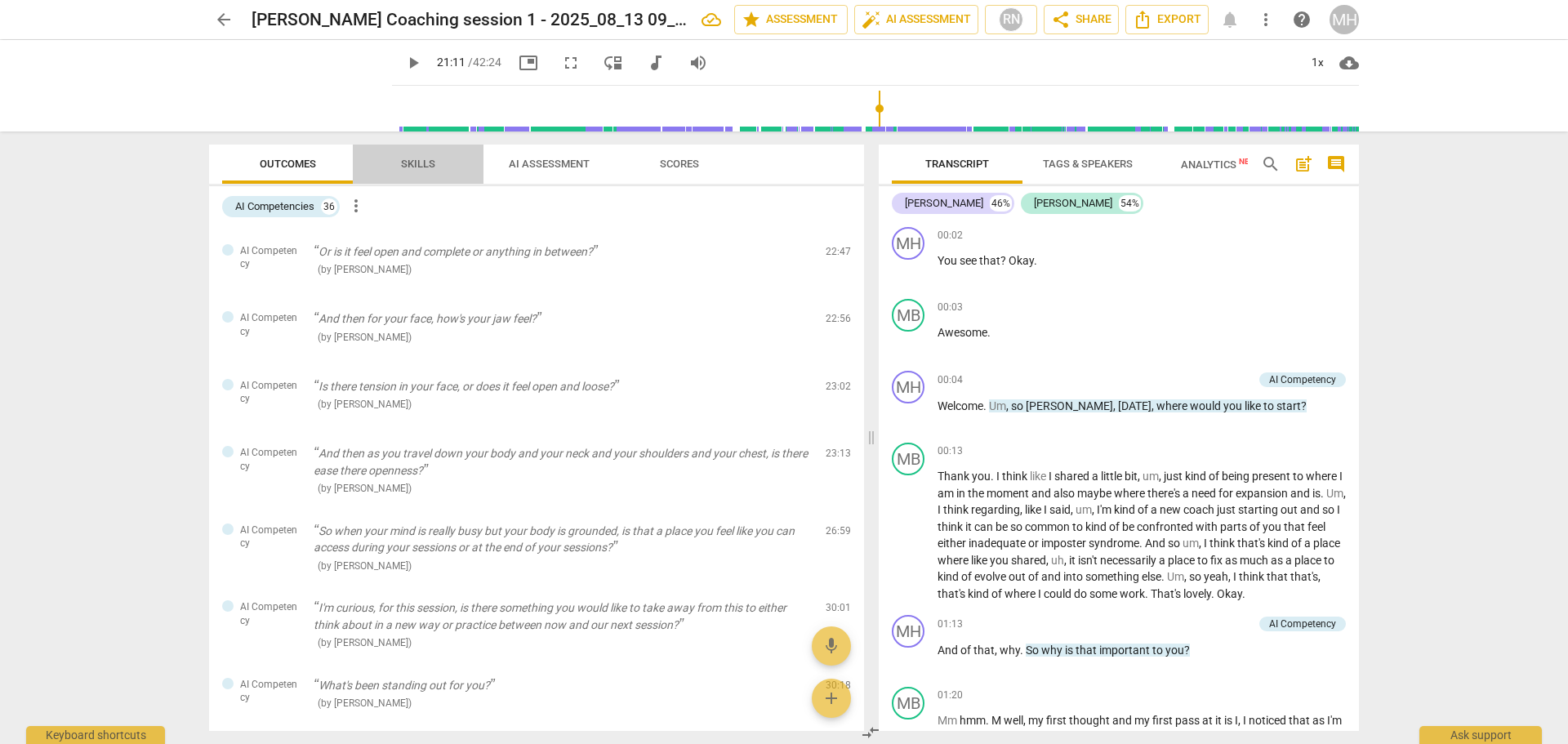
click at [410, 156] on span "Skills" at bounding box center [418, 164] width 73 height 22
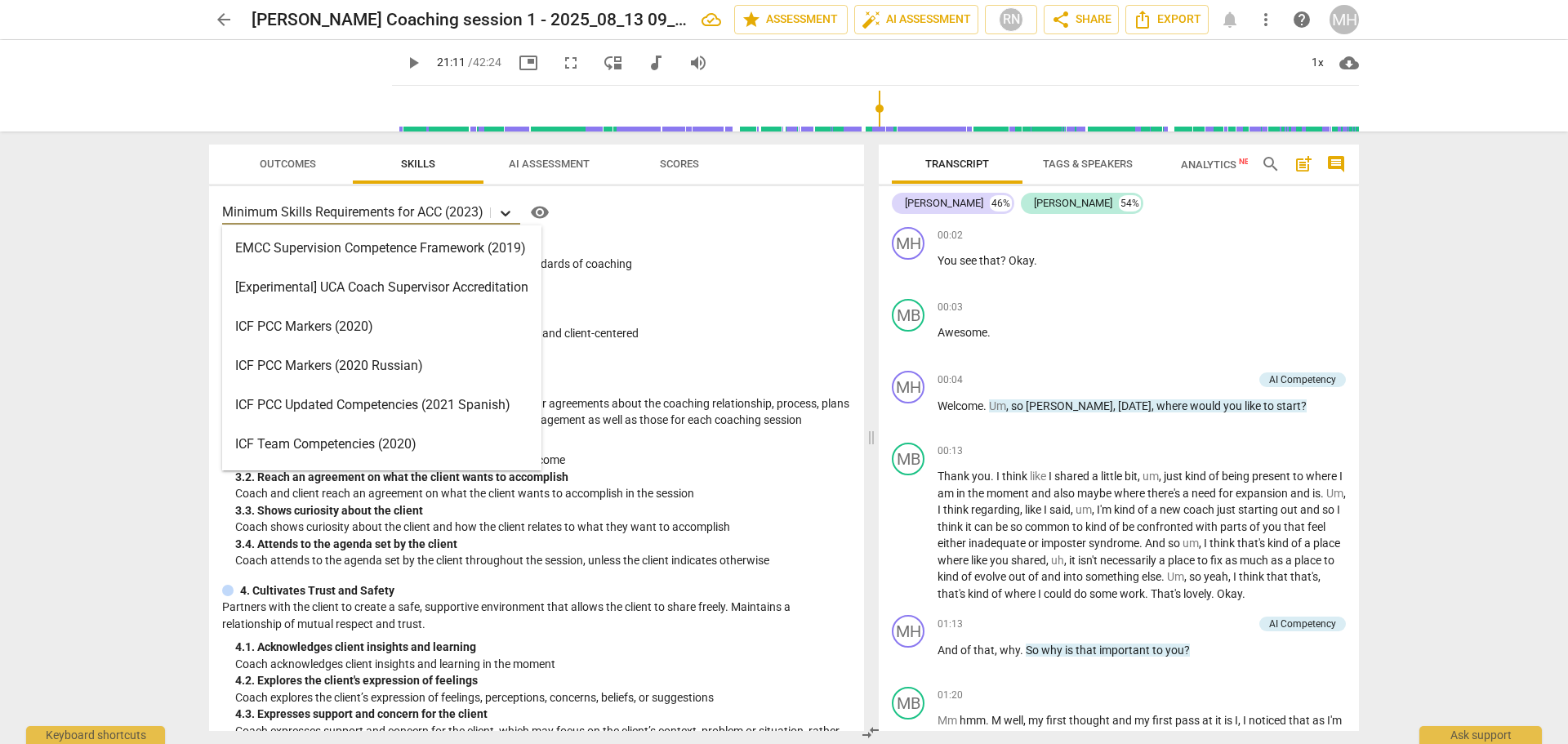
click at [503, 213] on icon at bounding box center [505, 213] width 10 height 6
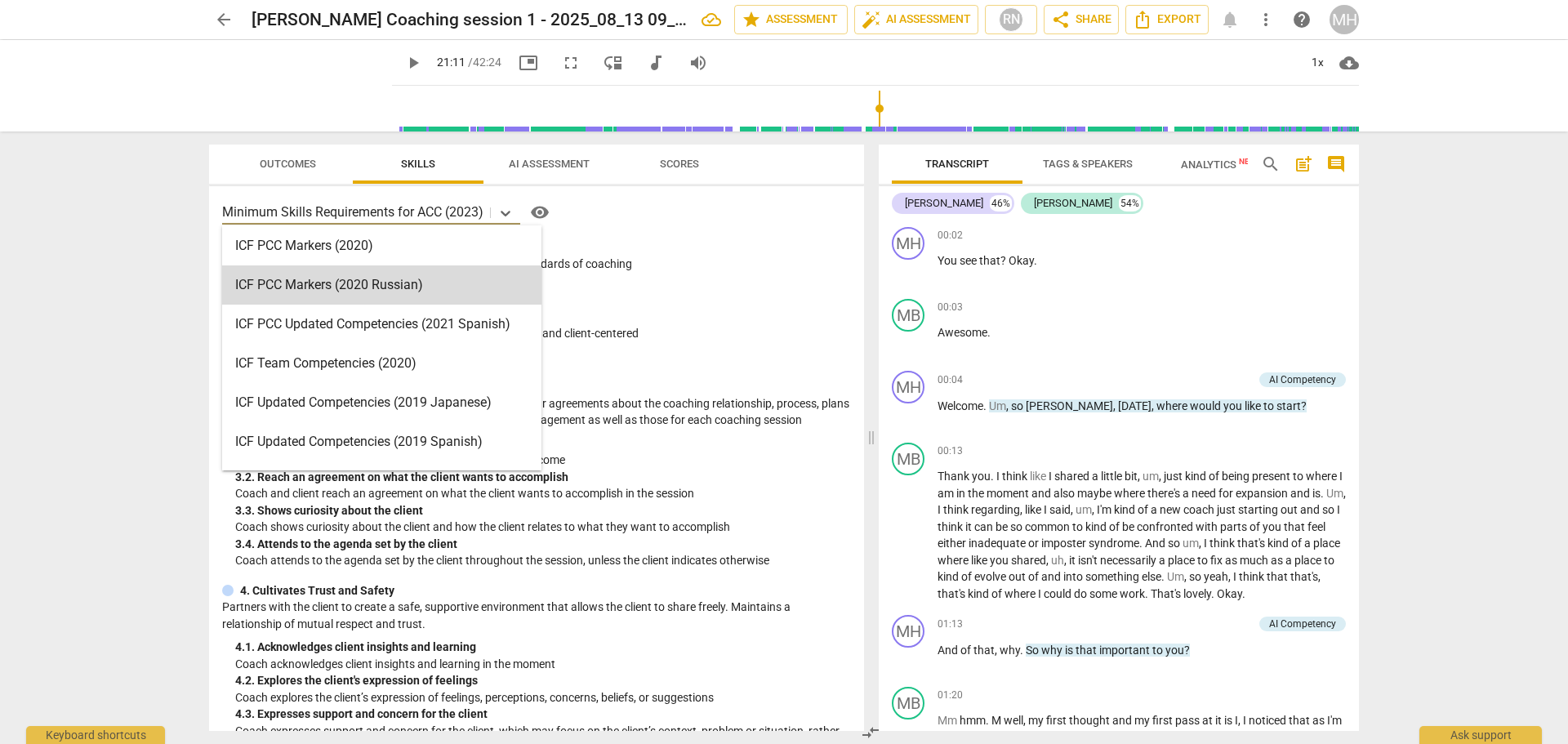
scroll to position [0, 0]
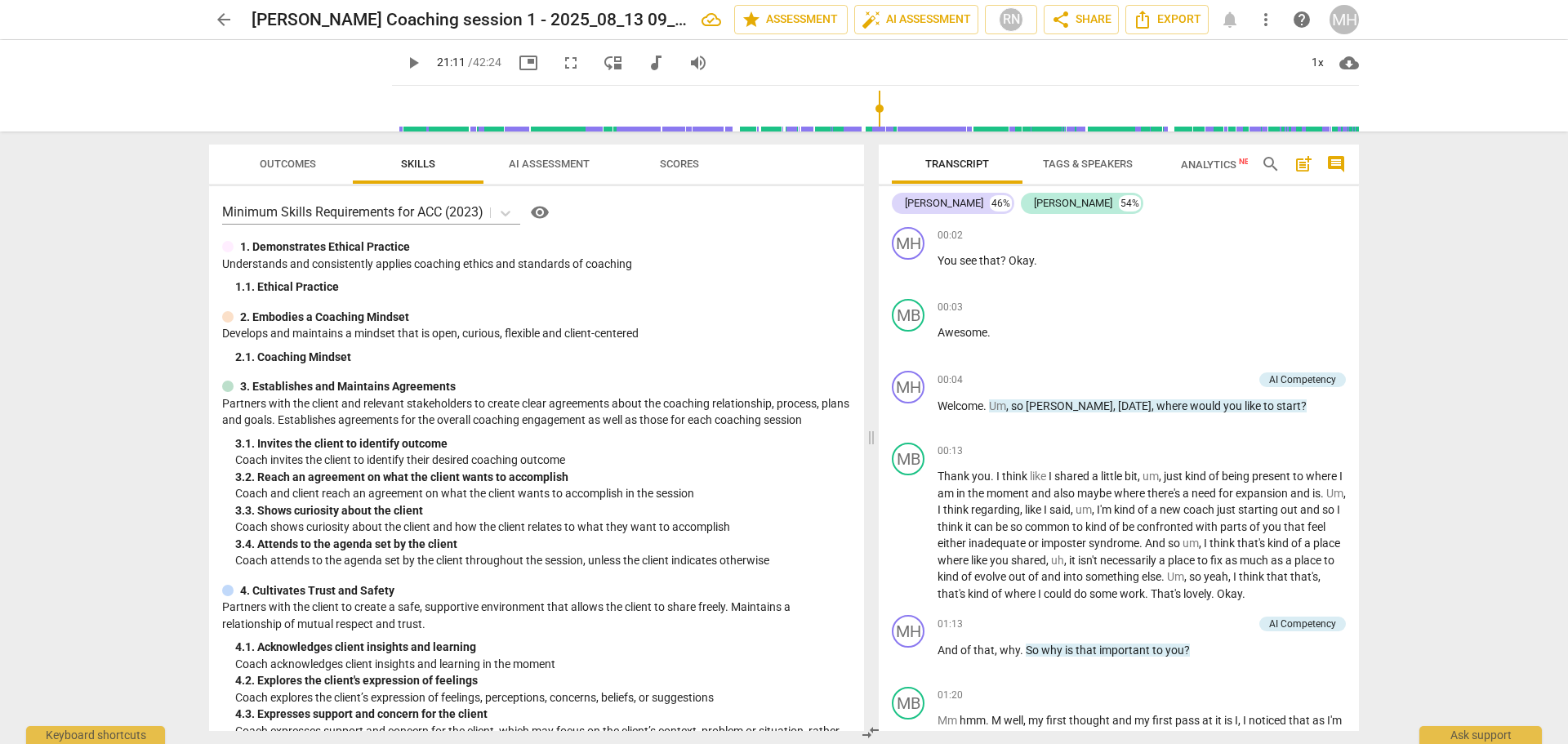
click at [69, 223] on div "arrow_back [PERSON_NAME] Coaching session 1 - 2025_08_13 09_13 PDT - Recording …" at bounding box center [784, 372] width 1568 height 744
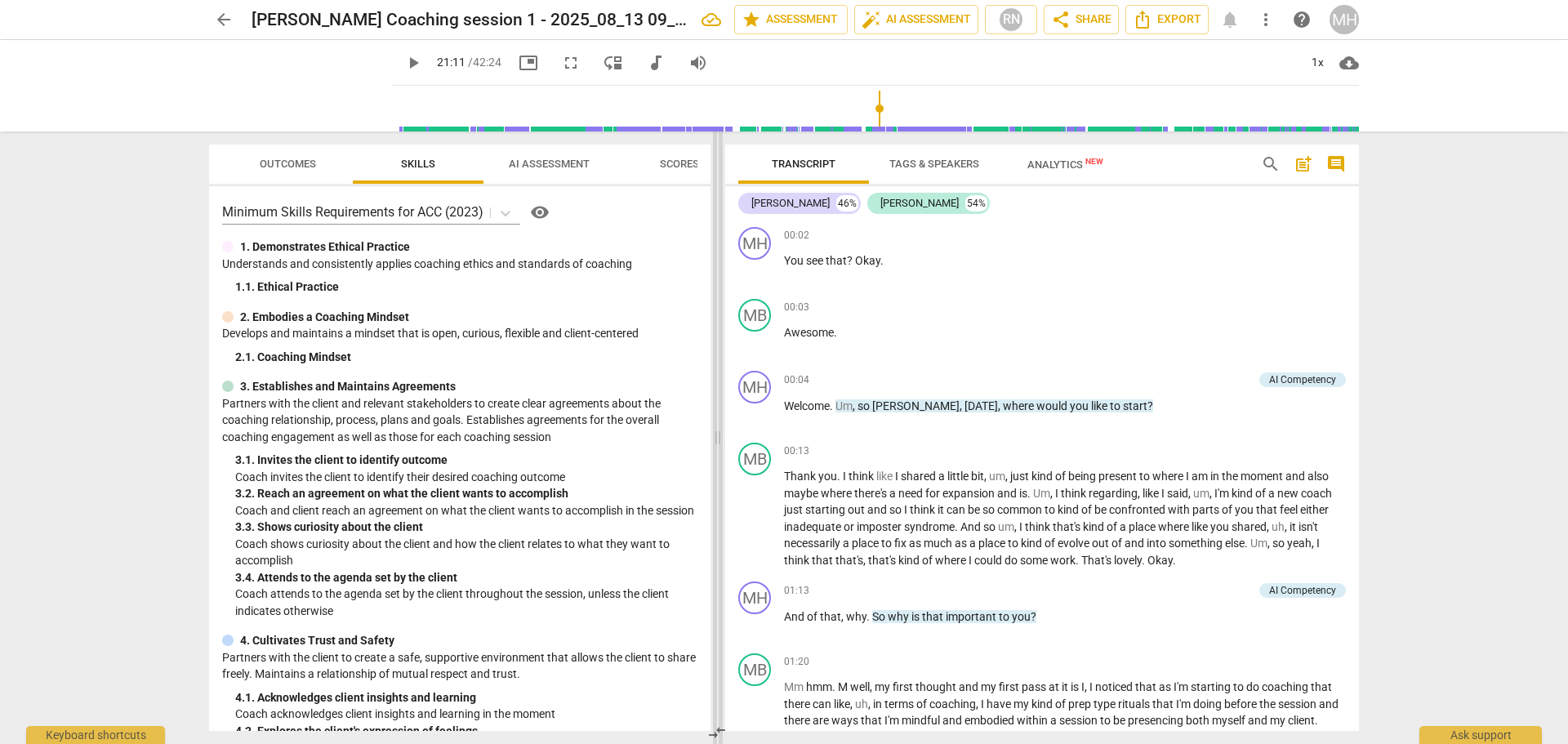
drag, startPoint x: 872, startPoint y: 348, endPoint x: 719, endPoint y: 359, distance: 153.4
click at [719, 359] on span at bounding box center [717, 437] width 10 height 612
click at [1045, 161] on span "Analytics New" at bounding box center [1064, 165] width 76 height 12
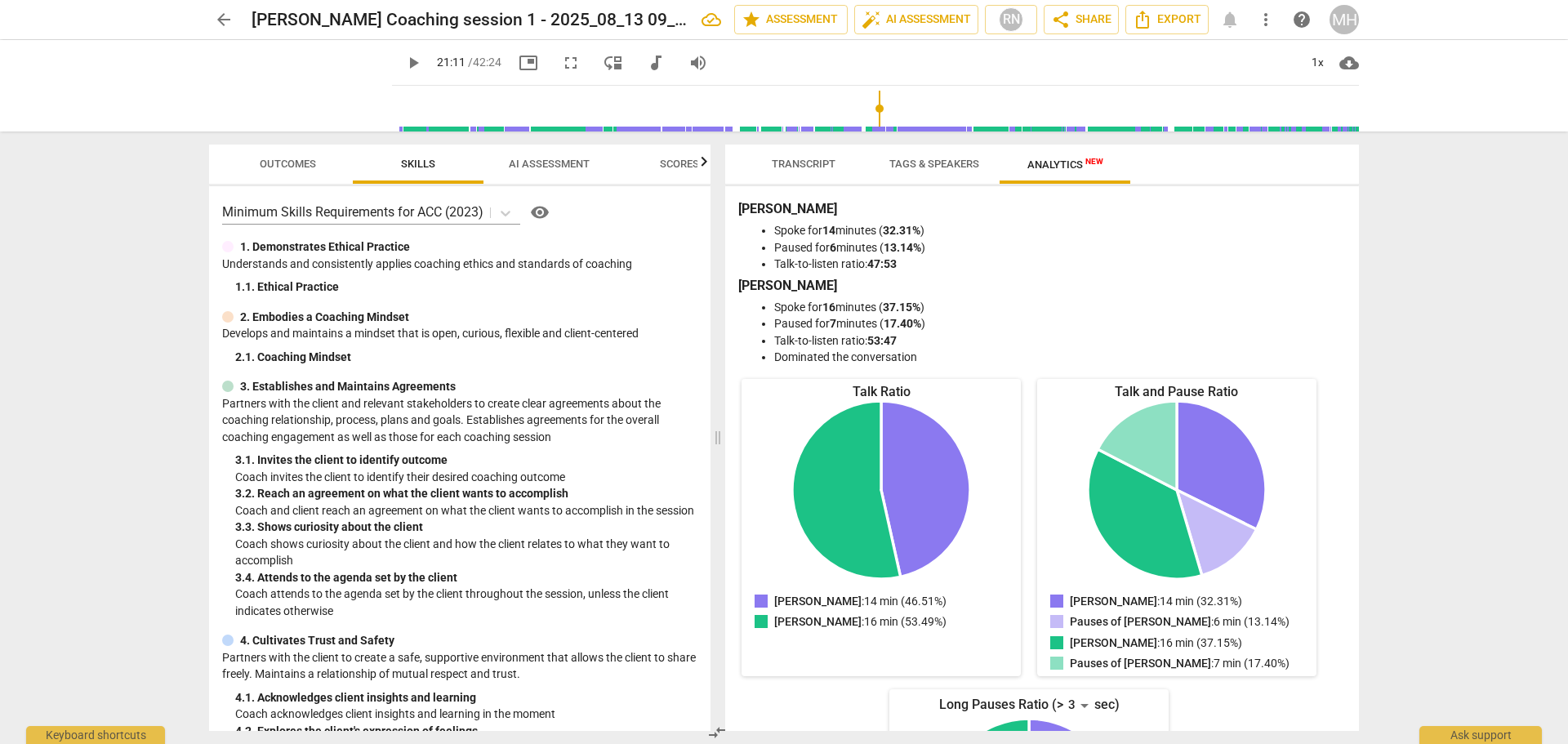
click at [783, 172] on span "Transcript" at bounding box center [803, 164] width 103 height 22
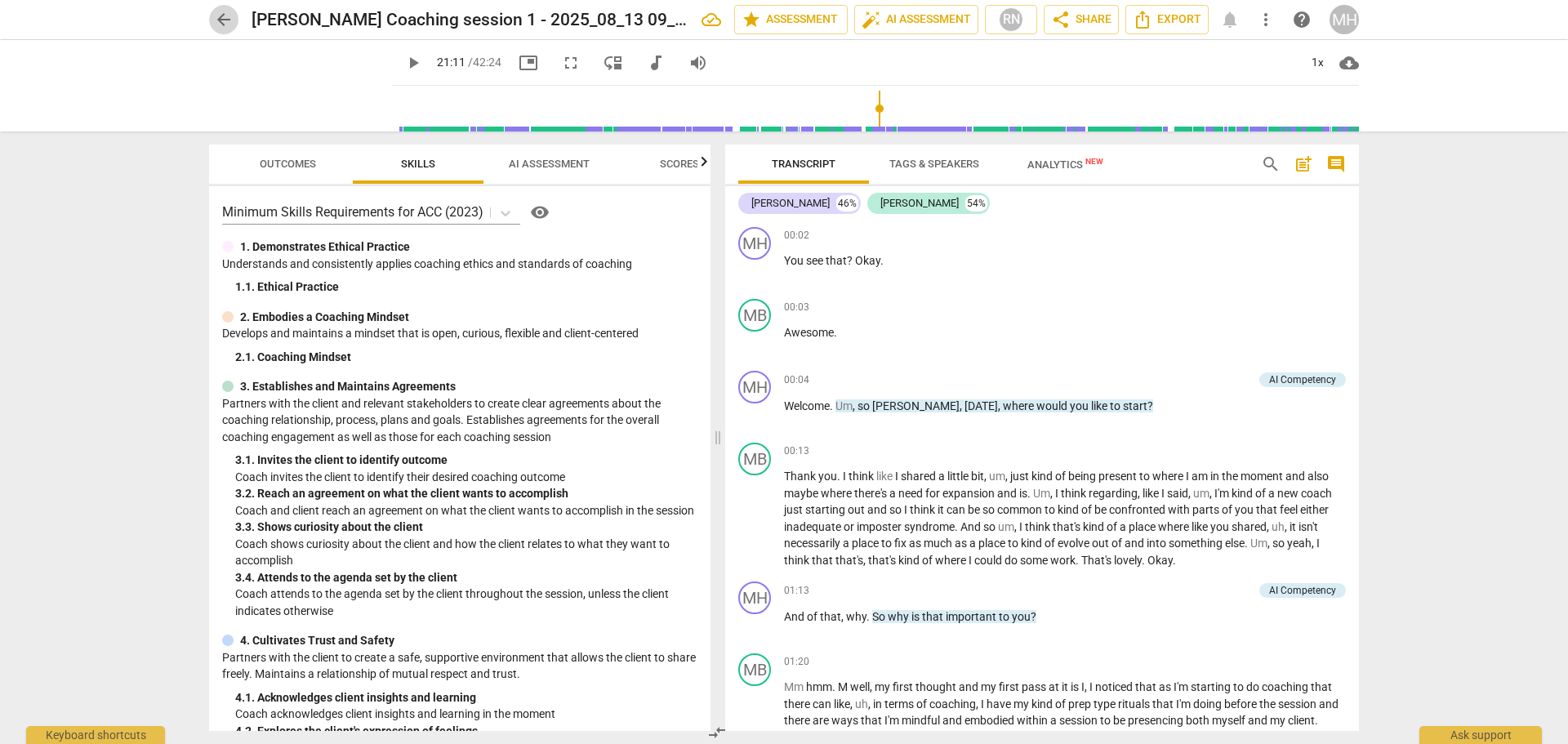
click at [226, 22] on span "arrow_back" at bounding box center [224, 19] width 19 height 19
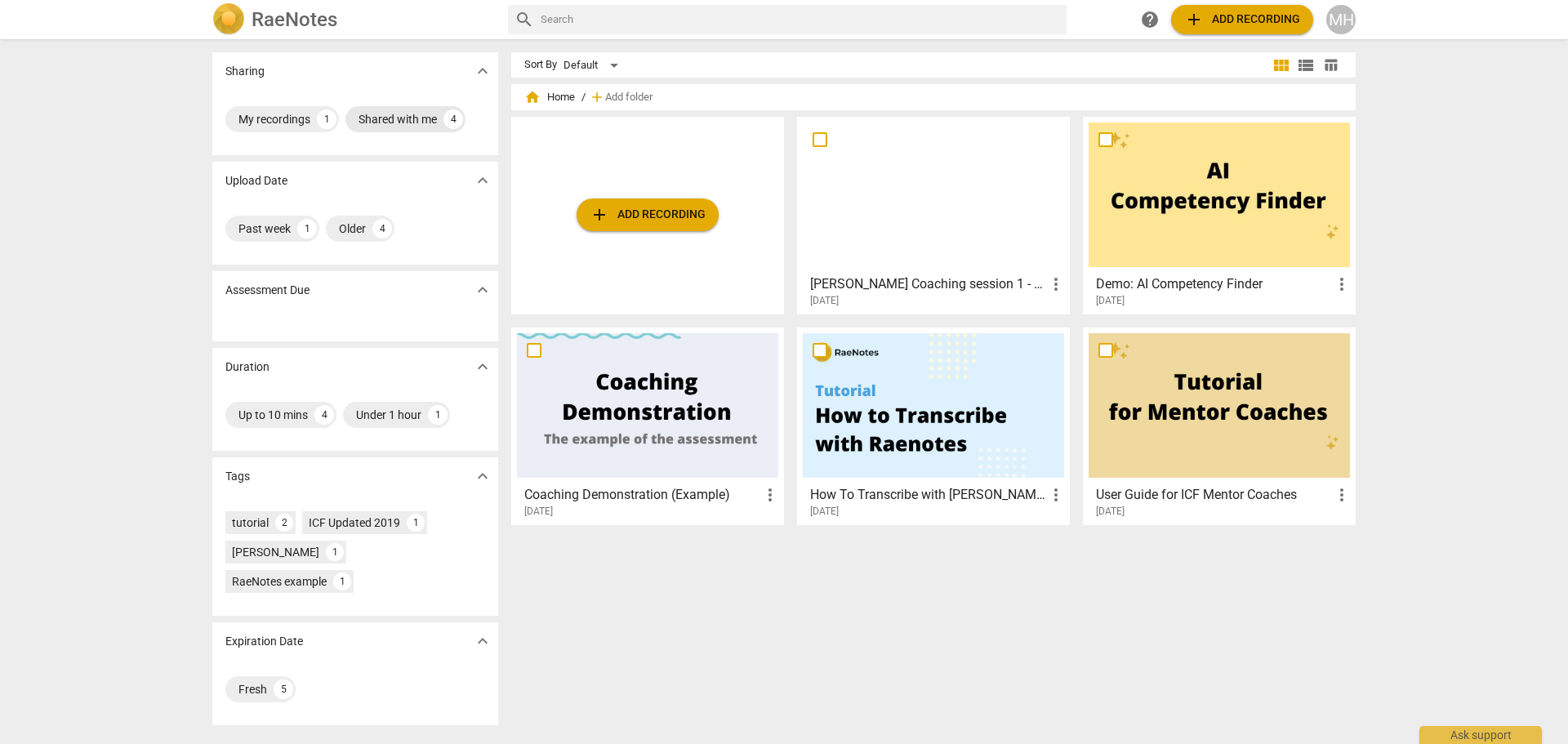
click at [408, 116] on div "Shared with me" at bounding box center [397, 118] width 78 height 17
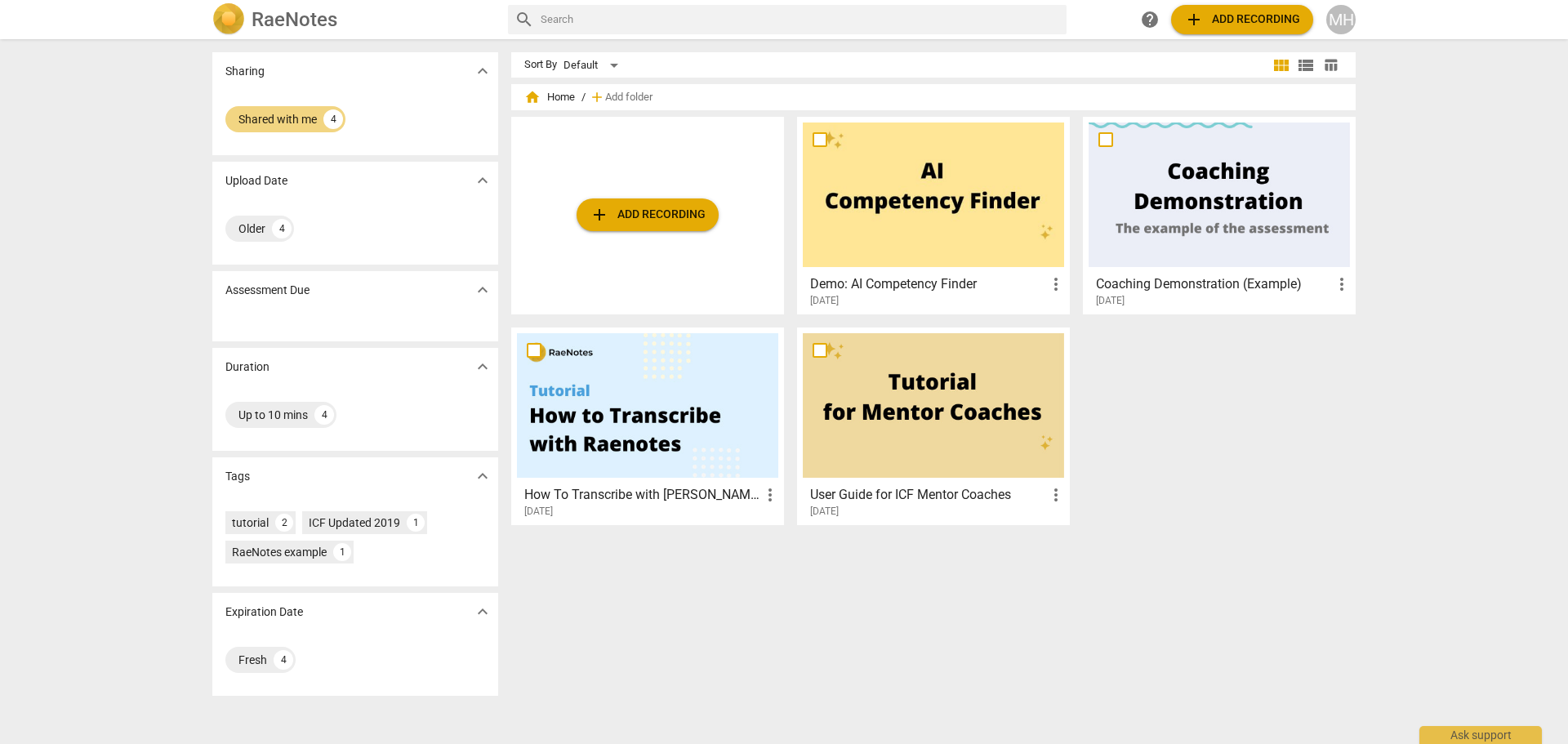
click at [554, 93] on span "home Home" at bounding box center [550, 97] width 51 height 17
click at [254, 228] on div "Older" at bounding box center [252, 228] width 27 height 17
click at [571, 71] on div "Default" at bounding box center [593, 65] width 60 height 26
click at [588, 128] on li "Recent" at bounding box center [600, 127] width 78 height 31
click at [555, 94] on span "home Home" at bounding box center [550, 97] width 51 height 17
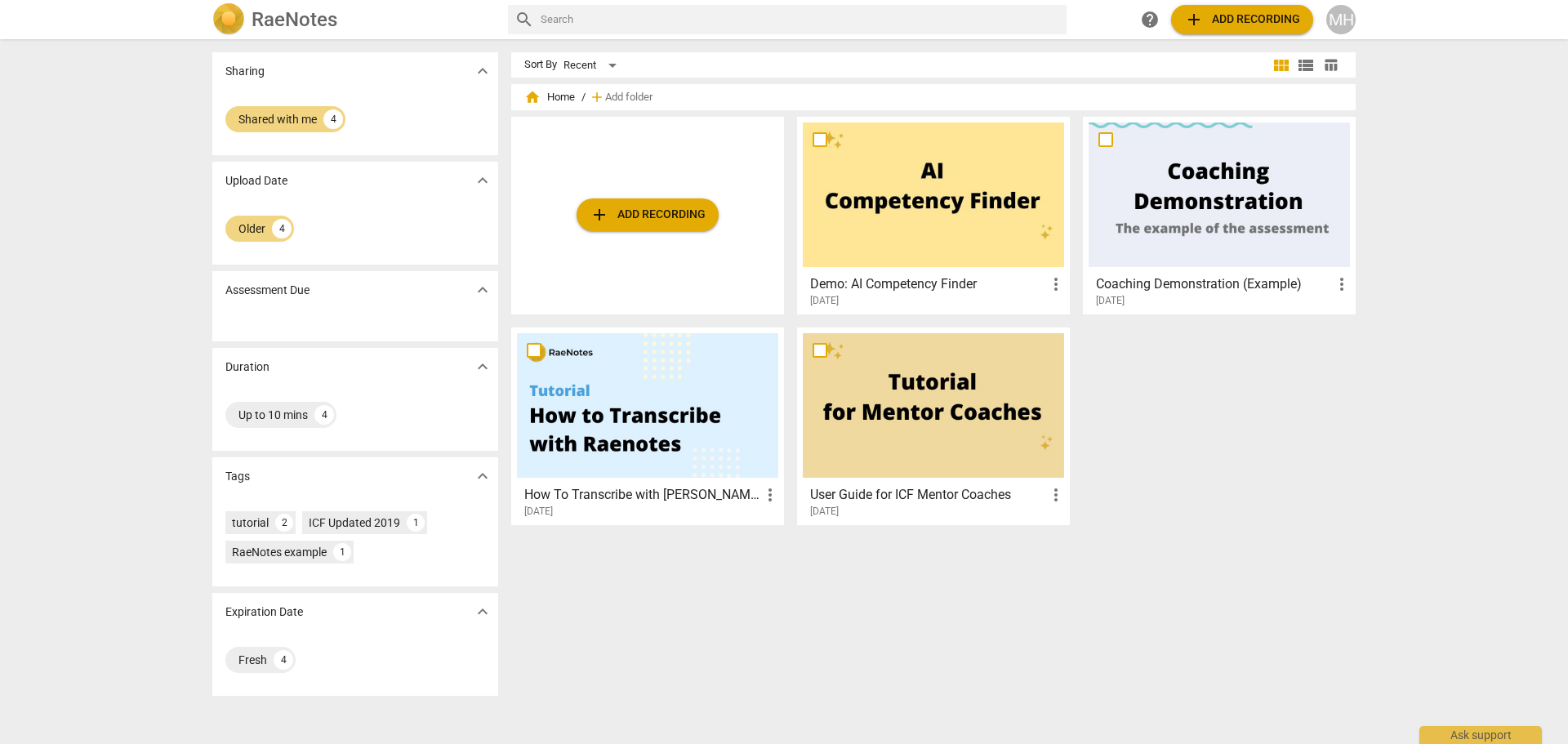
click at [308, 14] on h2 "RaeNotes" at bounding box center [294, 19] width 85 height 23
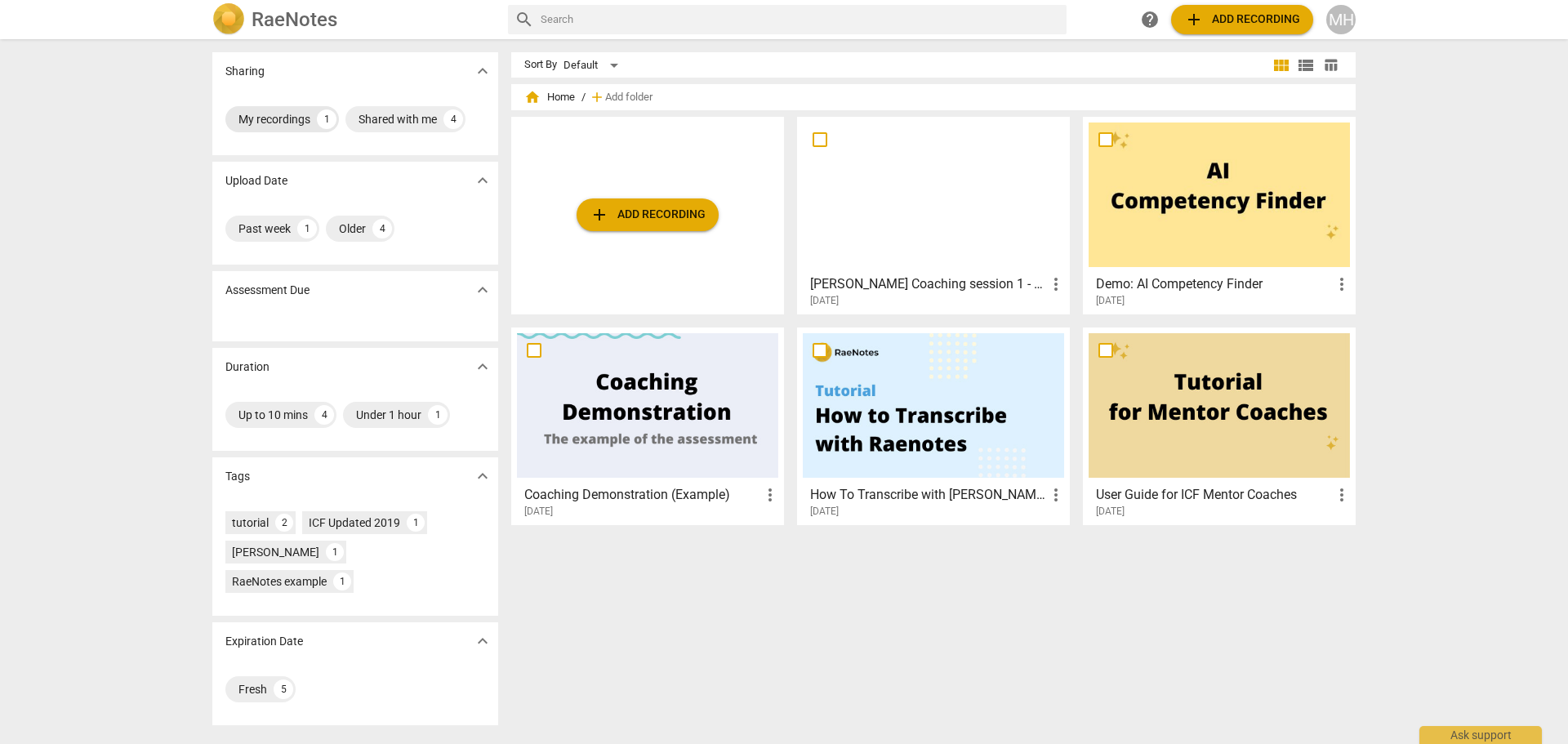
click at [287, 123] on div "My recordings" at bounding box center [274, 118] width 71 height 17
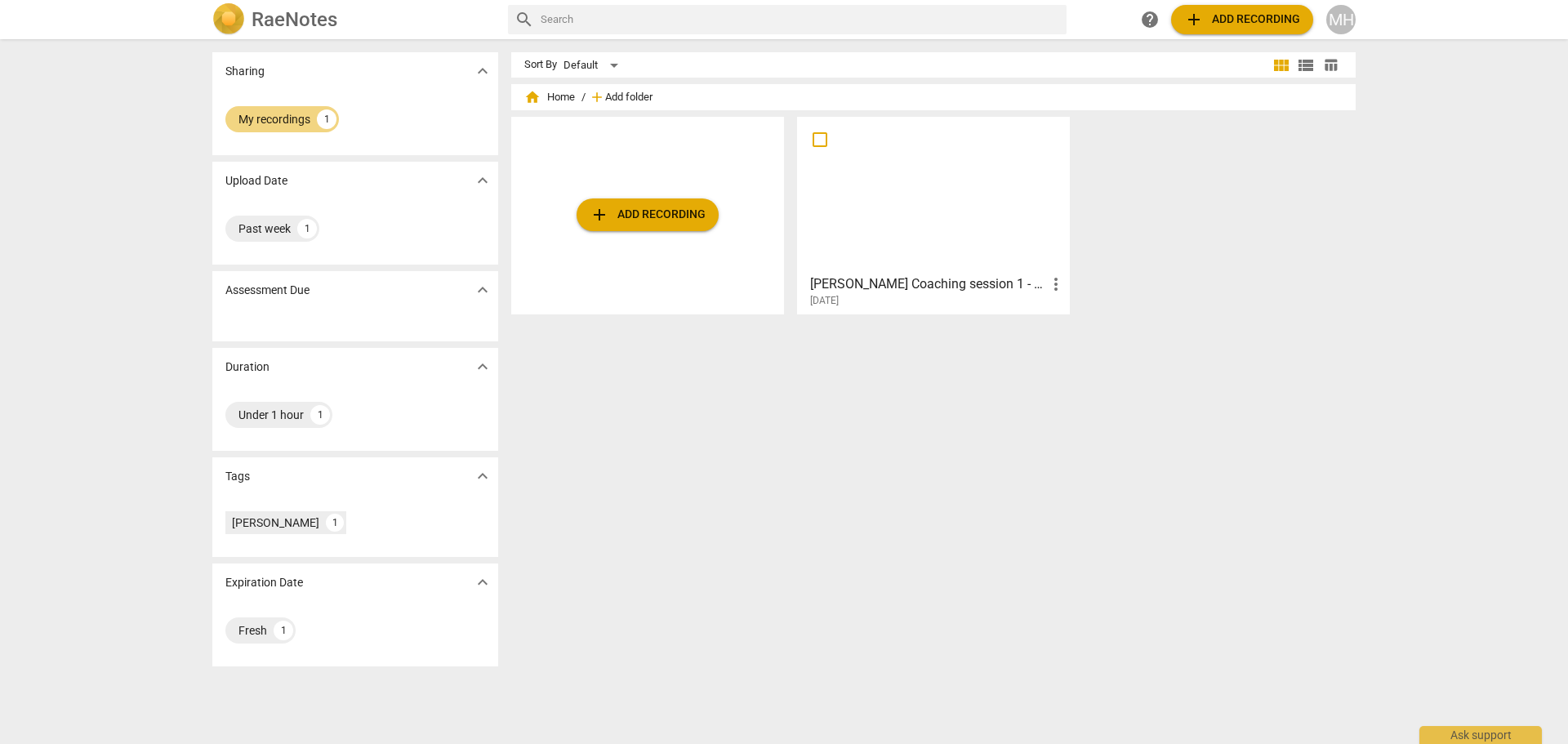
click at [637, 94] on span "Add folder" at bounding box center [629, 98] width 47 height 12
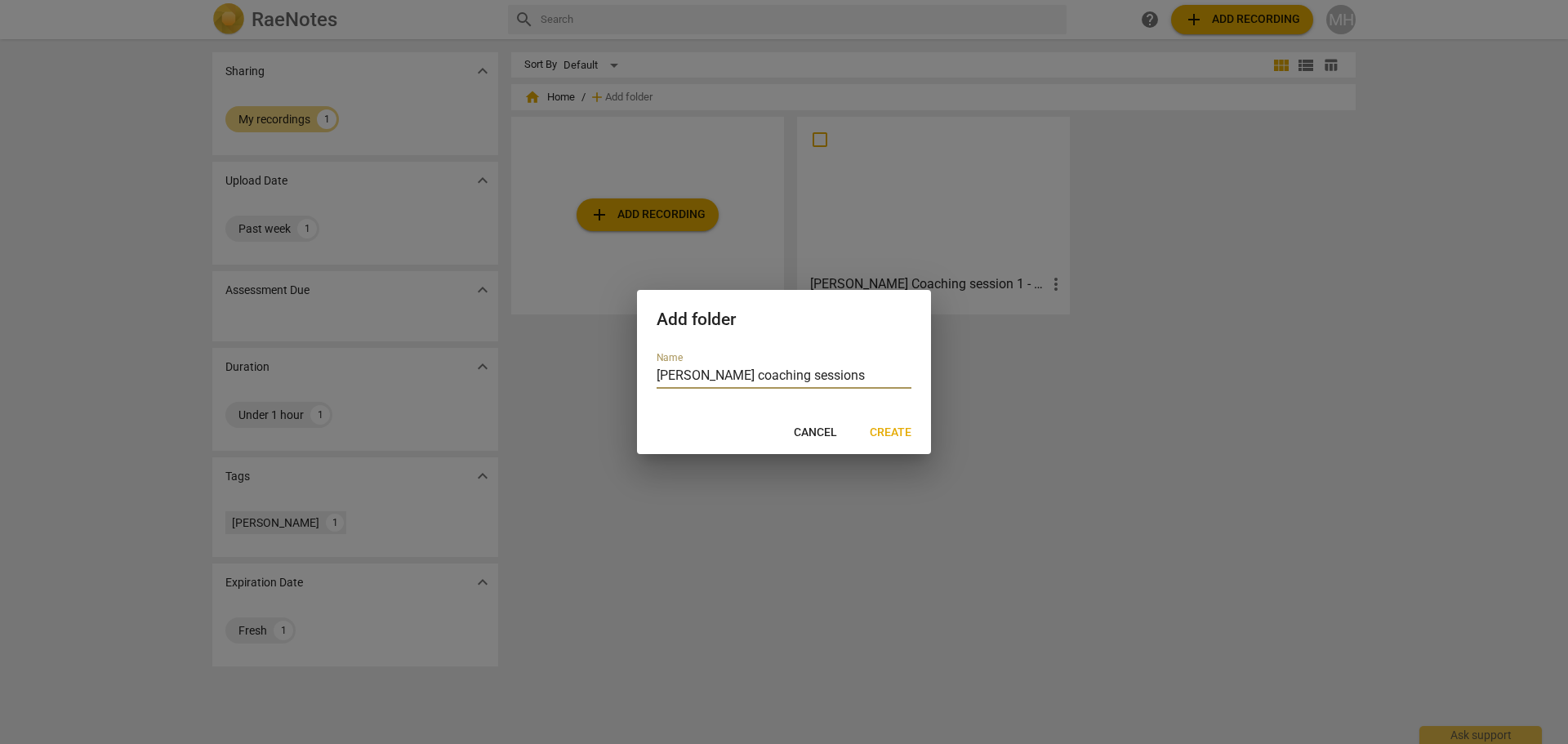
drag, startPoint x: 763, startPoint y: 374, endPoint x: 710, endPoint y: 375, distance: 53.0
click at [710, 375] on input "[PERSON_NAME] coaching sessions" at bounding box center [784, 376] width 254 height 24
drag, startPoint x: 787, startPoint y: 373, endPoint x: 708, endPoint y: 381, distance: 79.4
click at [708, 381] on input "[PERSON_NAME] sessions" at bounding box center [784, 376] width 254 height 24
type input "[PERSON_NAME]"
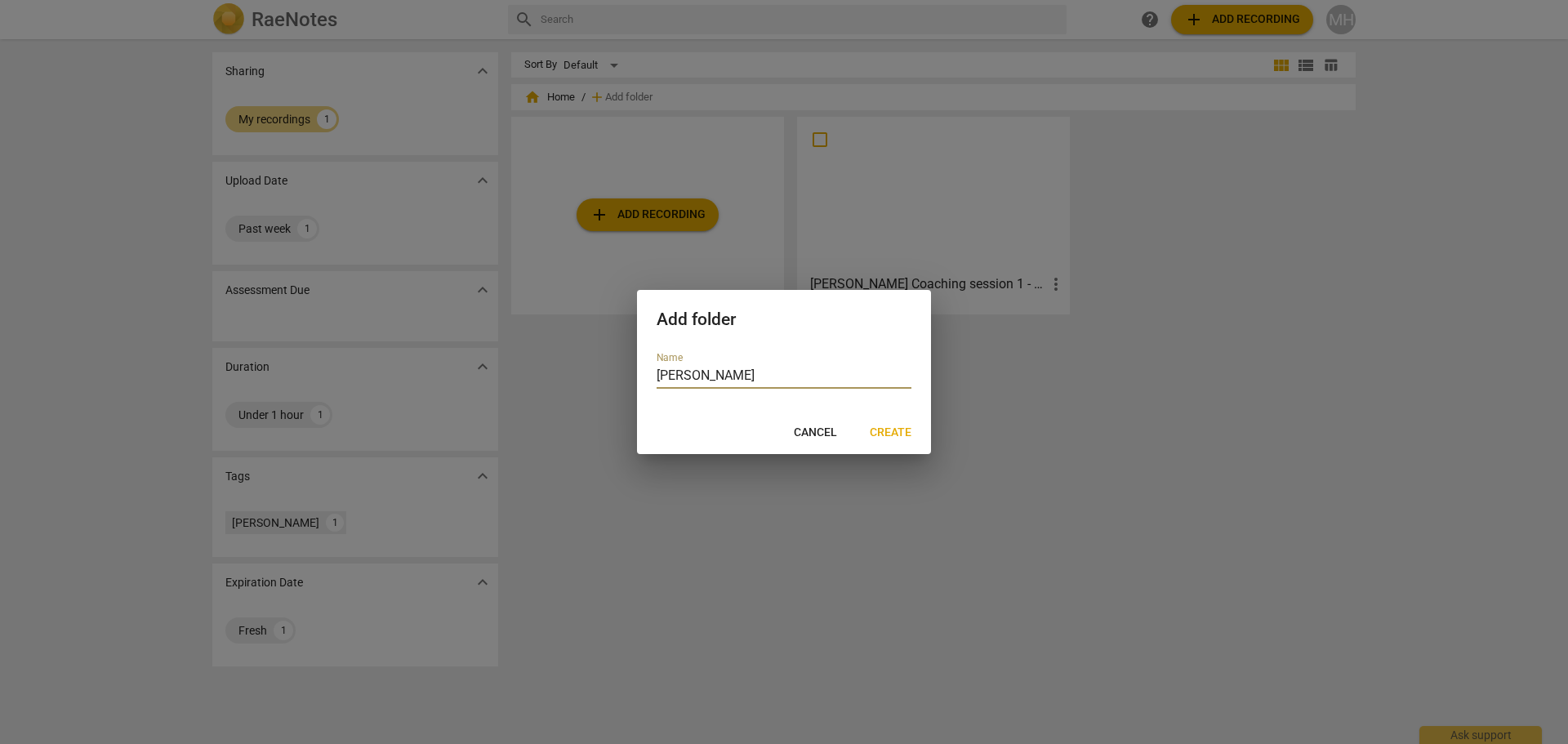
click at [890, 436] on span "Create" at bounding box center [890, 432] width 42 height 17
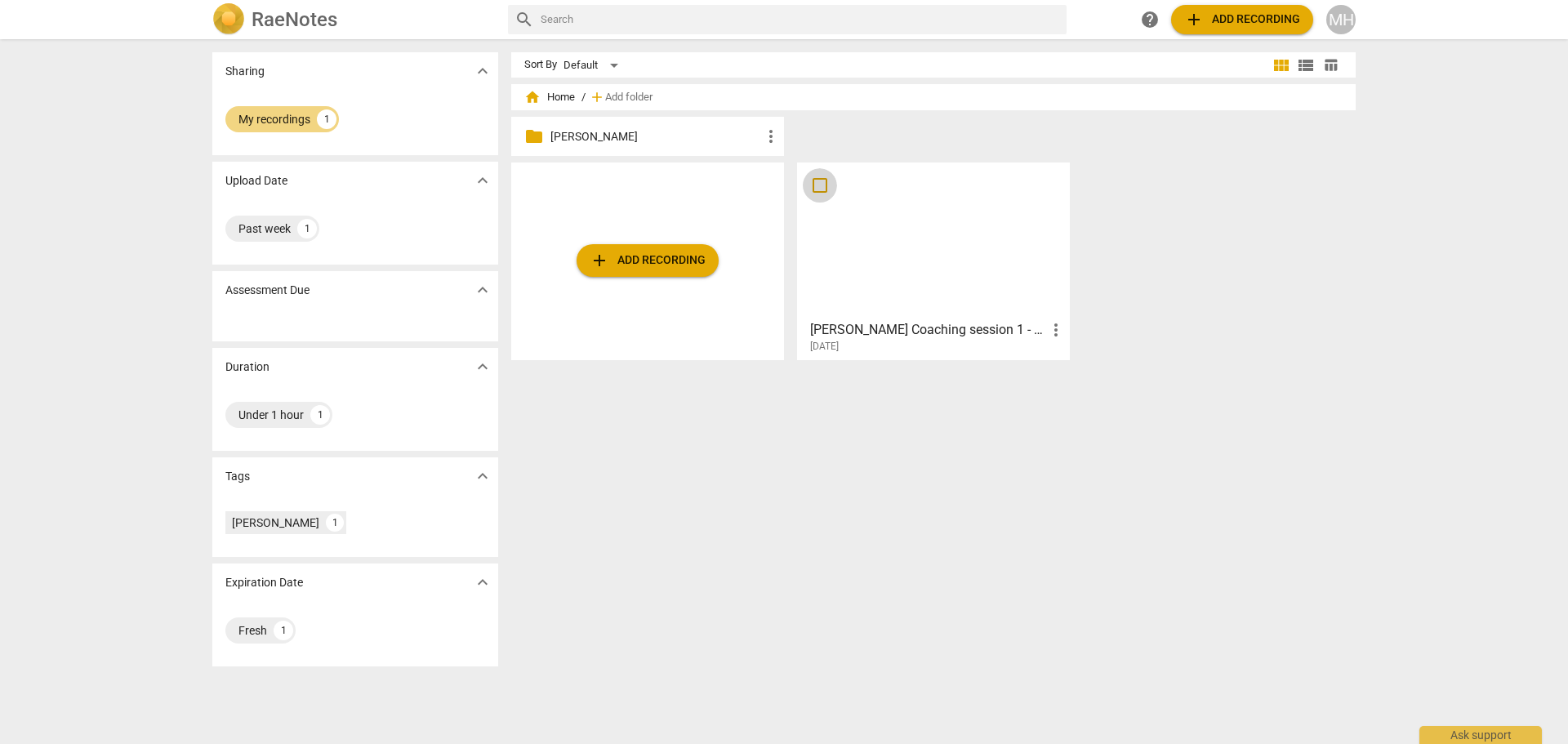
click at [818, 179] on input "checkbox" at bounding box center [819, 186] width 34 height 19
click at [612, 133] on p "[PERSON_NAME]" at bounding box center [656, 137] width 211 height 17
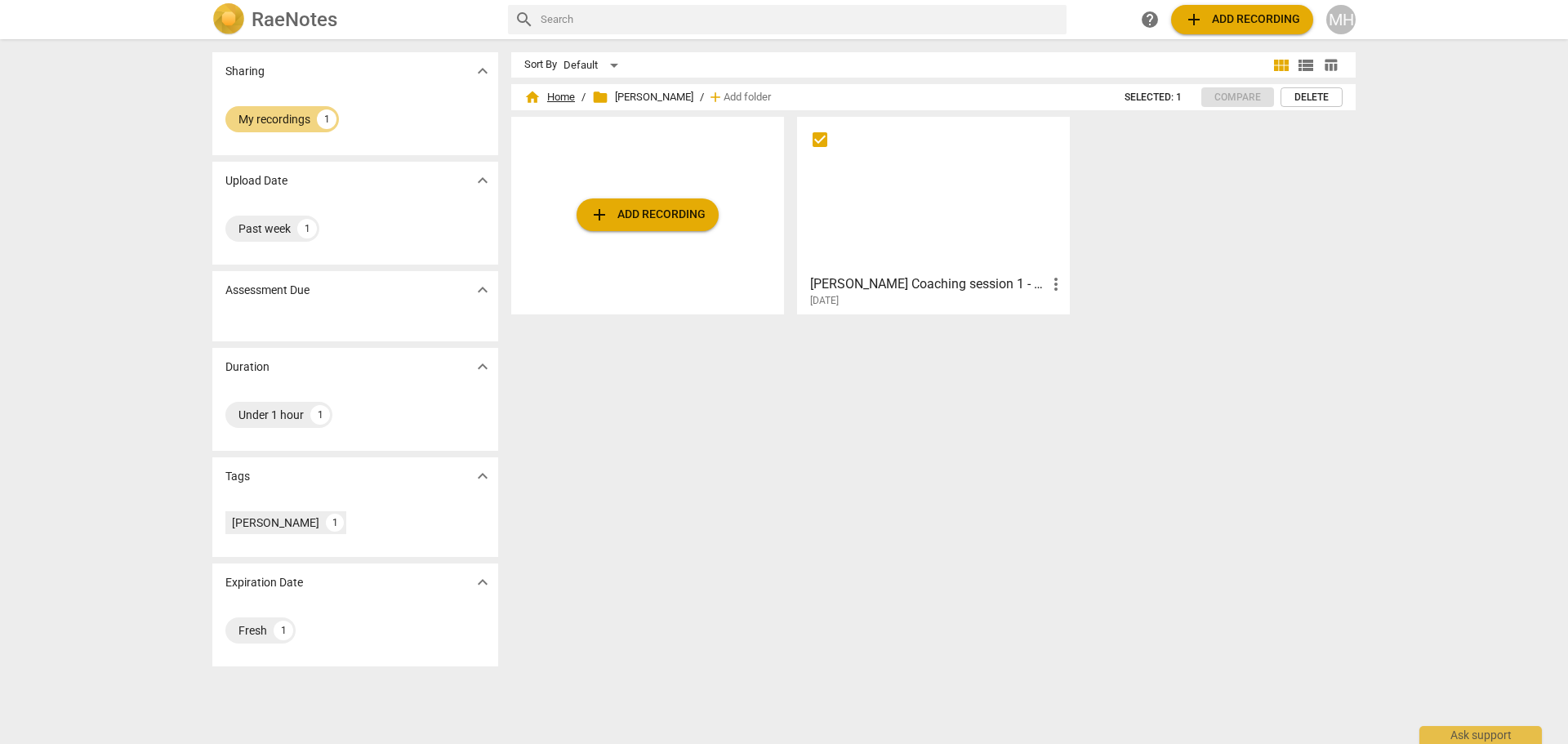
click at [538, 89] on span "home Home" at bounding box center [550, 97] width 51 height 17
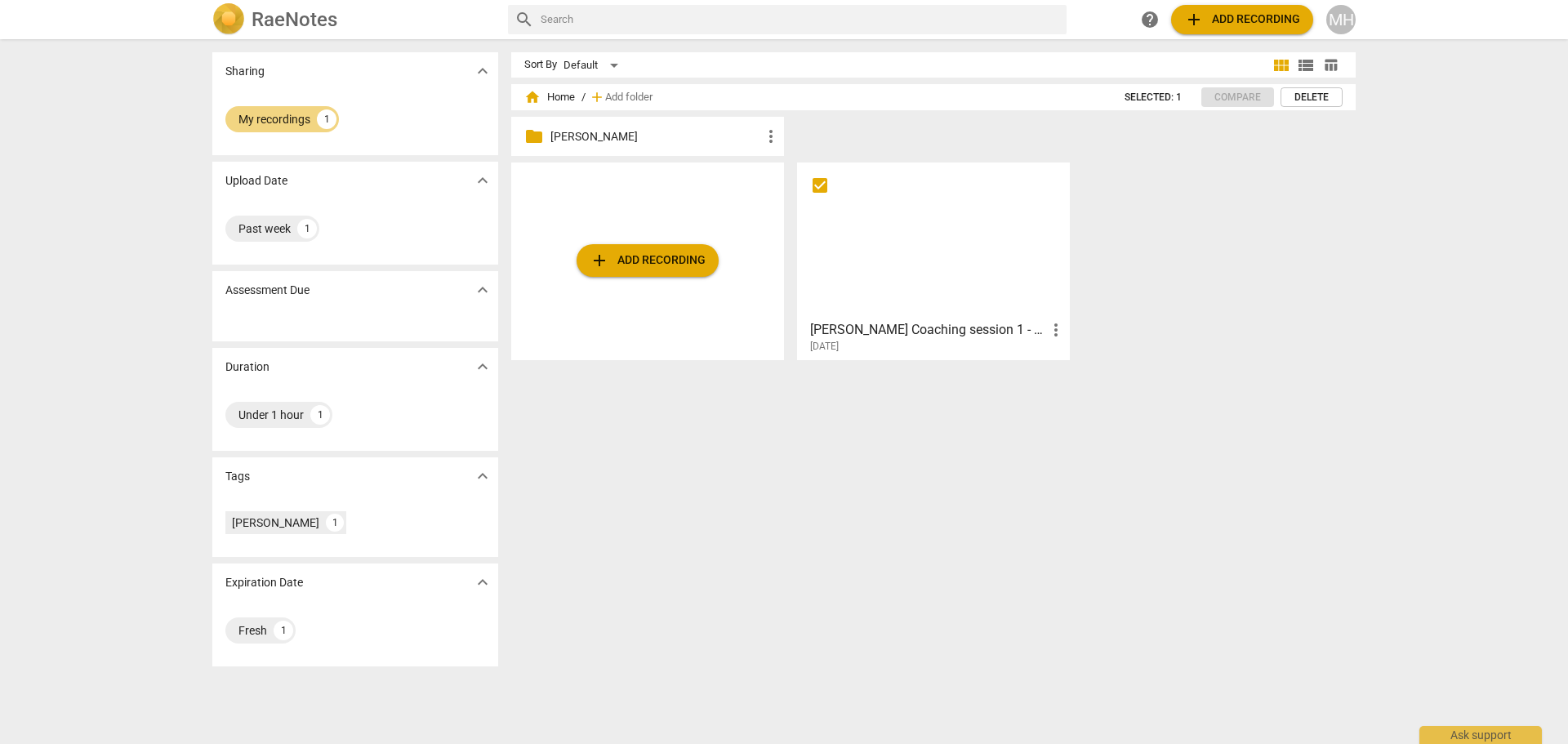
click at [624, 124] on div "folder [PERSON_NAME] more_vert" at bounding box center [647, 136] width 273 height 39
click at [626, 143] on p "[PERSON_NAME]" at bounding box center [656, 137] width 211 height 17
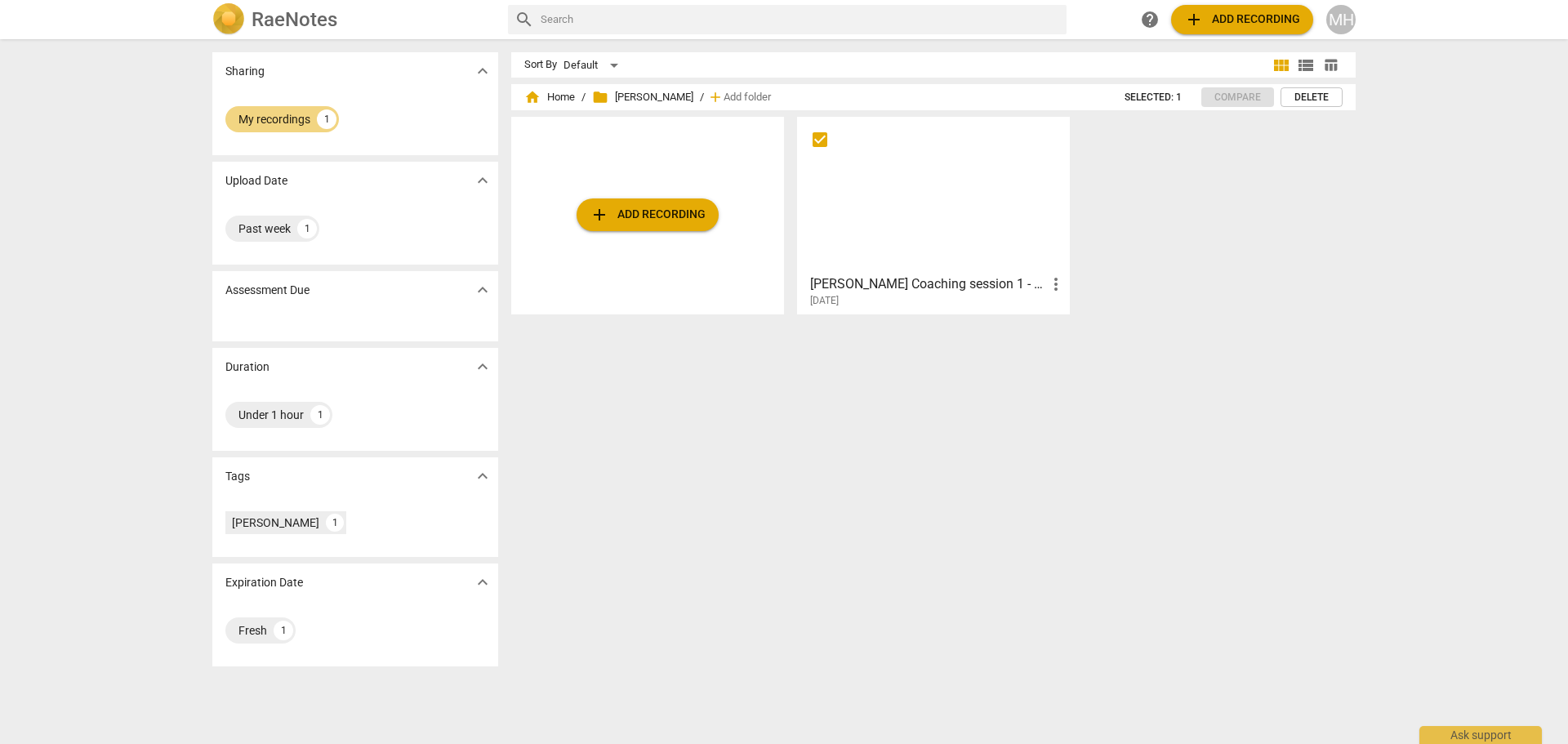
click at [613, 95] on span "folder [PERSON_NAME]" at bounding box center [643, 97] width 101 height 17
click at [637, 92] on span "folder [PERSON_NAME]" at bounding box center [643, 97] width 101 height 17
click at [535, 91] on span "home" at bounding box center [532, 97] width 17 height 17
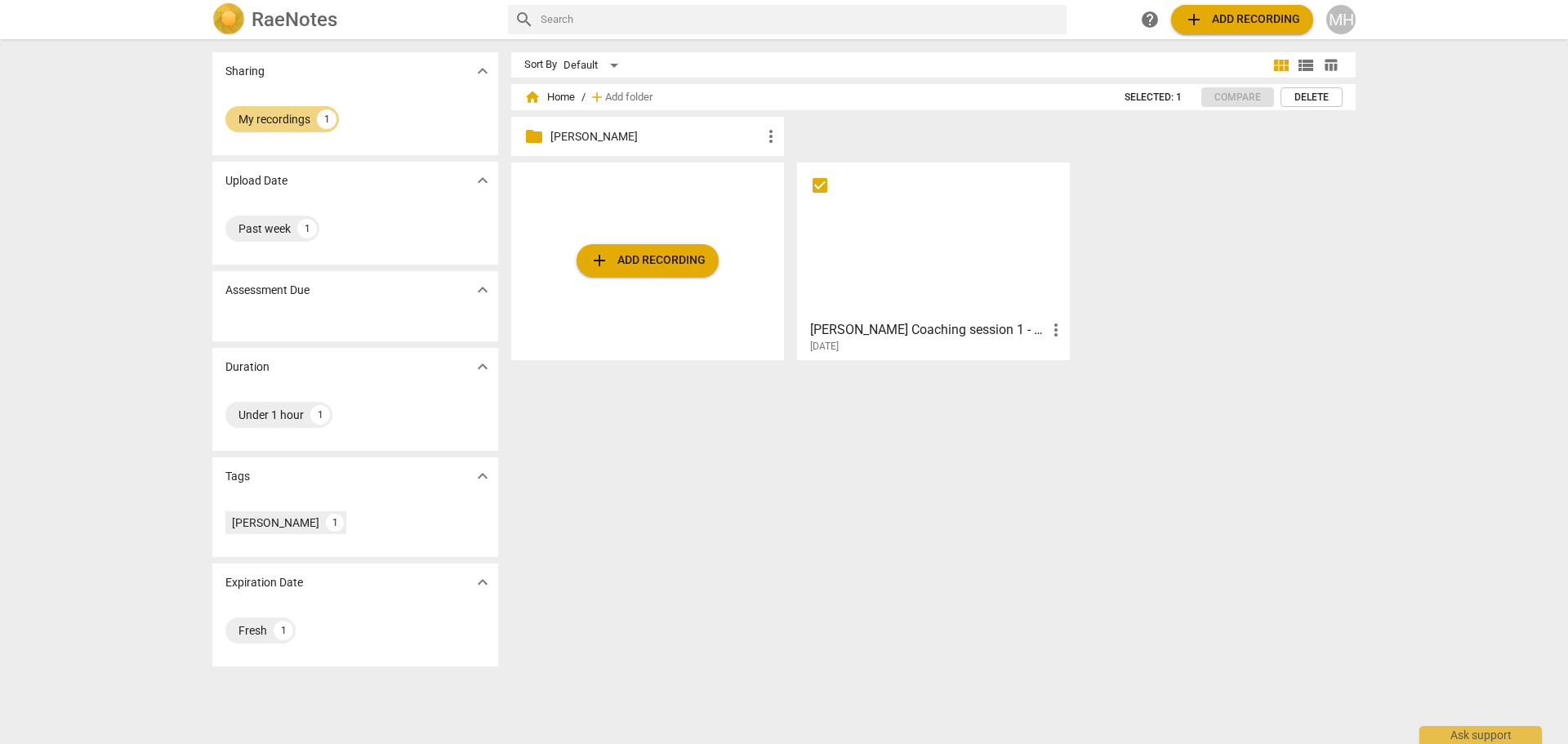
click at [814, 176] on input "checkbox" at bounding box center [819, 186] width 34 height 19
checkbox input "true"
click at [772, 137] on span "more_vert" at bounding box center [771, 136] width 19 height 19
click at [887, 402] on div at bounding box center [784, 372] width 1568 height 744
click at [1056, 327] on span "more_vert" at bounding box center [1056, 329] width 19 height 19
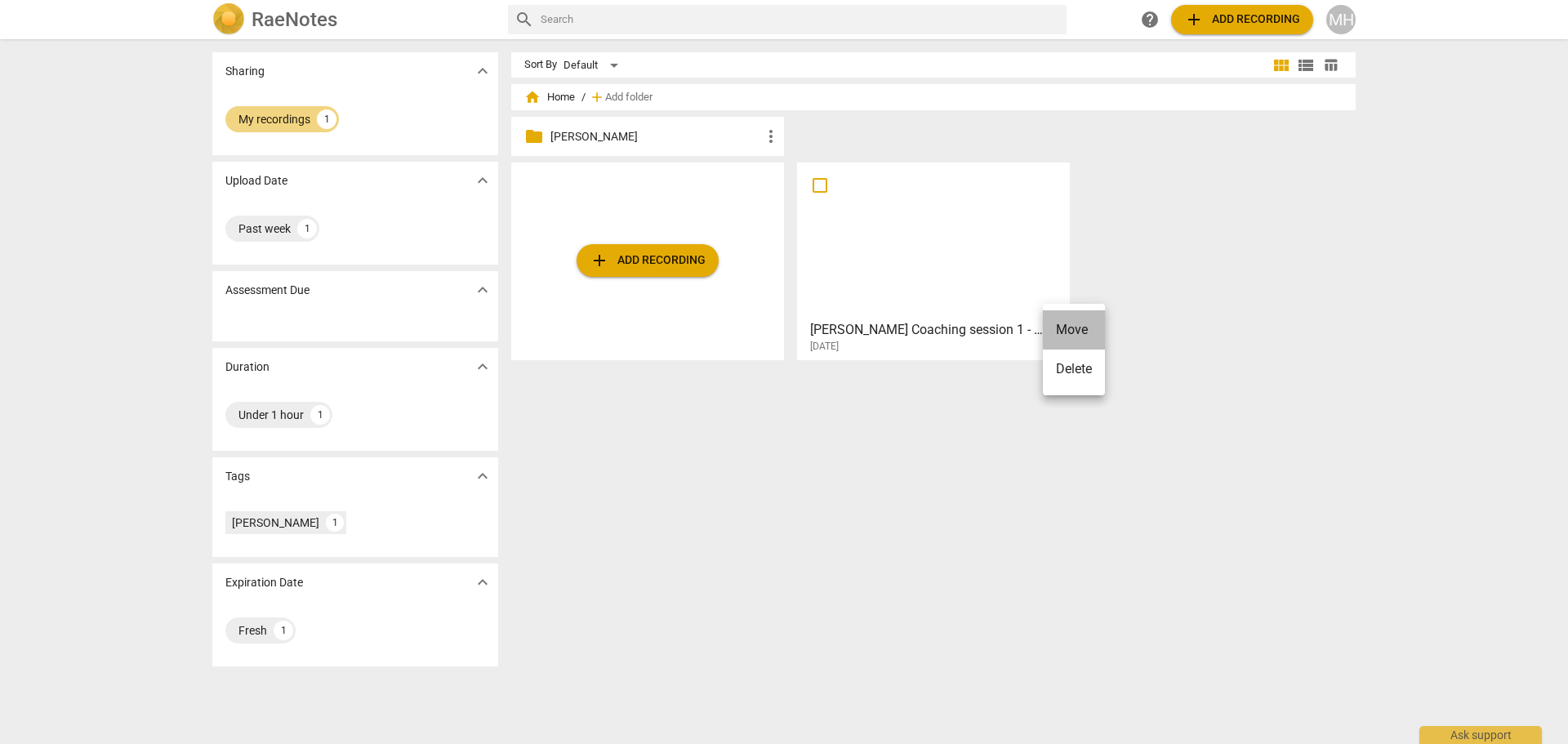
click at [1056, 327] on li "Move" at bounding box center [1073, 329] width 62 height 39
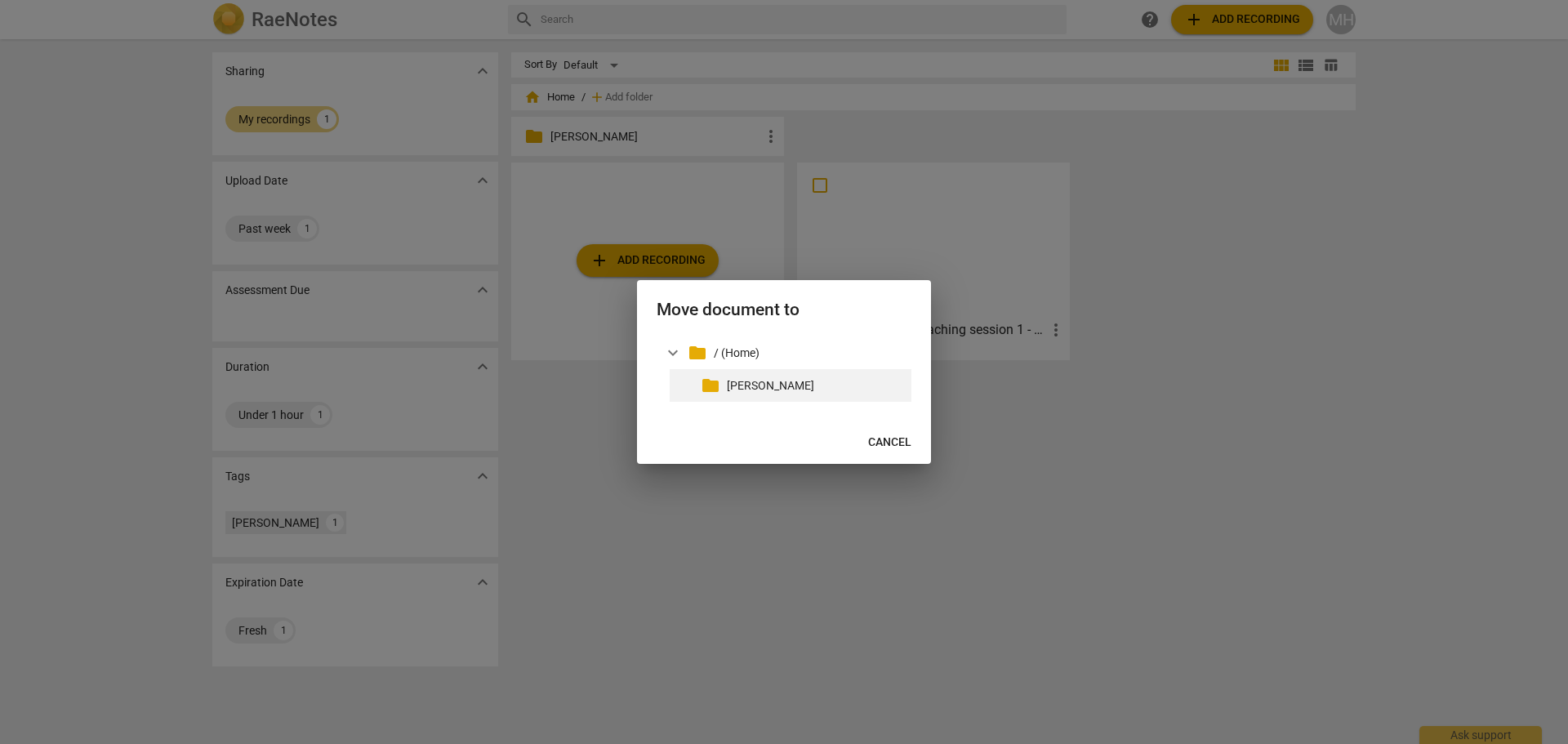
click at [722, 373] on div "folder [PERSON_NAME]" at bounding box center [790, 385] width 241 height 32
click at [728, 382] on p "[PERSON_NAME]" at bounding box center [815, 386] width 178 height 17
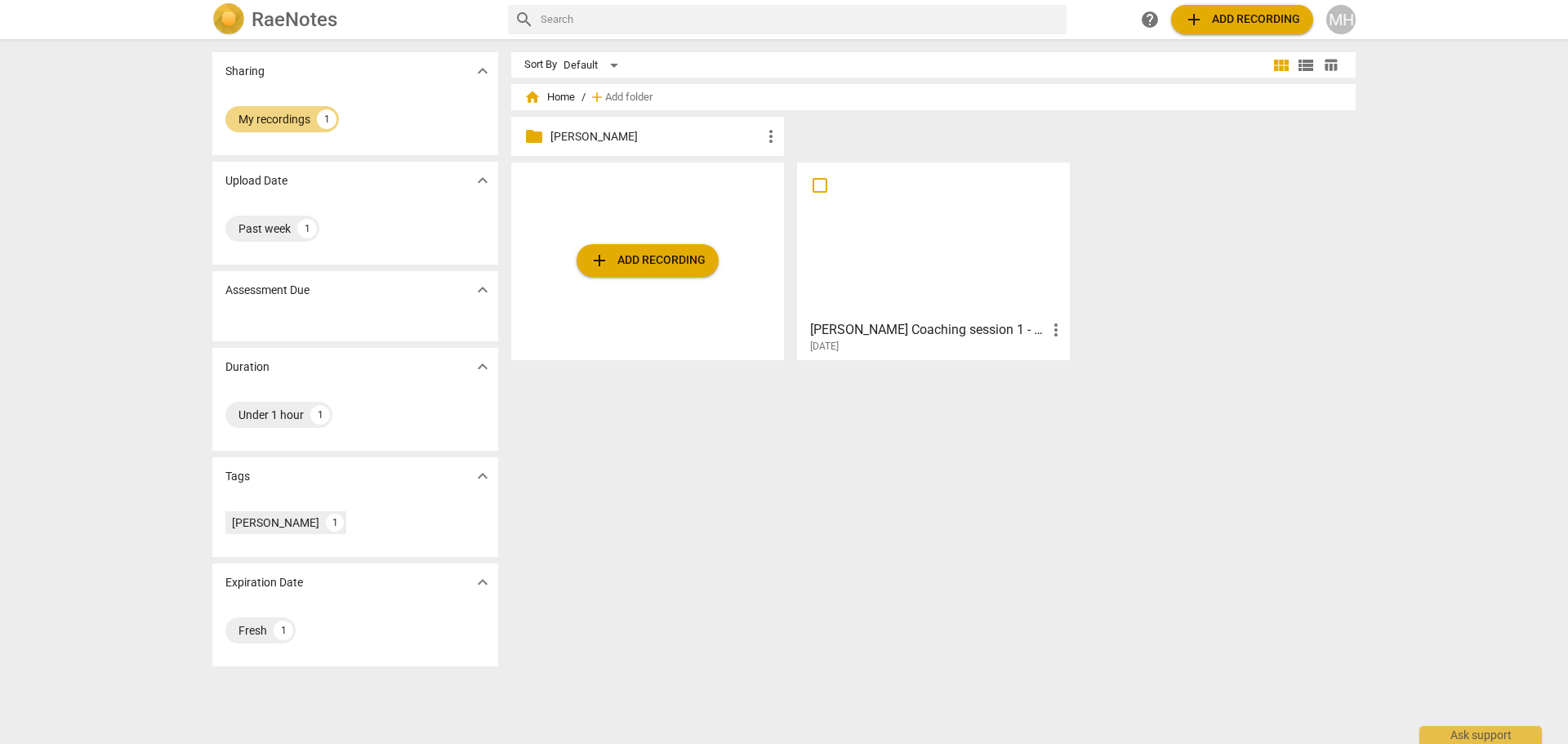
click at [657, 502] on div "Sort By Default view_module view_list table_chart home Home / add Add folder fo…" at bounding box center [940, 391] width 857 height 679
